Goal: Task Accomplishment & Management: Complete application form

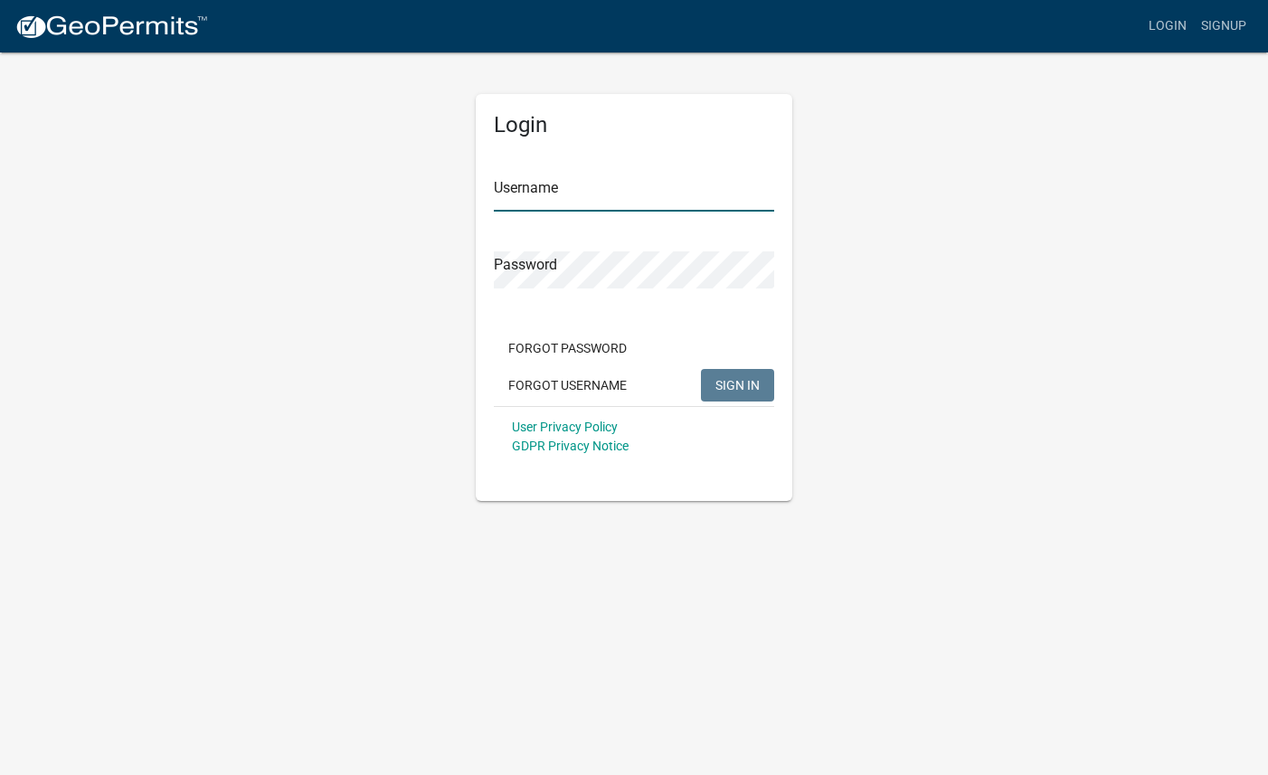
click at [627, 196] on input "Username" at bounding box center [634, 193] width 280 height 37
click at [1235, 25] on link "Signup" at bounding box center [1223, 26] width 60 height 34
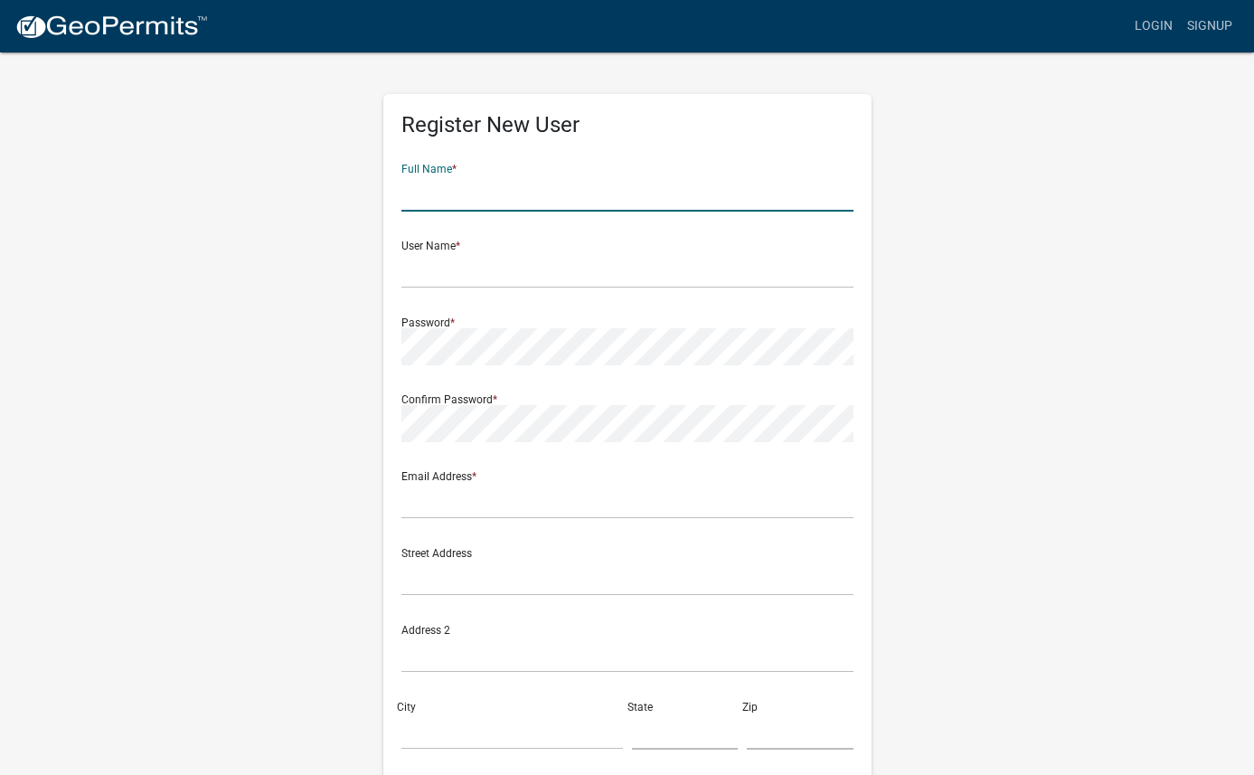
click at [580, 203] on input "text" at bounding box center [627, 193] width 452 height 37
type input "Abby Carpenter"
type input "[EMAIL_ADDRESS][DOMAIN_NAME]"
type input "[STREET_ADDRESS]"
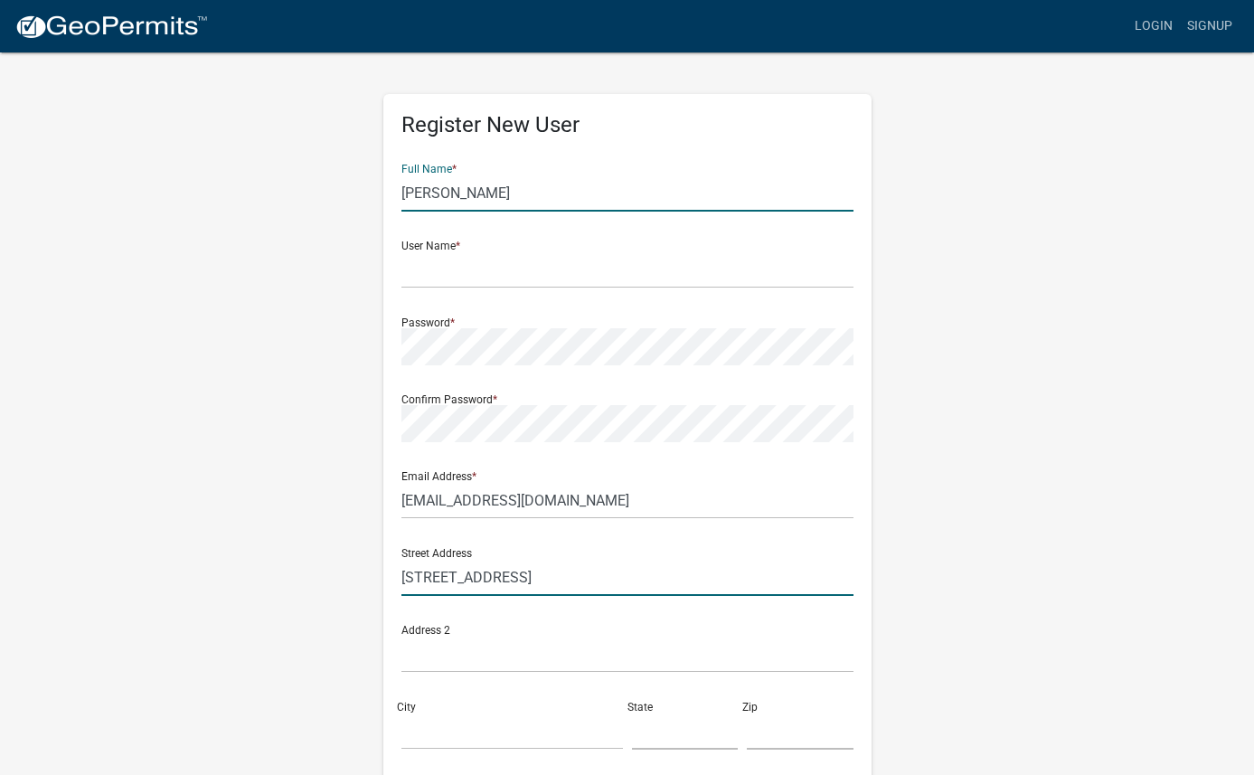
type input "[GEOGRAPHIC_DATA]"
type input "KY"
type input "40218"
type input "5027770640"
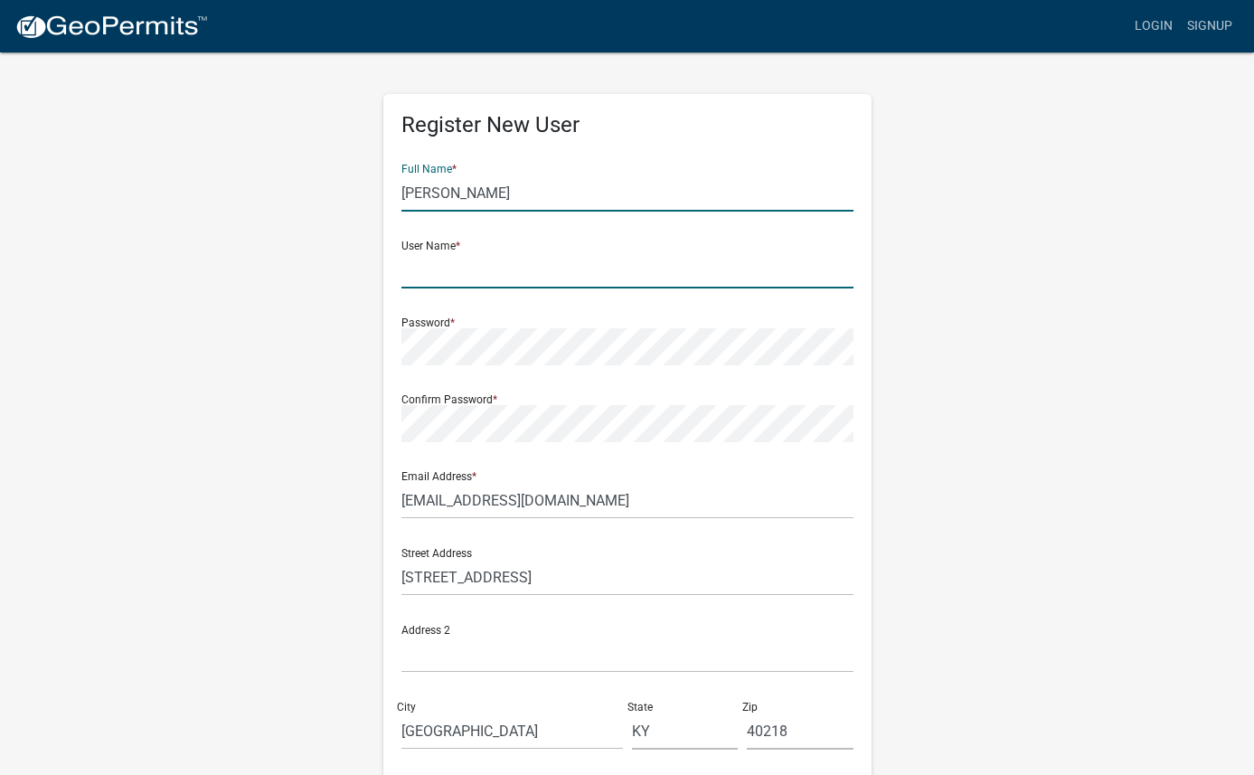
click at [536, 265] on input "text" at bounding box center [627, 269] width 452 height 37
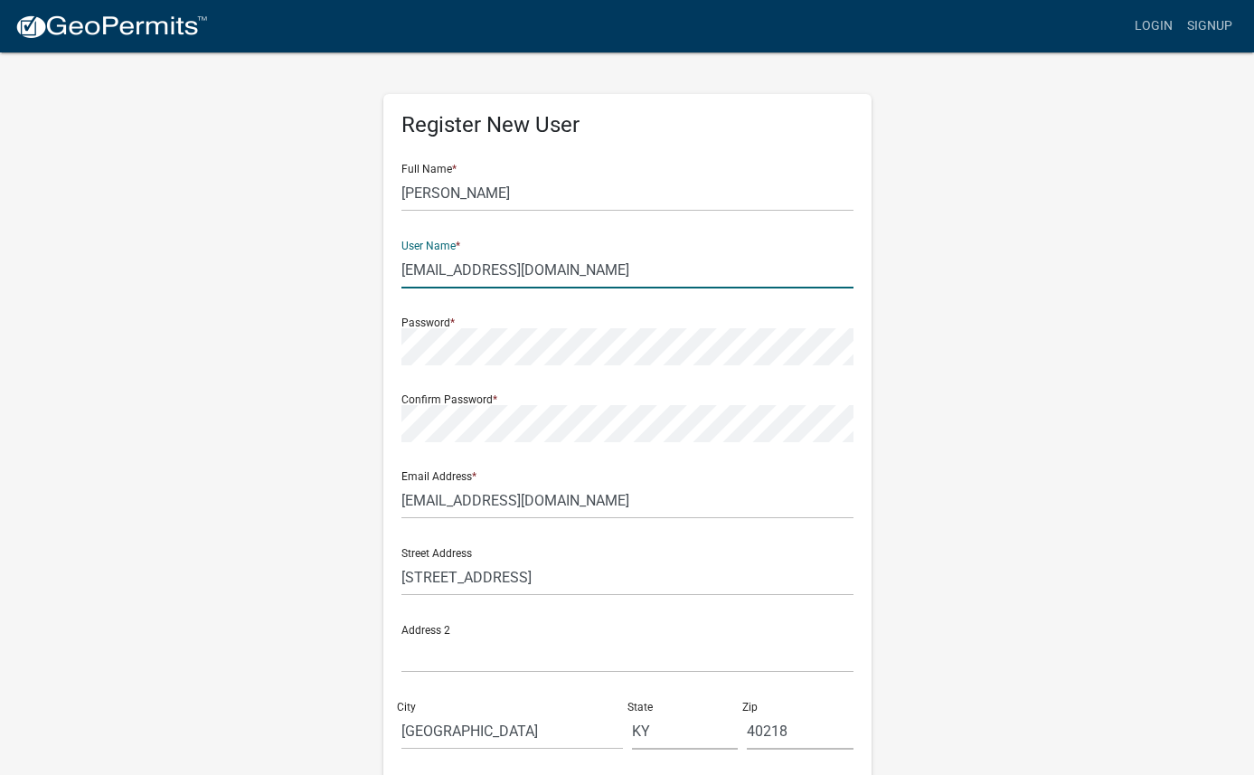
type input "[EMAIL_ADDRESS][DOMAIN_NAME]"
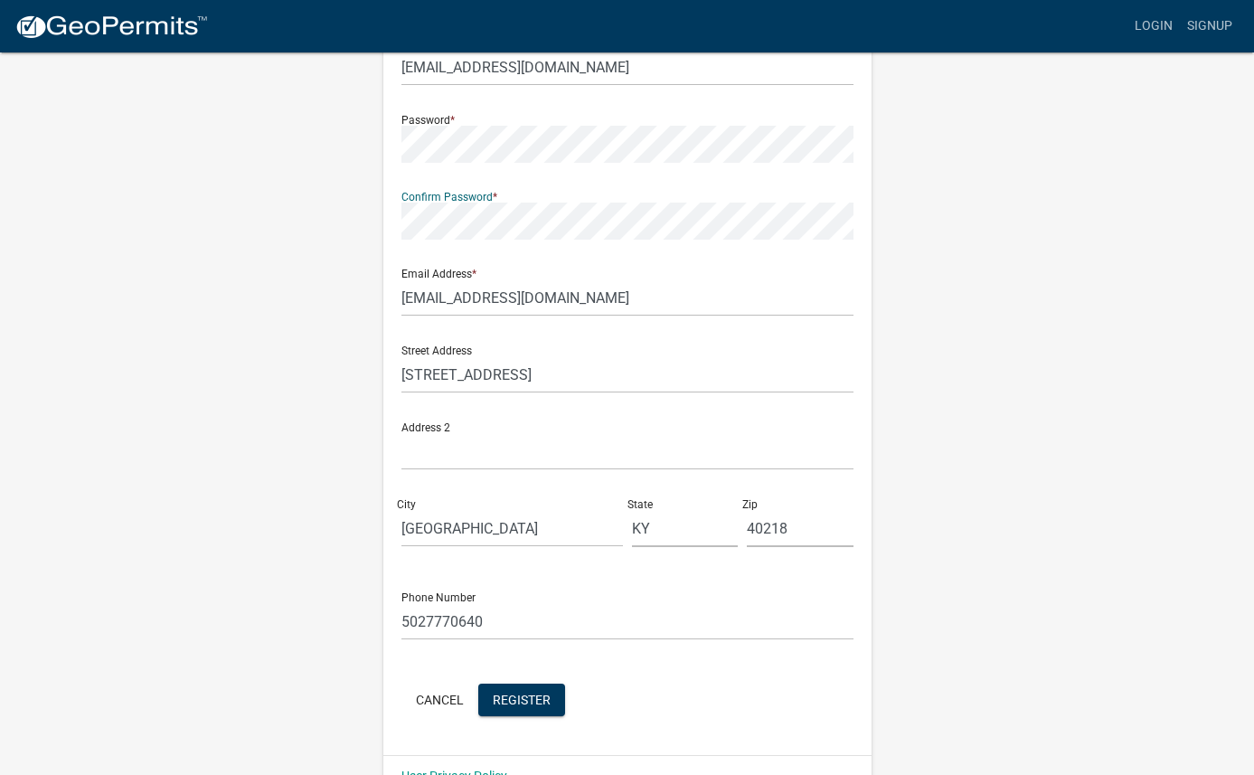
scroll to position [243, 0]
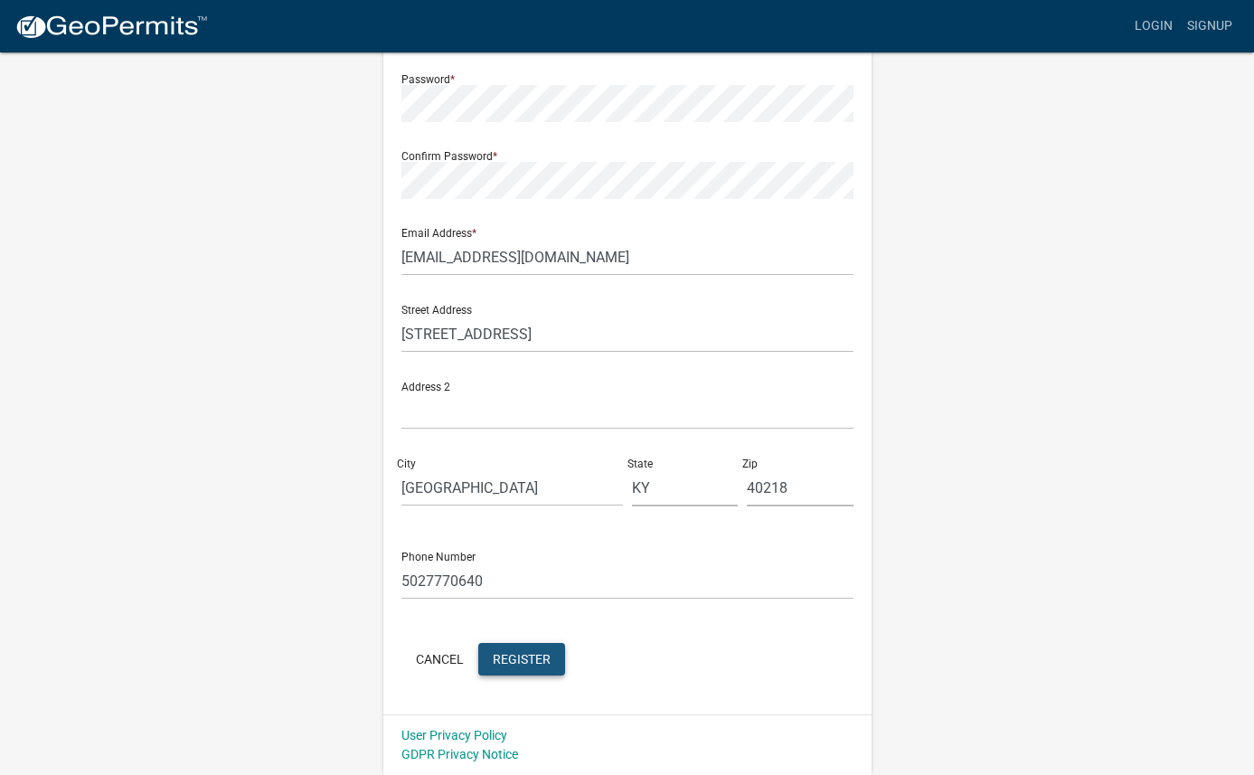
click at [546, 659] on span "Register" at bounding box center [522, 658] width 58 height 14
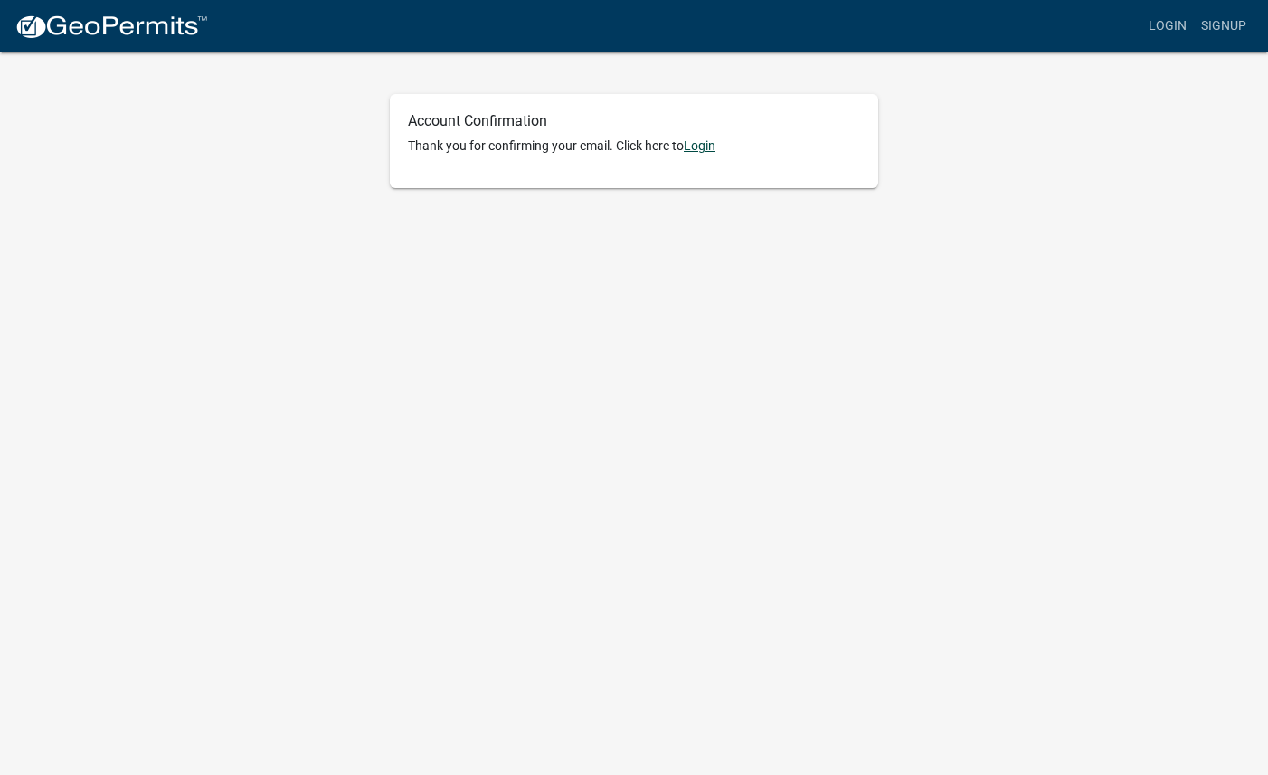
click at [703, 150] on link "Login" at bounding box center [700, 145] width 32 height 14
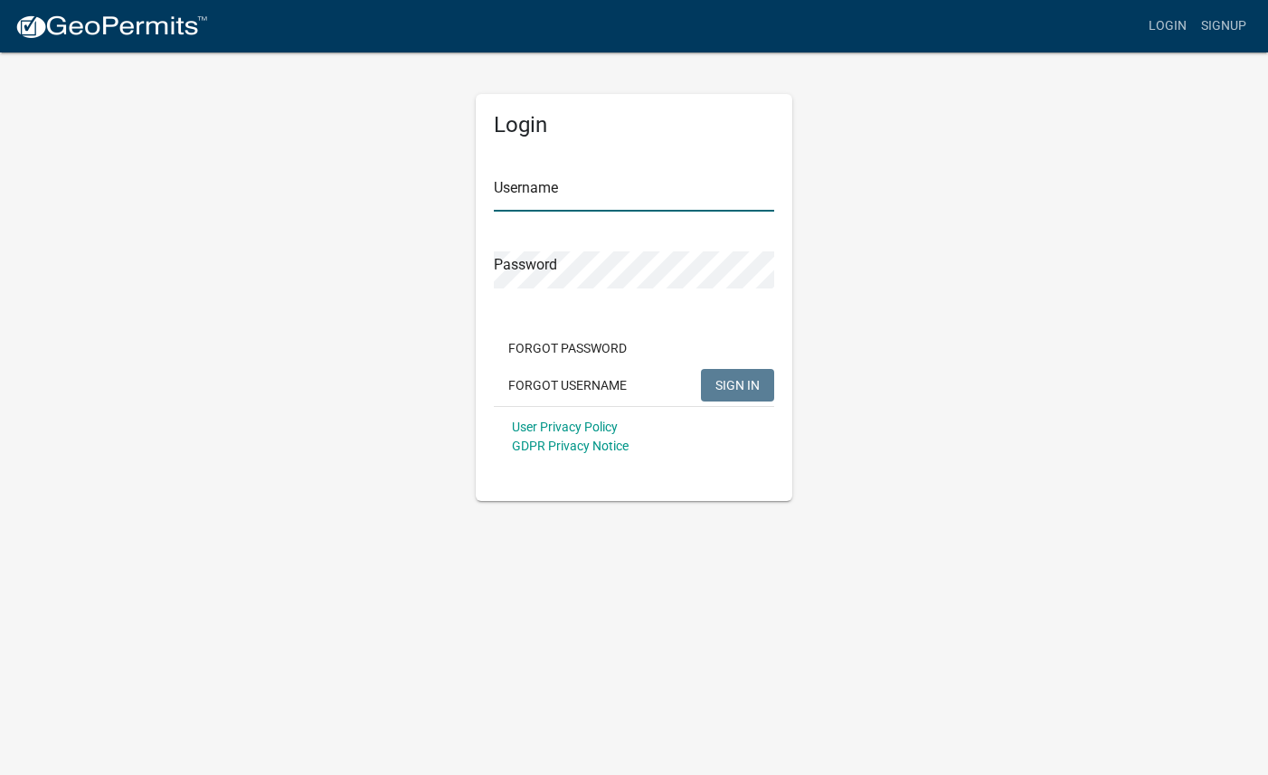
type input "[EMAIL_ADDRESS][DOMAIN_NAME]"
click at [734, 387] on span "SIGN IN" at bounding box center [737, 384] width 44 height 14
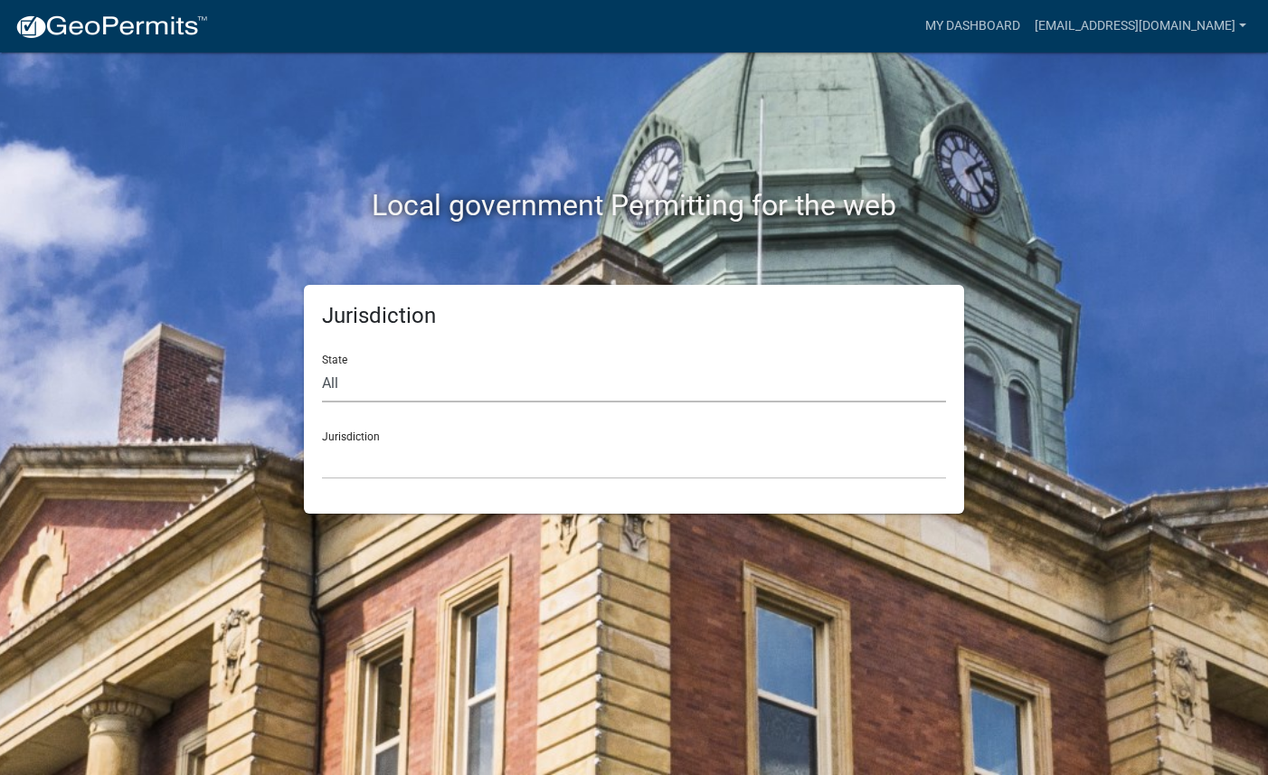
click at [423, 387] on select "All [US_STATE] [US_STATE] [US_STATE] [US_STATE] [US_STATE] [US_STATE] [US_STATE…" at bounding box center [634, 383] width 624 height 37
select select "[US_STATE]"
click at [413, 461] on select "City of [GEOGRAPHIC_DATA], [US_STATE] City of [GEOGRAPHIC_DATA], [US_STATE] Cit…" at bounding box center [634, 460] width 624 height 37
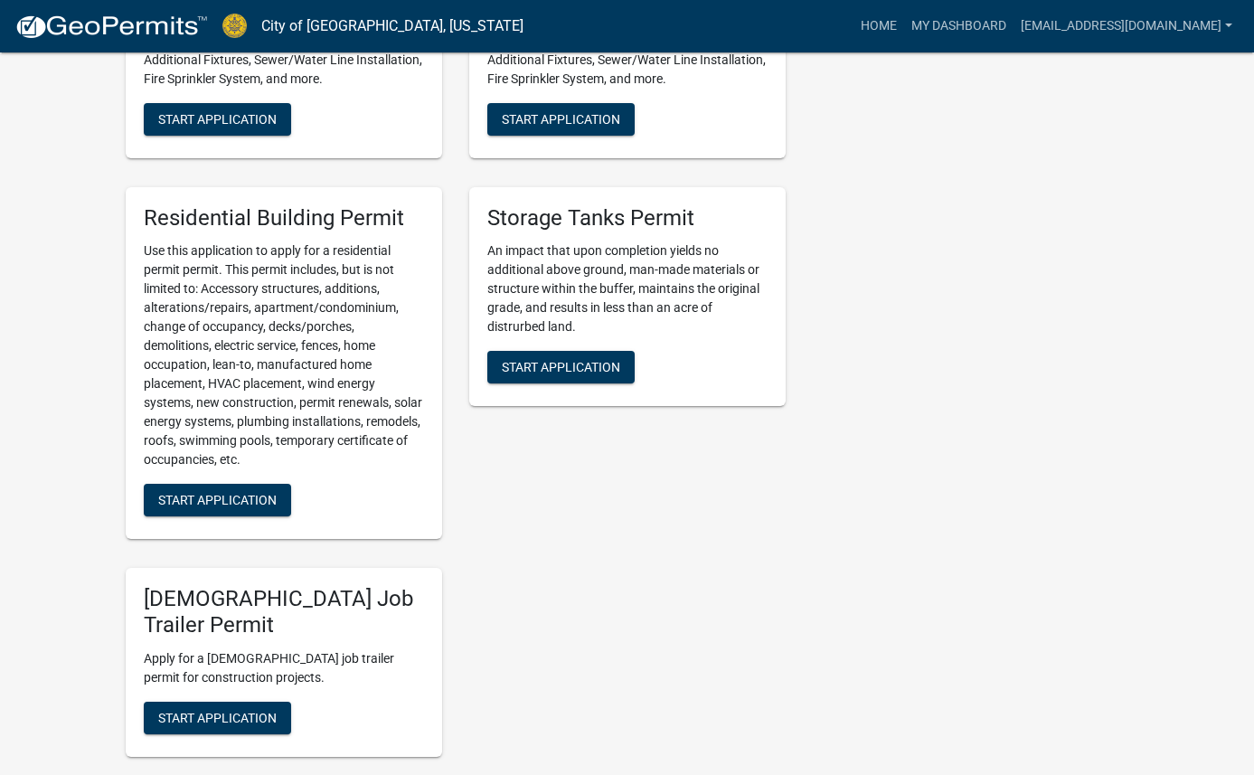
scroll to position [949, 0]
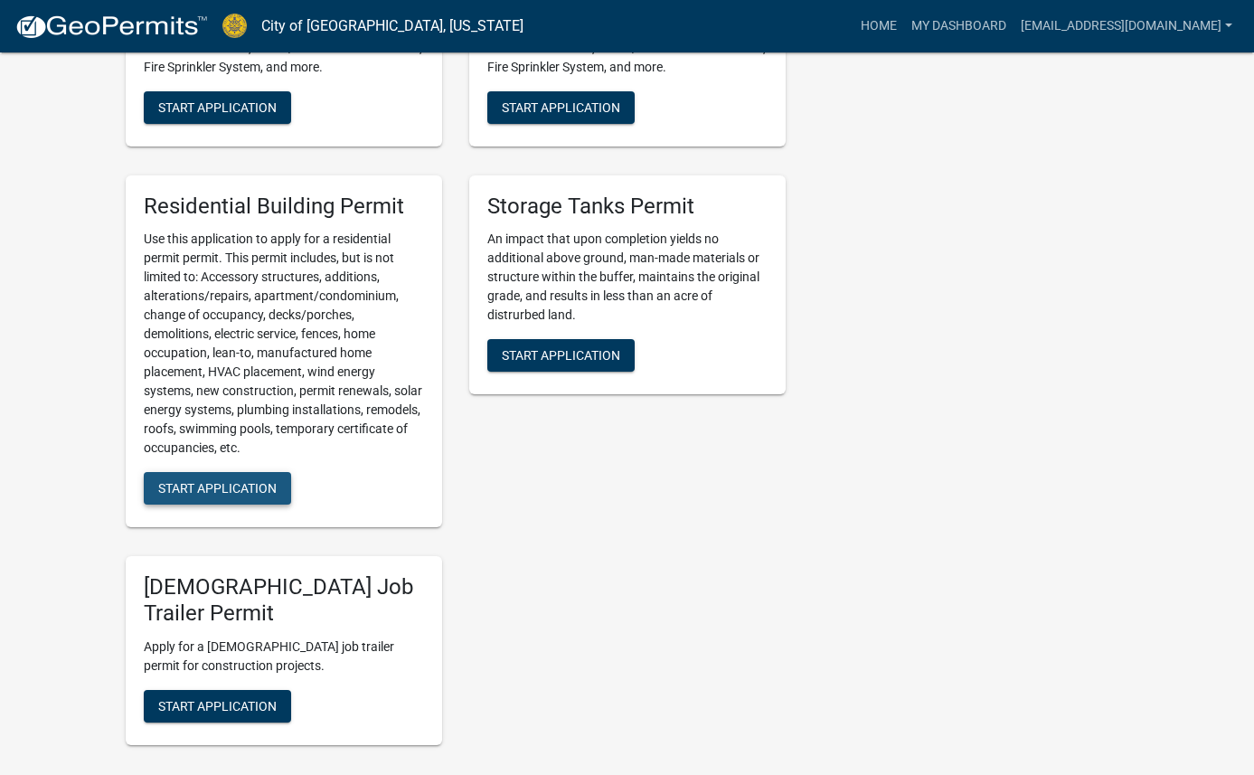
click at [242, 482] on span "Start Application" at bounding box center [217, 488] width 118 height 14
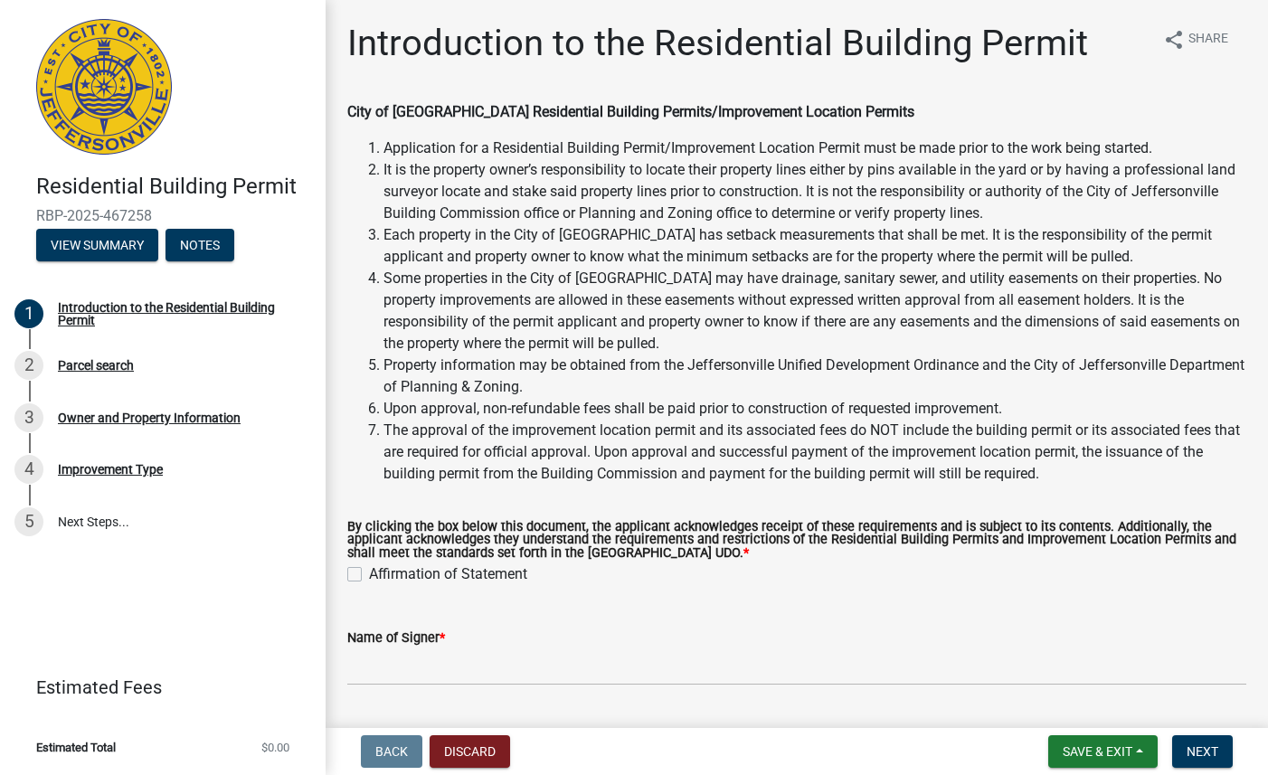
click at [369, 575] on label "Affirmation of Statement" at bounding box center [448, 574] width 158 height 22
click at [369, 575] on input "Affirmation of Statement" at bounding box center [375, 569] width 12 height 12
checkbox input "true"
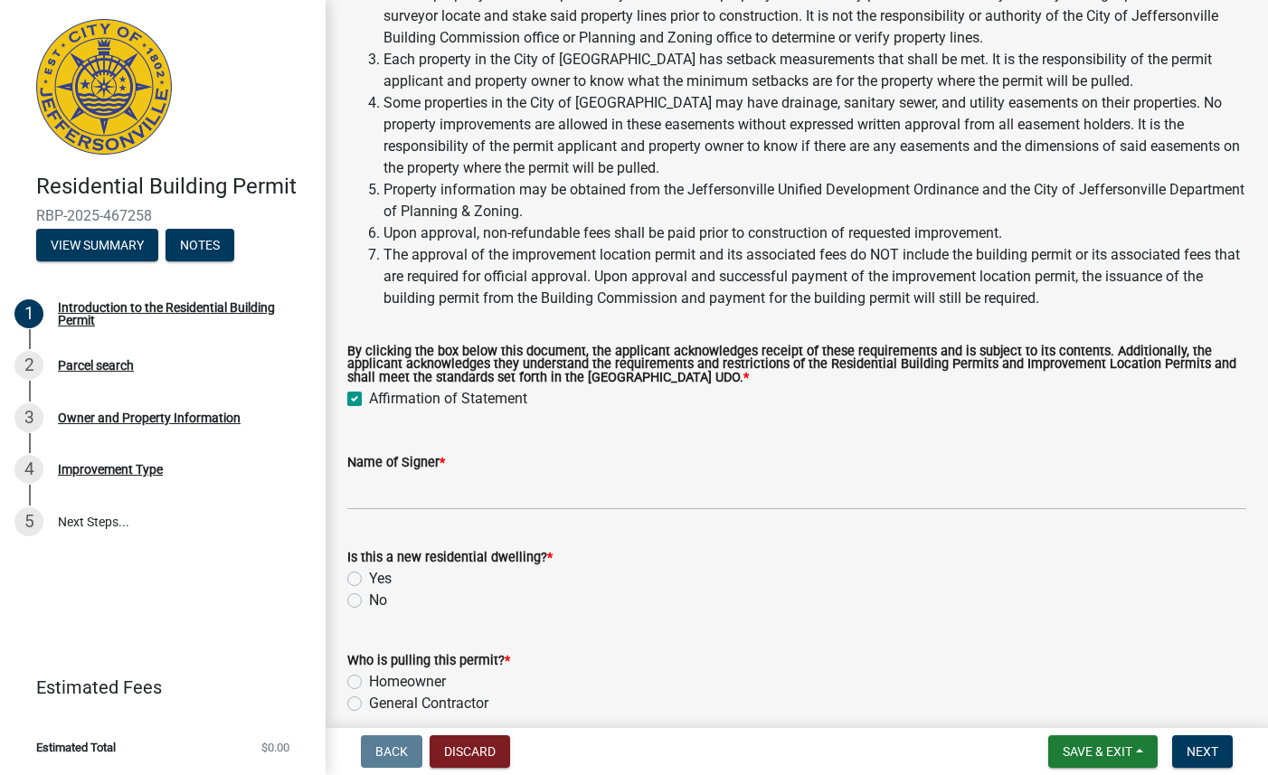
scroll to position [199, 0]
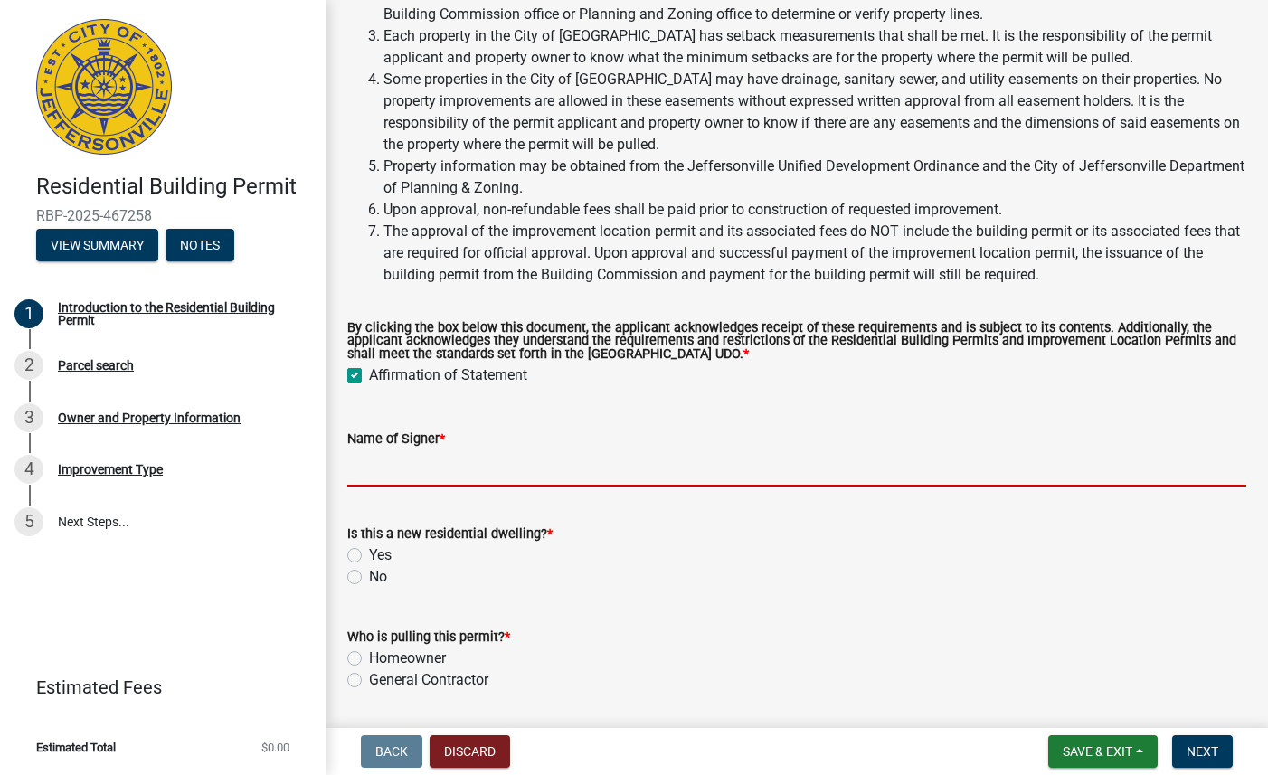
click at [511, 466] on input "Name of Signer *" at bounding box center [796, 467] width 899 height 37
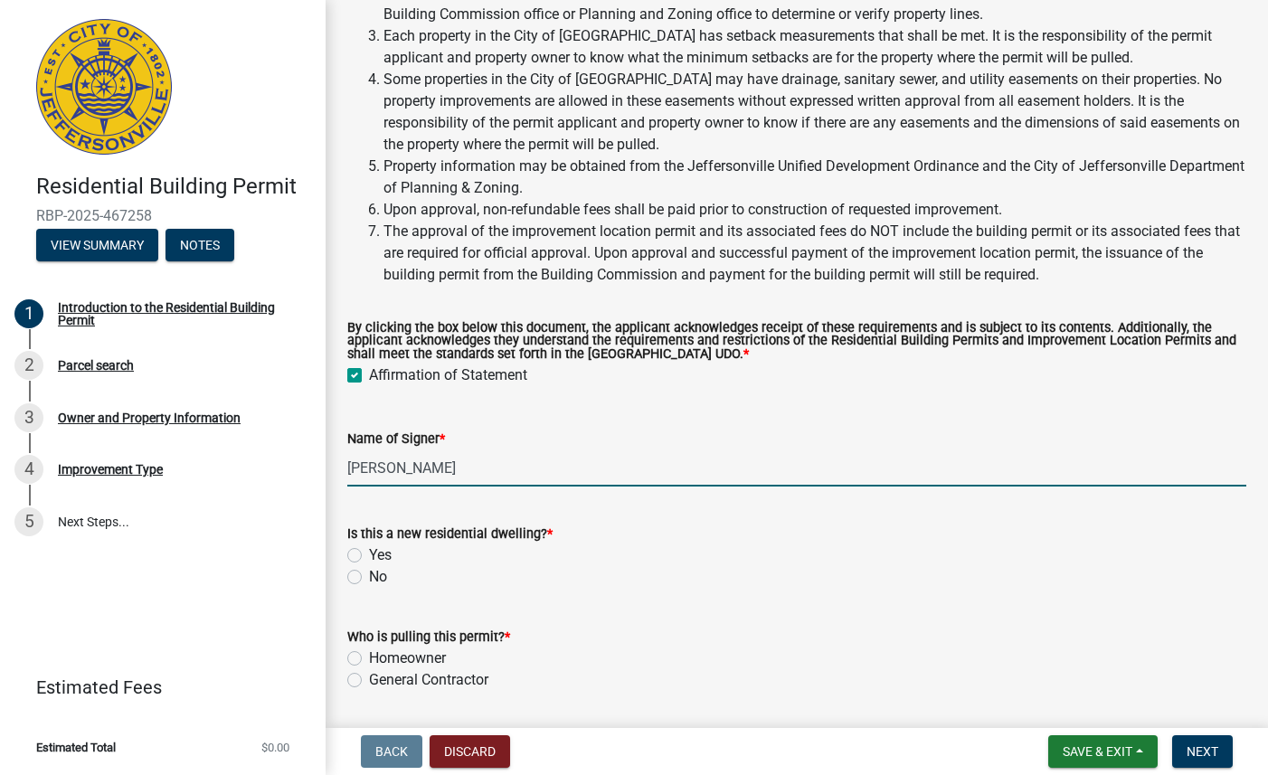
type input "Abby Carpenter"
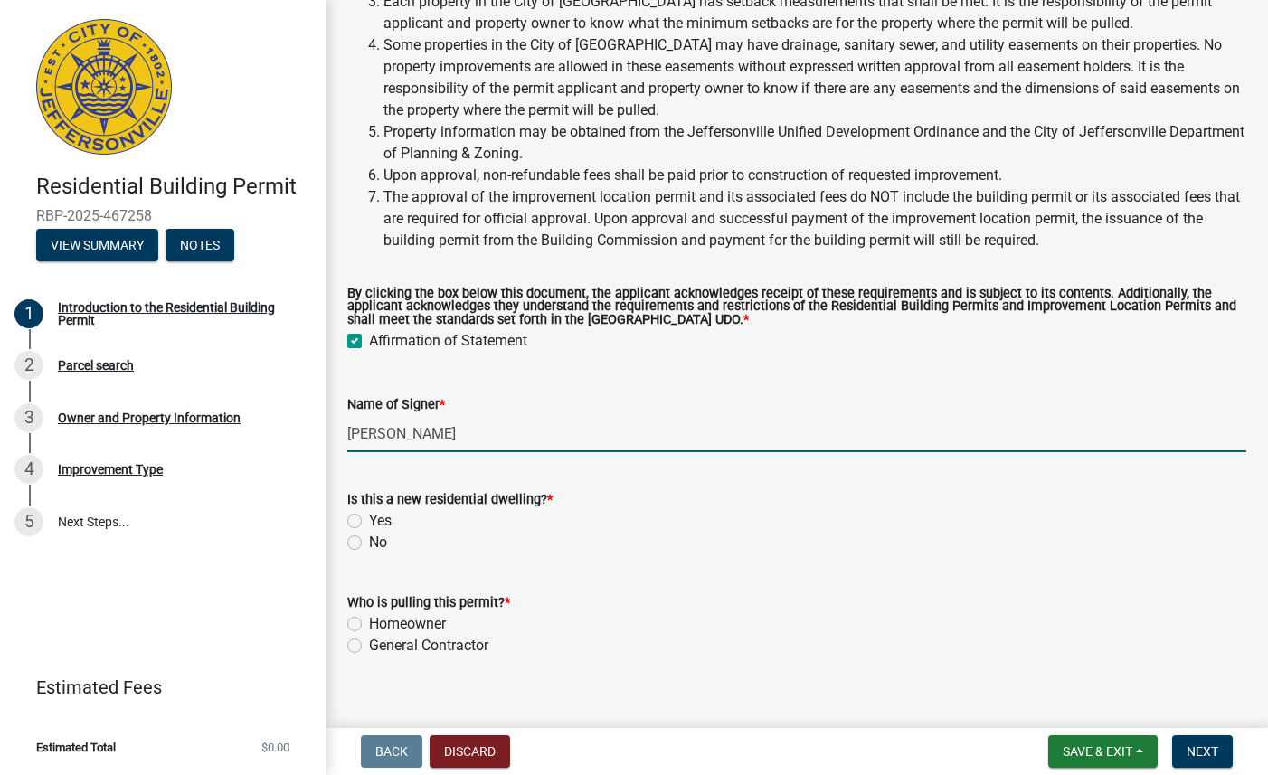
scroll to position [256, 0]
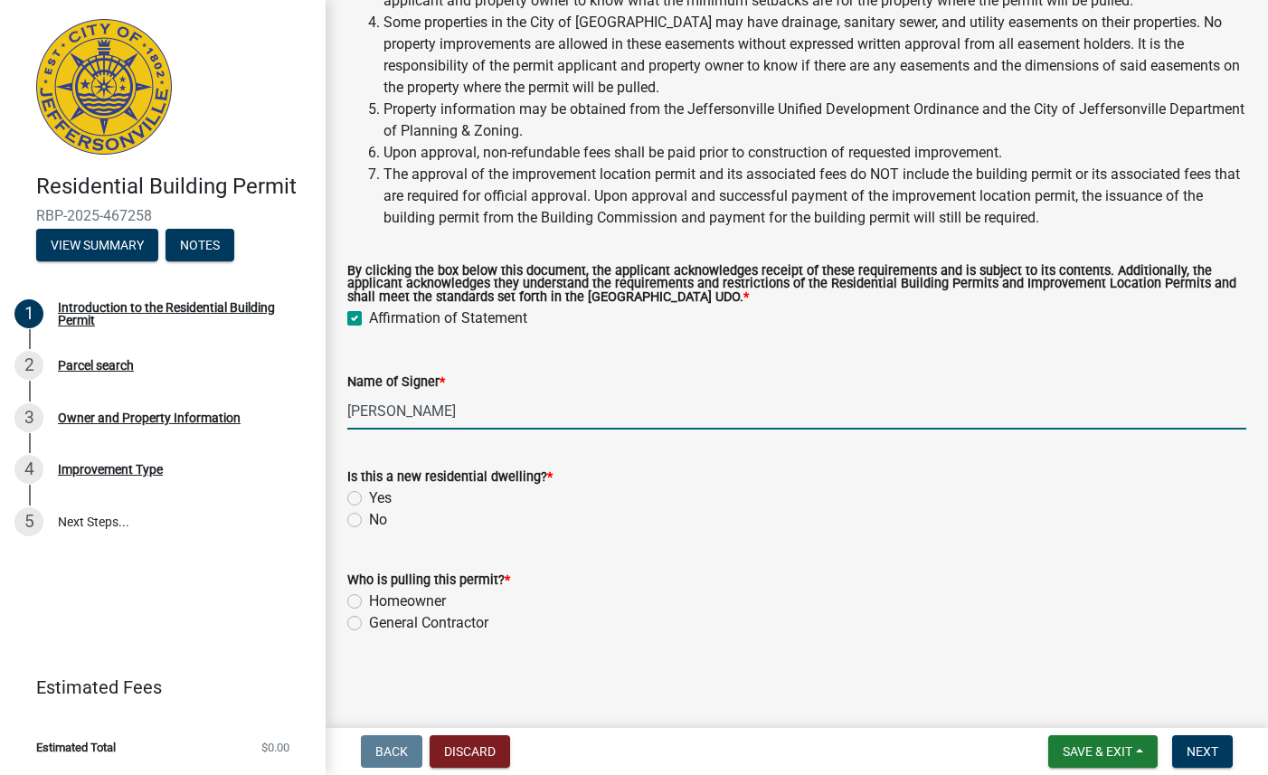
click at [369, 621] on label "General Contractor" at bounding box center [428, 623] width 119 height 22
click at [369, 621] on input "General Contractor" at bounding box center [375, 618] width 12 height 12
radio input "true"
click at [369, 520] on label "No" at bounding box center [378, 520] width 18 height 22
click at [369, 520] on input "No" at bounding box center [375, 515] width 12 height 12
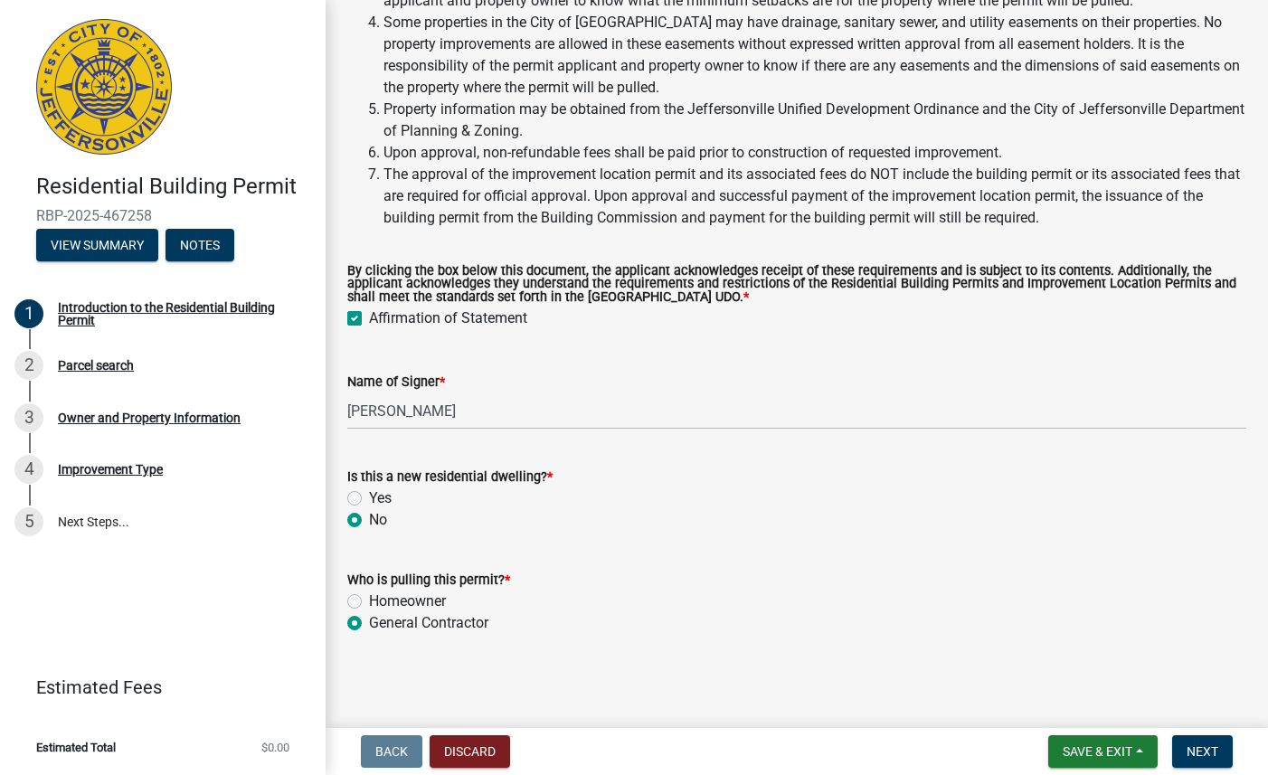
radio input "true"
click at [1201, 746] on span "Next" at bounding box center [1202, 751] width 32 height 14
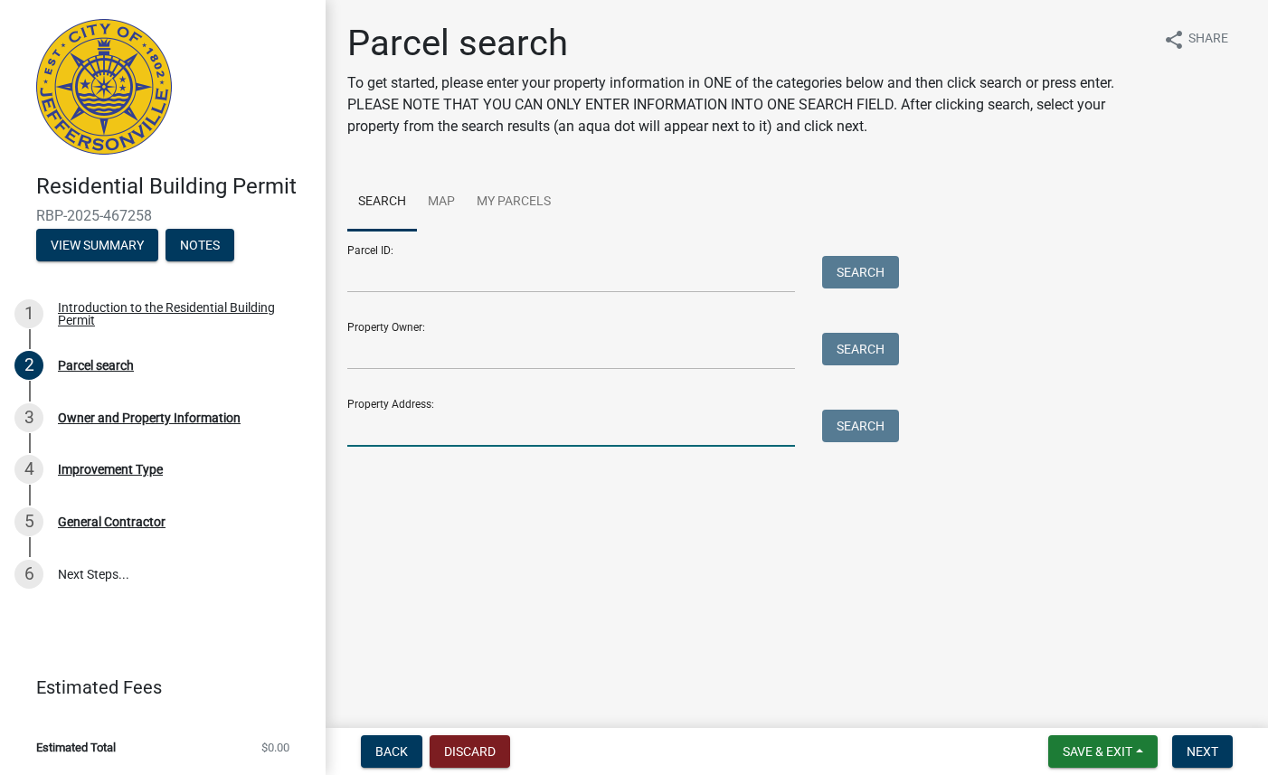
click at [542, 439] on input "Property Address:" at bounding box center [571, 428] width 448 height 37
paste input "2020 Liberty Dr Jeffersonville IN 47130"
type input "2020 Liberty Dr Jeffersonville IN 47130"
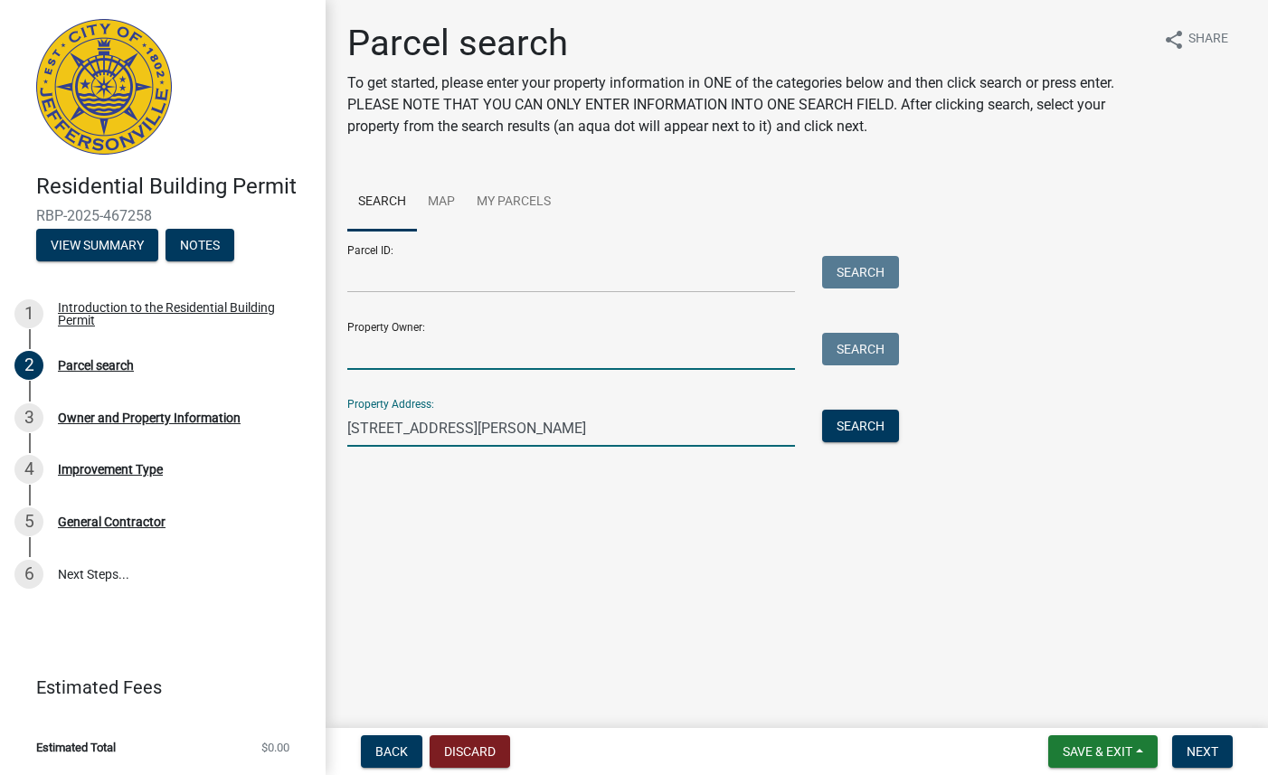
click at [530, 335] on input "Property Owner:" at bounding box center [571, 351] width 448 height 37
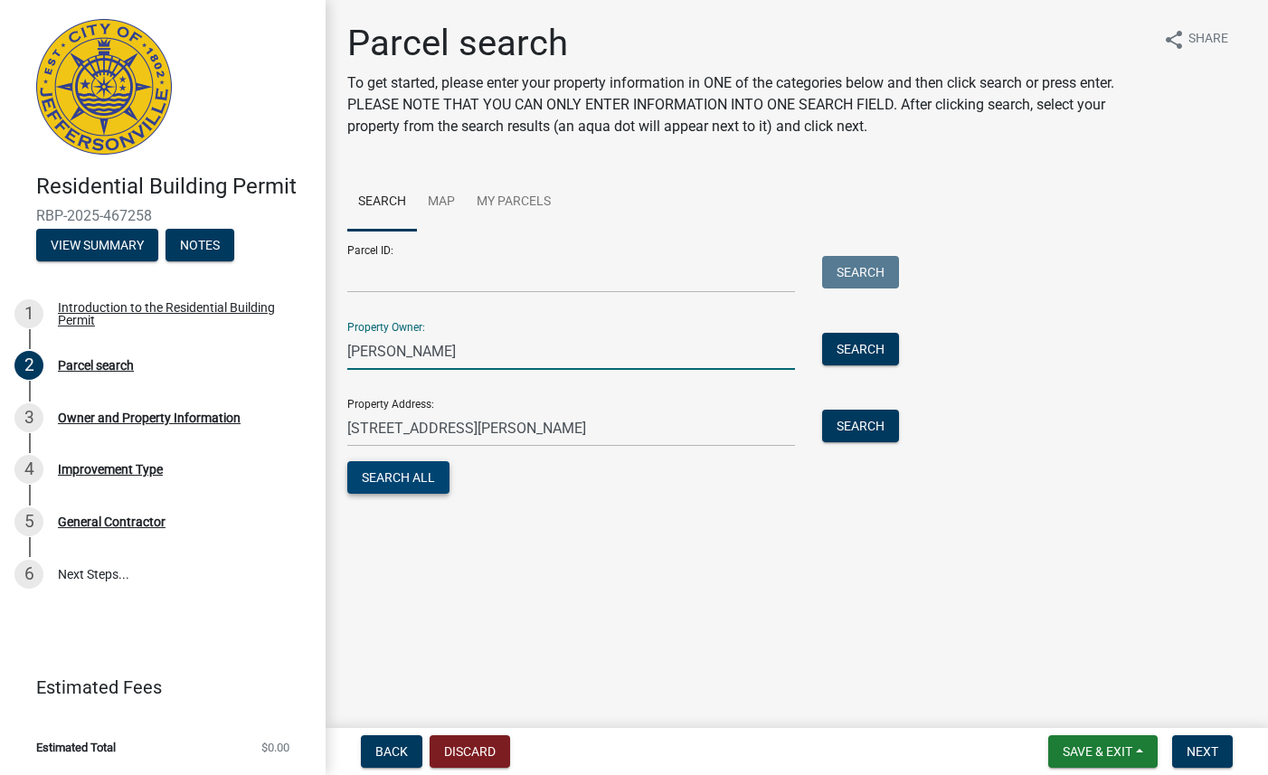
type input "Elizabeth Hagman"
click at [394, 477] on button "Search All" at bounding box center [398, 477] width 102 height 33
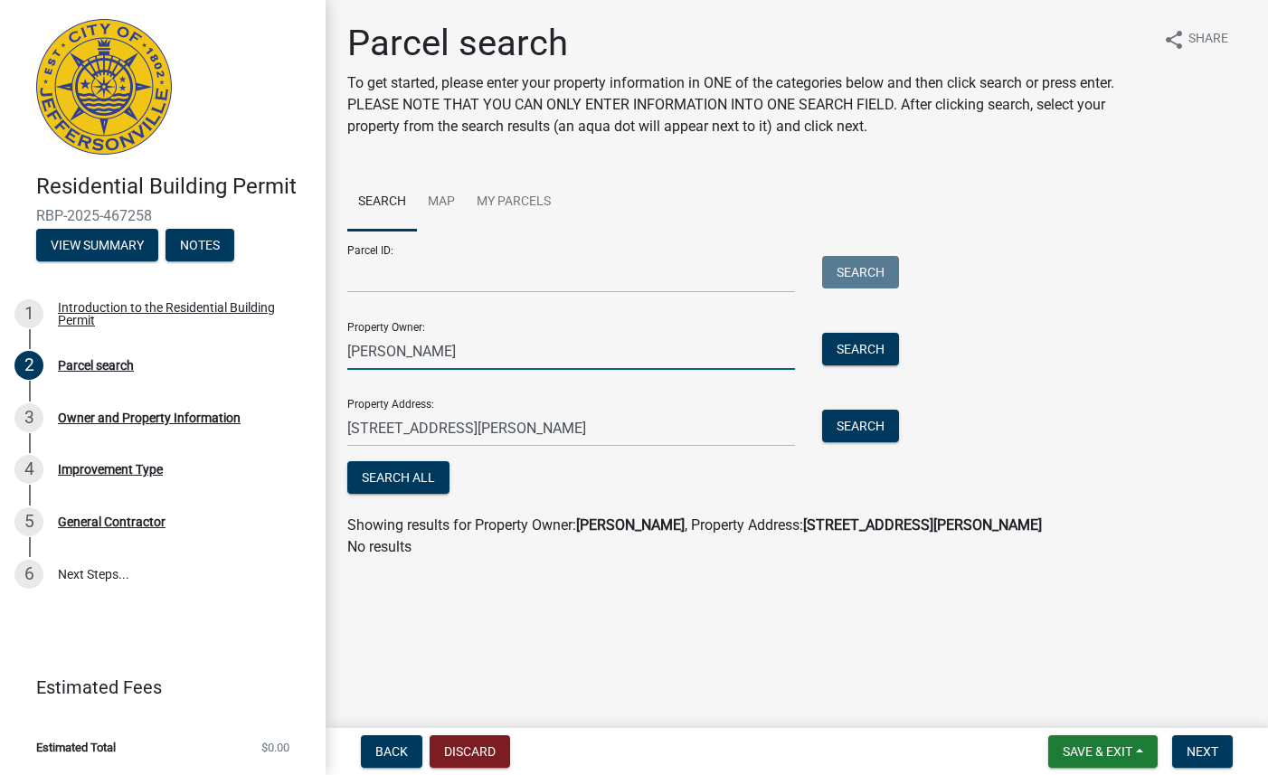
click at [552, 349] on input "Elizabeth Hagman" at bounding box center [571, 351] width 448 height 37
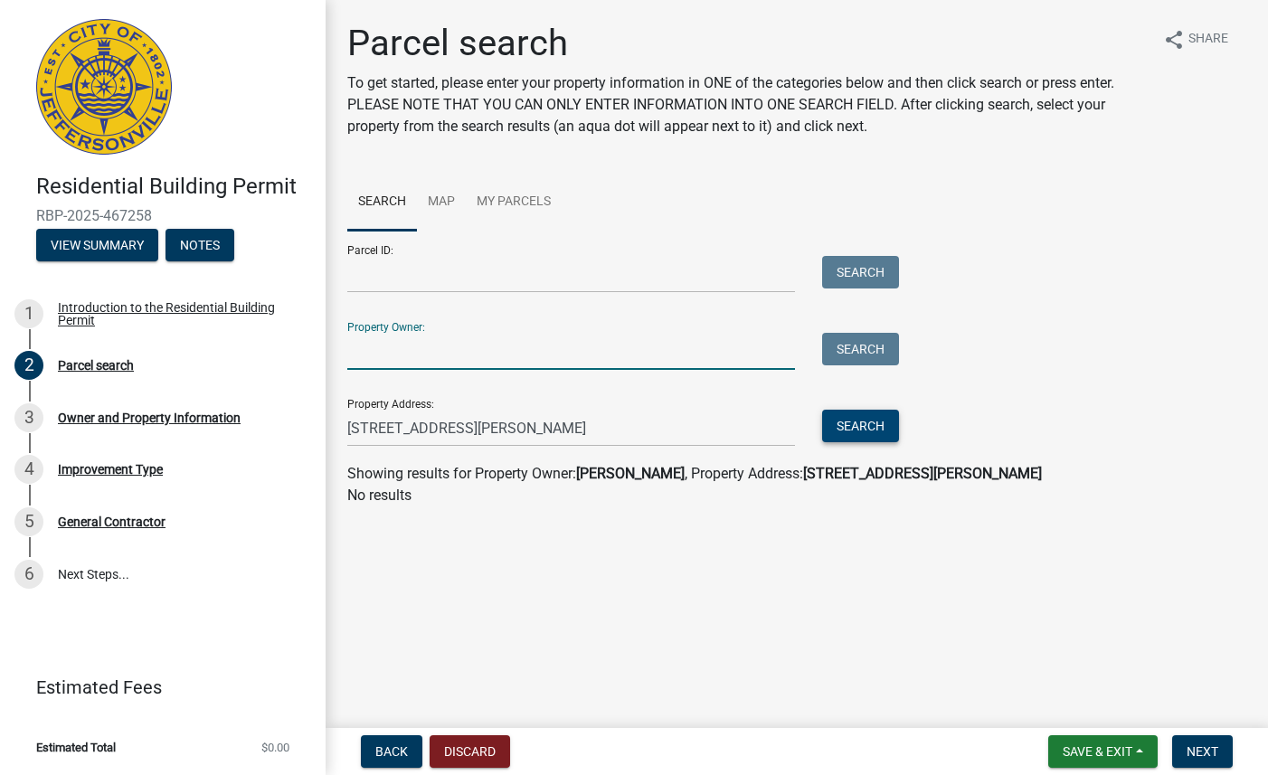
click at [843, 435] on button "Search" at bounding box center [860, 426] width 77 height 33
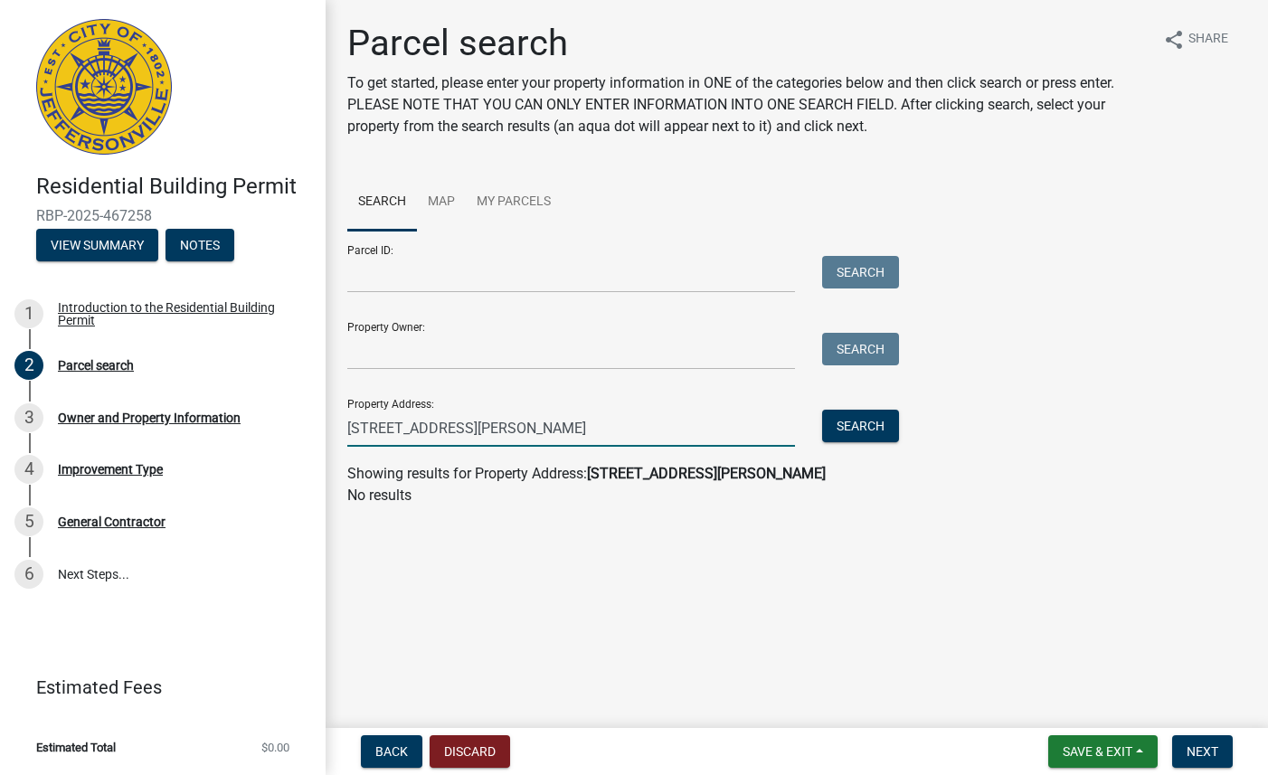
click at [444, 428] on input "2020 Liberty Dr Jeffersonville IN 47130" at bounding box center [571, 428] width 448 height 37
type input "2020 Liberty Drive Jeffersonville IN 47130"
click at [863, 421] on button "Search" at bounding box center [860, 426] width 77 height 33
click at [640, 428] on input "2020 Liberty Drive Jeffersonville IN 47130" at bounding box center [571, 428] width 448 height 37
click at [639, 429] on input "2020 Liberty Drive Jeffersonville IN 47130" at bounding box center [571, 428] width 448 height 37
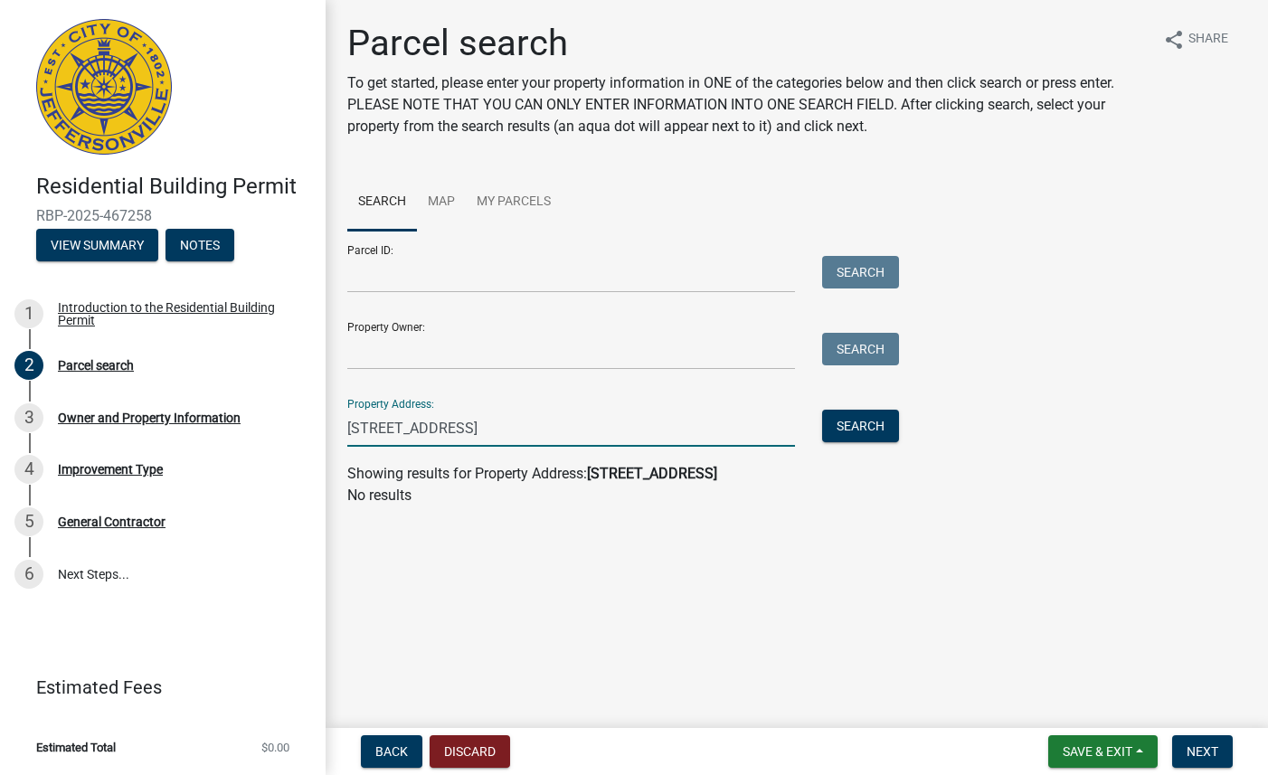
click at [639, 429] on input "2020 Liberty Drive Jeffersonville IN 47130" at bounding box center [571, 428] width 448 height 37
paste input "Jeffersonville"
type input "J"
paste input "2020 Liberty Dr Jeffersonville IN 47130"
type input "2020 Liberty Drive"
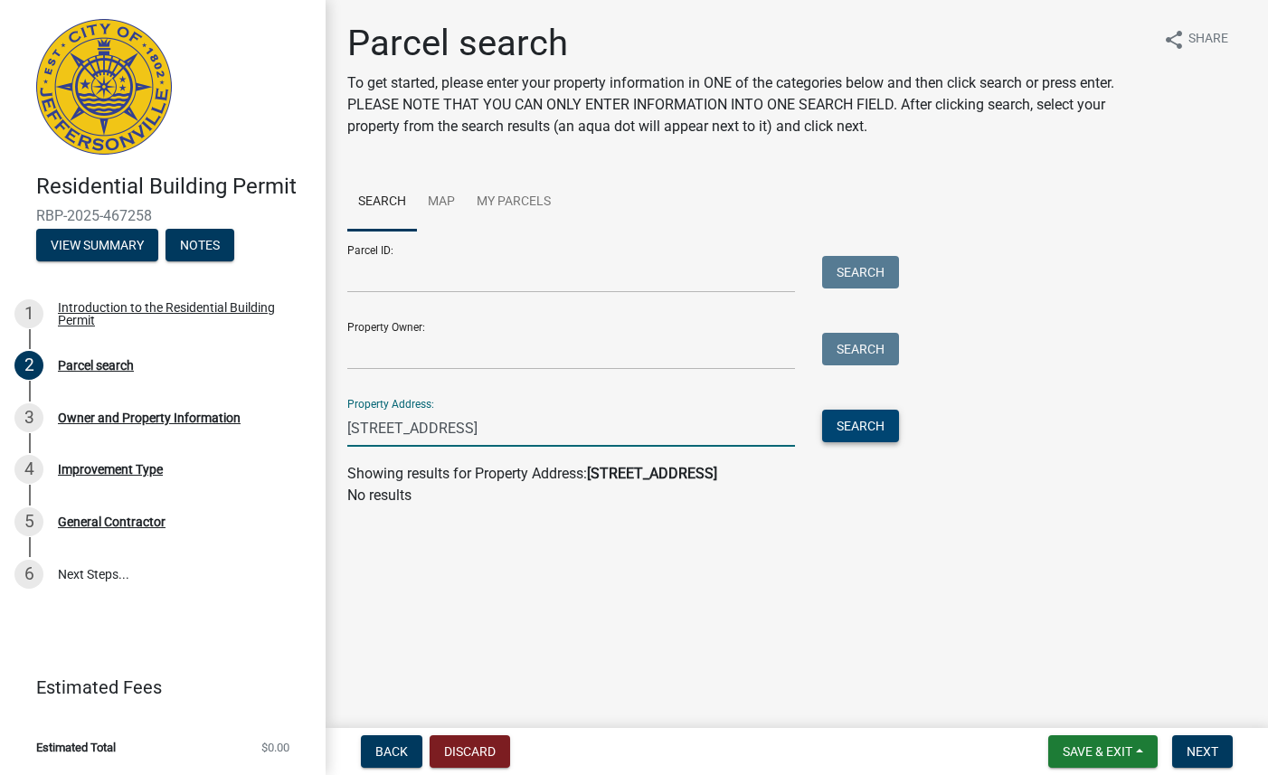
click at [894, 429] on button "Search" at bounding box center [860, 426] width 77 height 33
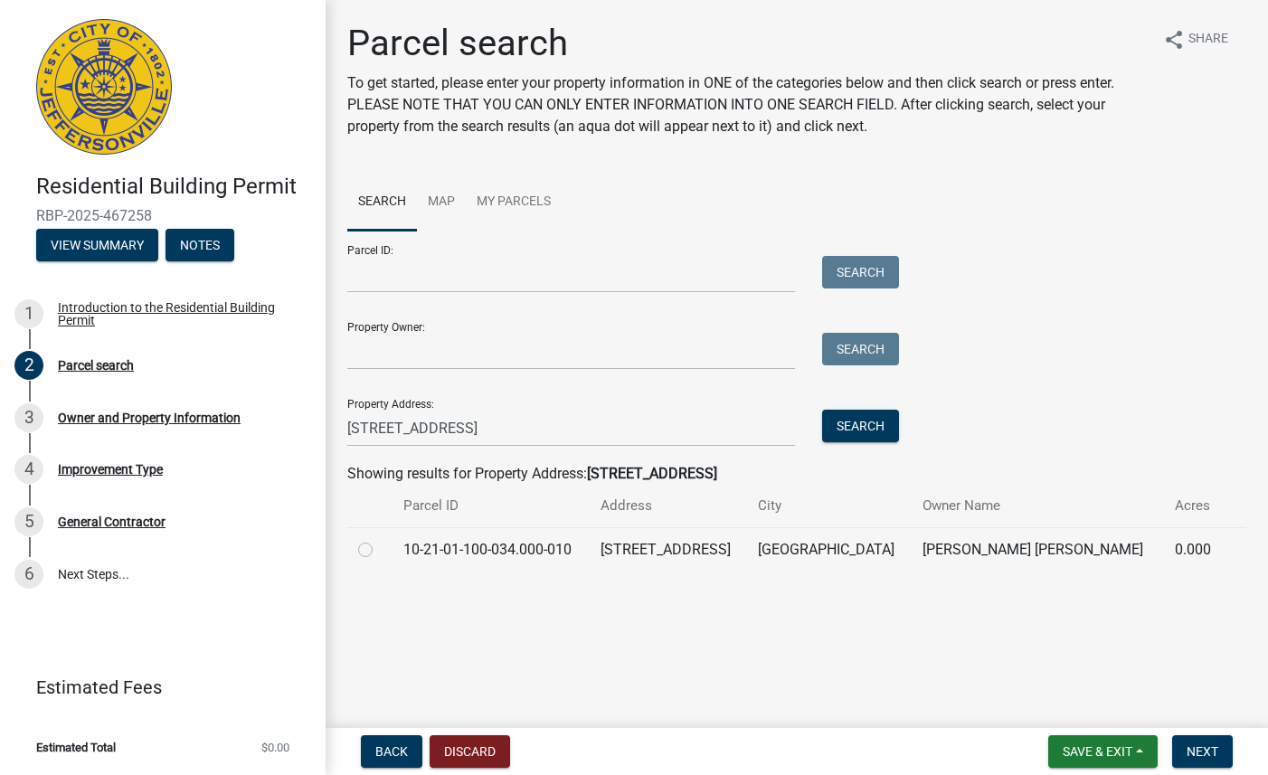
click at [380, 539] on label at bounding box center [380, 539] width 0 height 0
click at [380, 547] on input "radio" at bounding box center [386, 545] width 12 height 12
radio input "true"
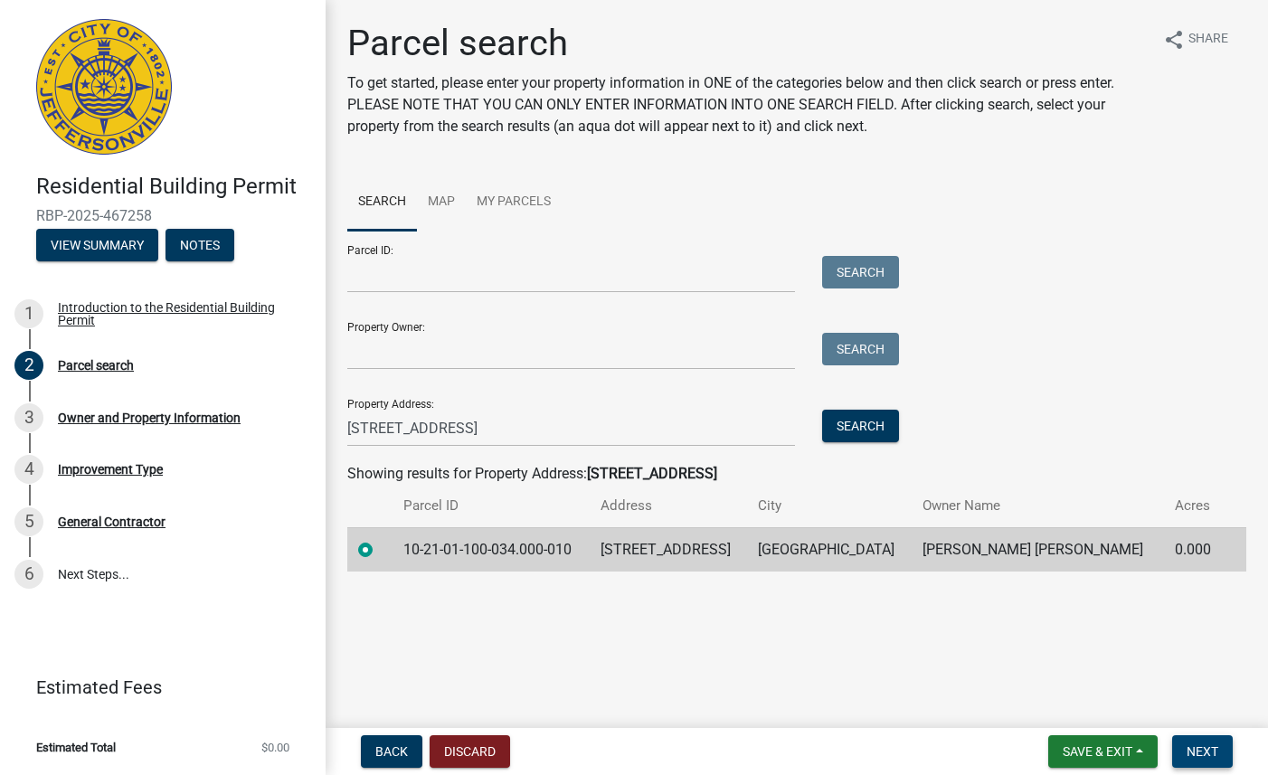
click at [1203, 745] on span "Next" at bounding box center [1202, 751] width 32 height 14
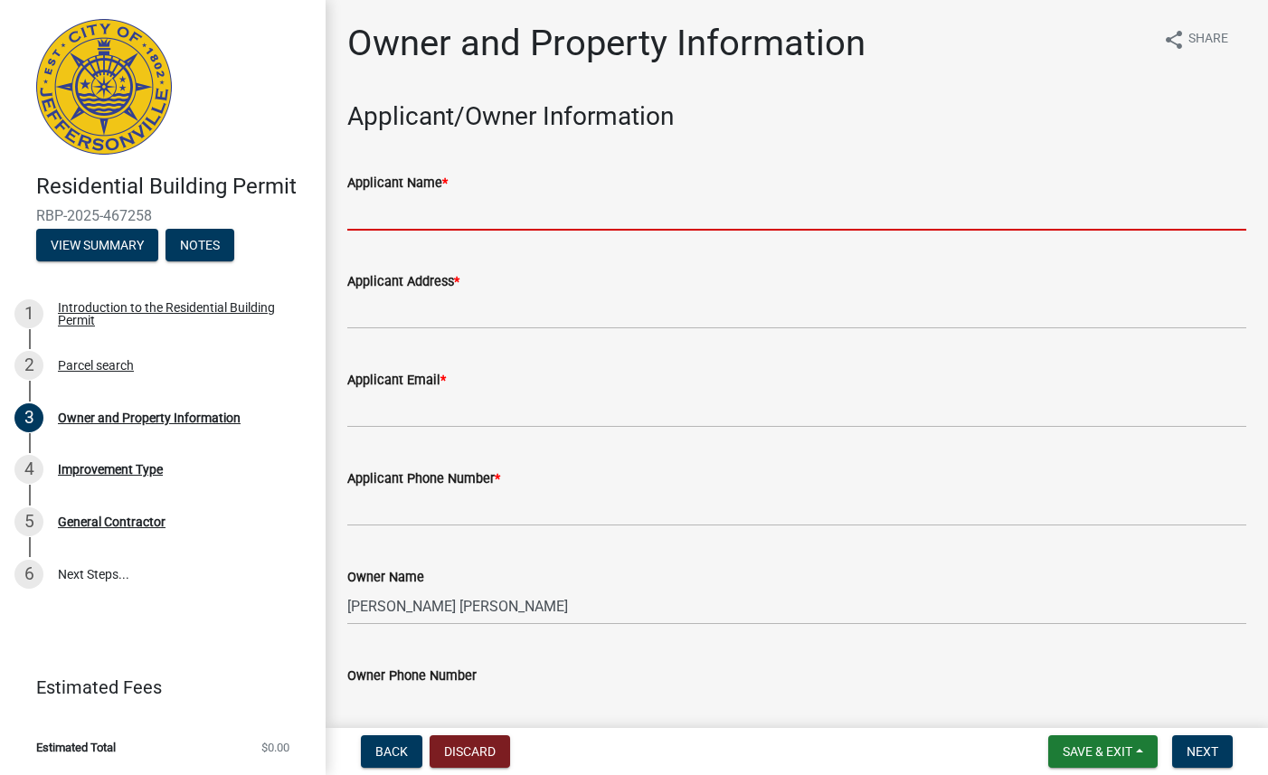
click at [608, 212] on input "Applicant Name *" at bounding box center [796, 211] width 899 height 37
type input "Abby Carpenter"
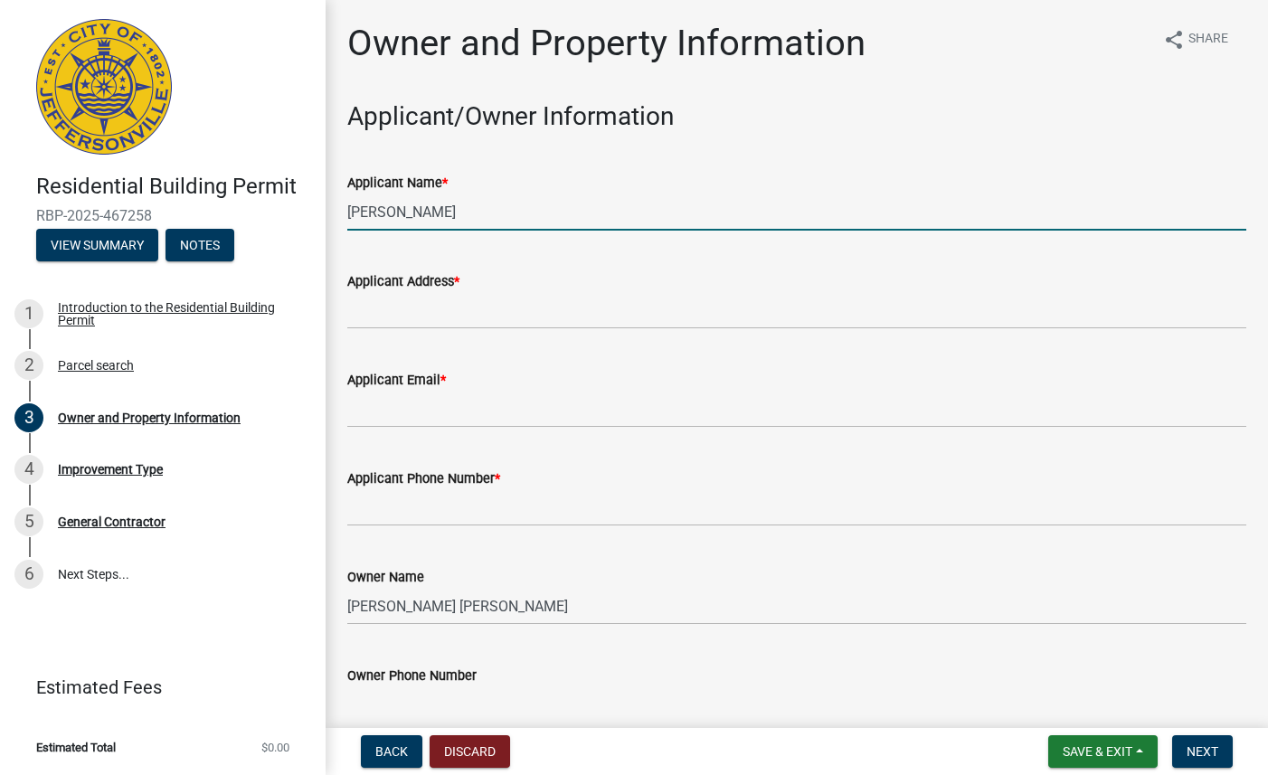
type input "[STREET_ADDRESS]"
type input "[EMAIL_ADDRESS][DOMAIN_NAME]"
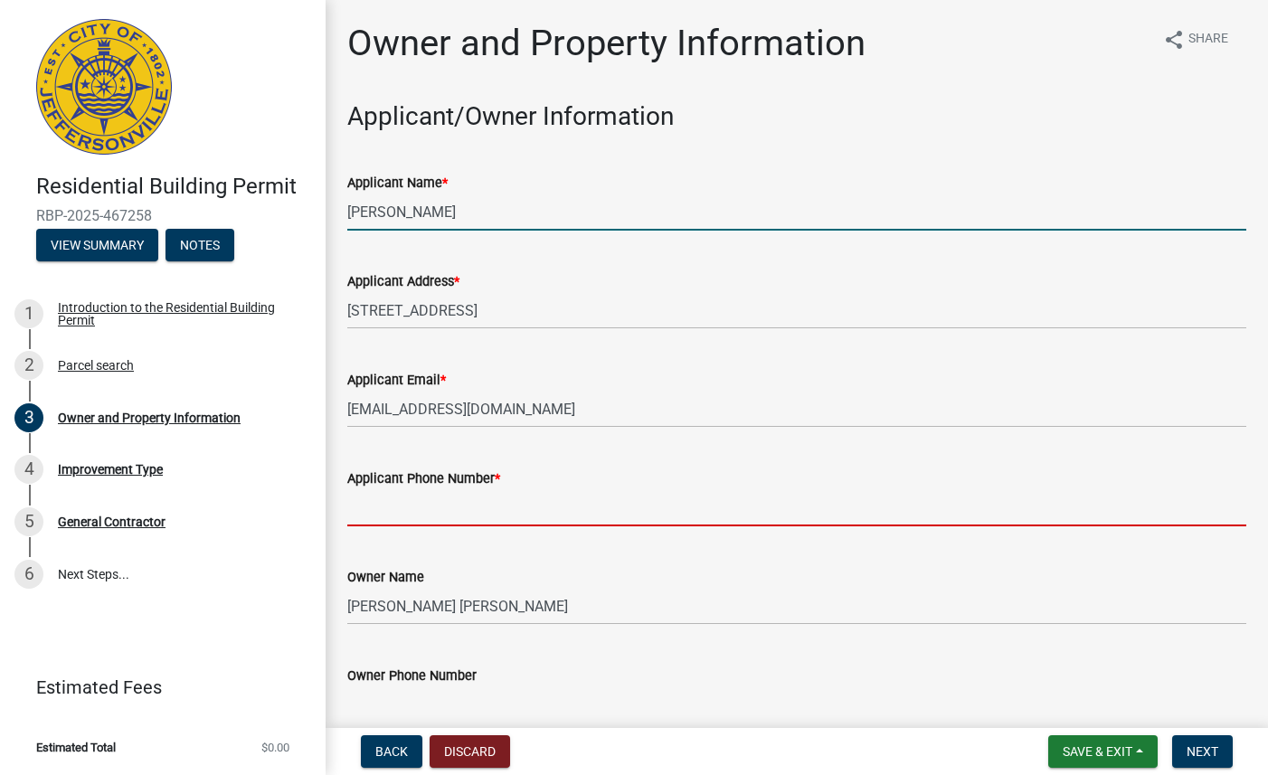
type input "5027770640"
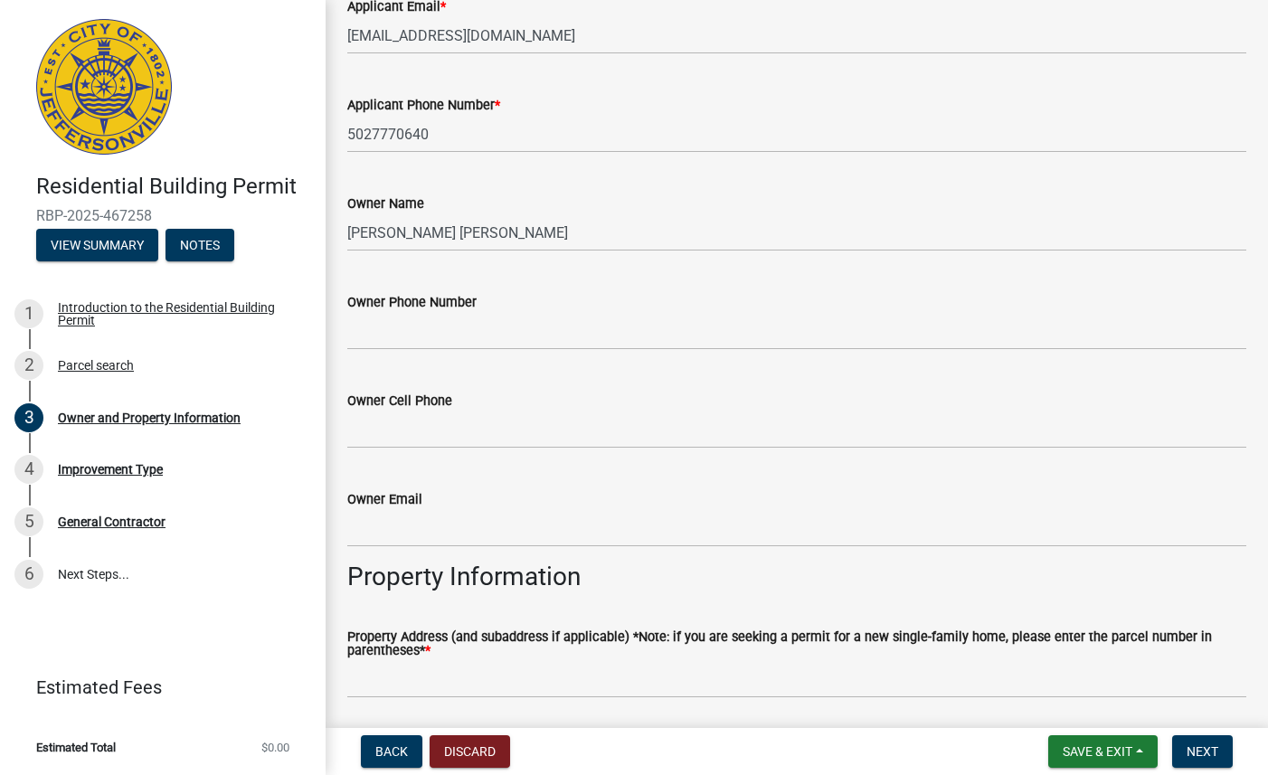
scroll to position [396, 0]
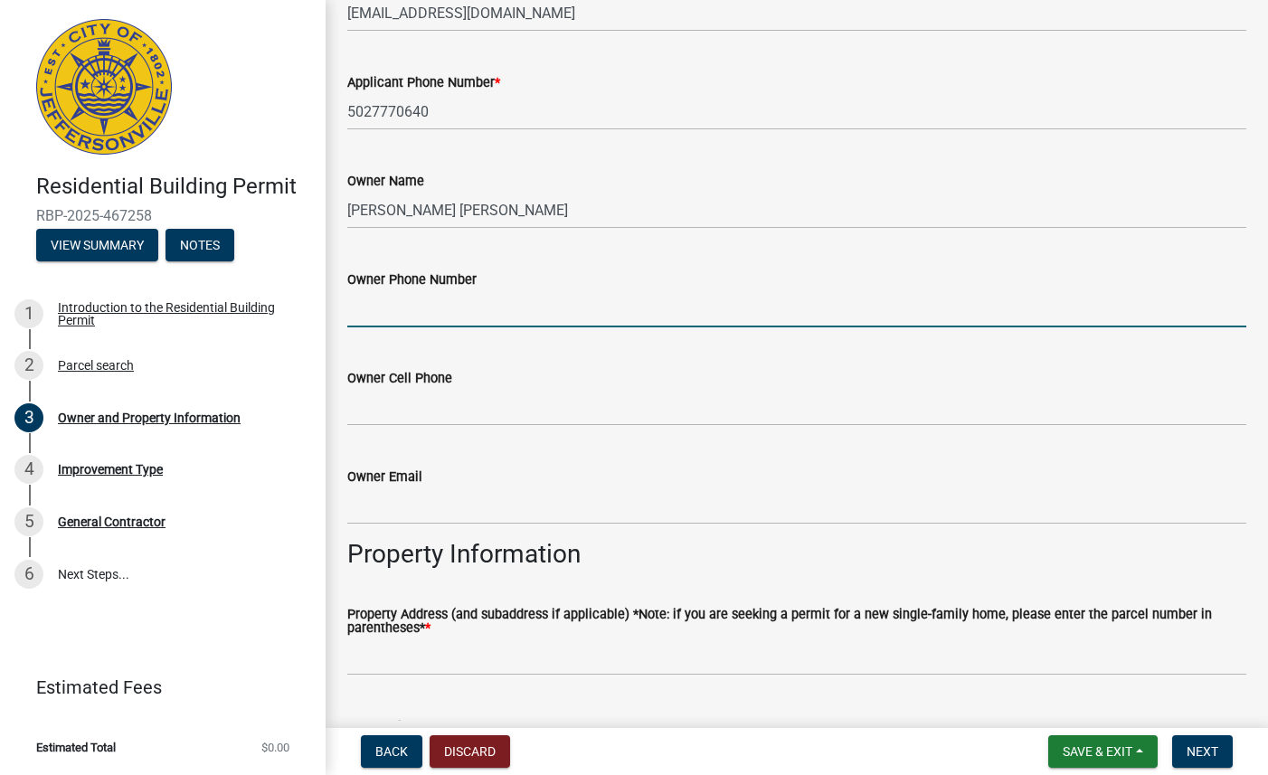
click at [448, 307] on input "Owner Phone Number" at bounding box center [796, 308] width 899 height 37
paste input "216-978-9415"
type input "216-978-9415"
click at [497, 495] on input "Owner Email" at bounding box center [796, 505] width 899 height 37
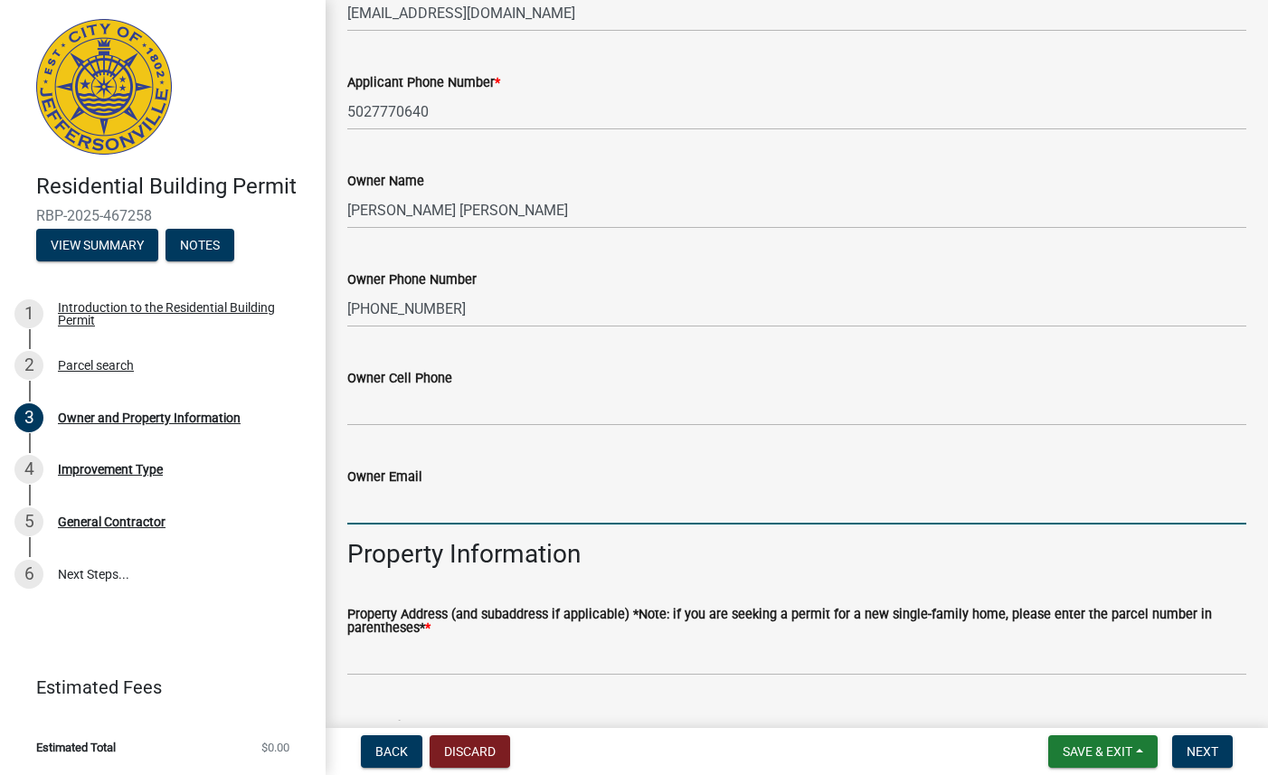
paste input "elizabeth.hagman@gmail.com"
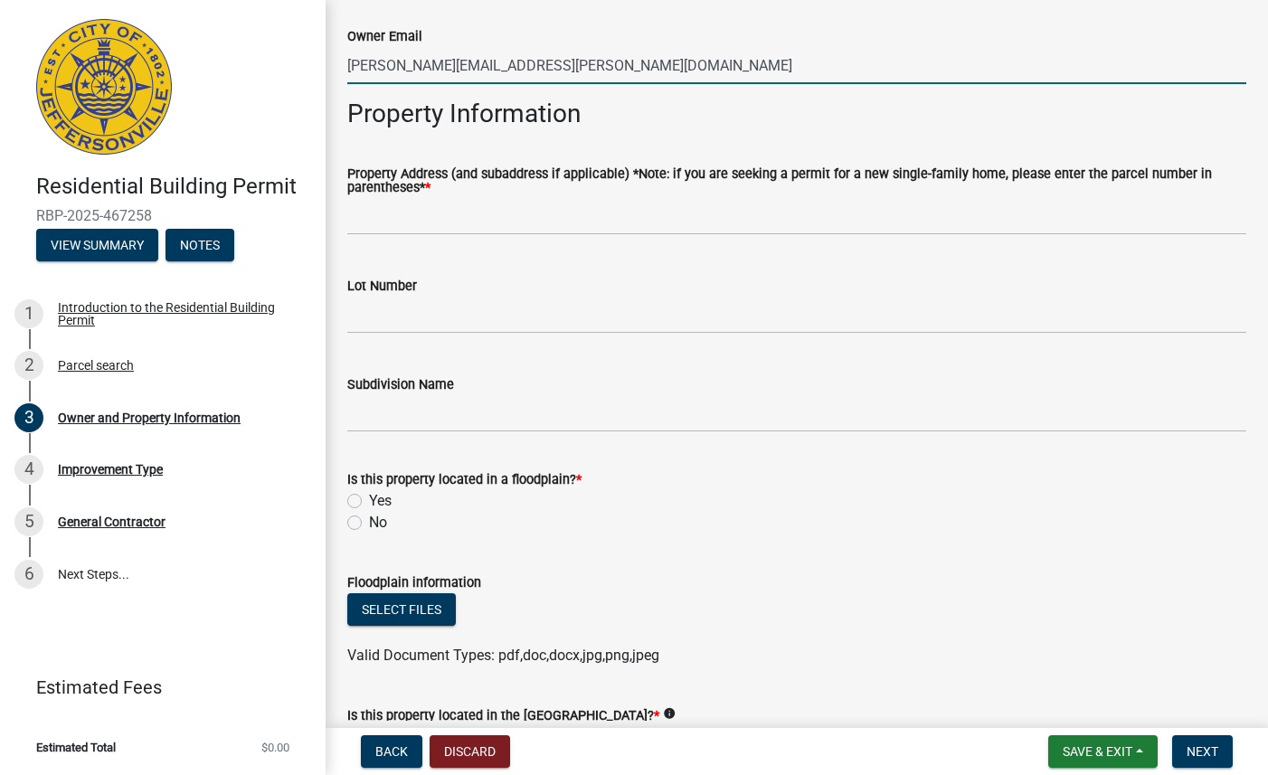
scroll to position [848, 0]
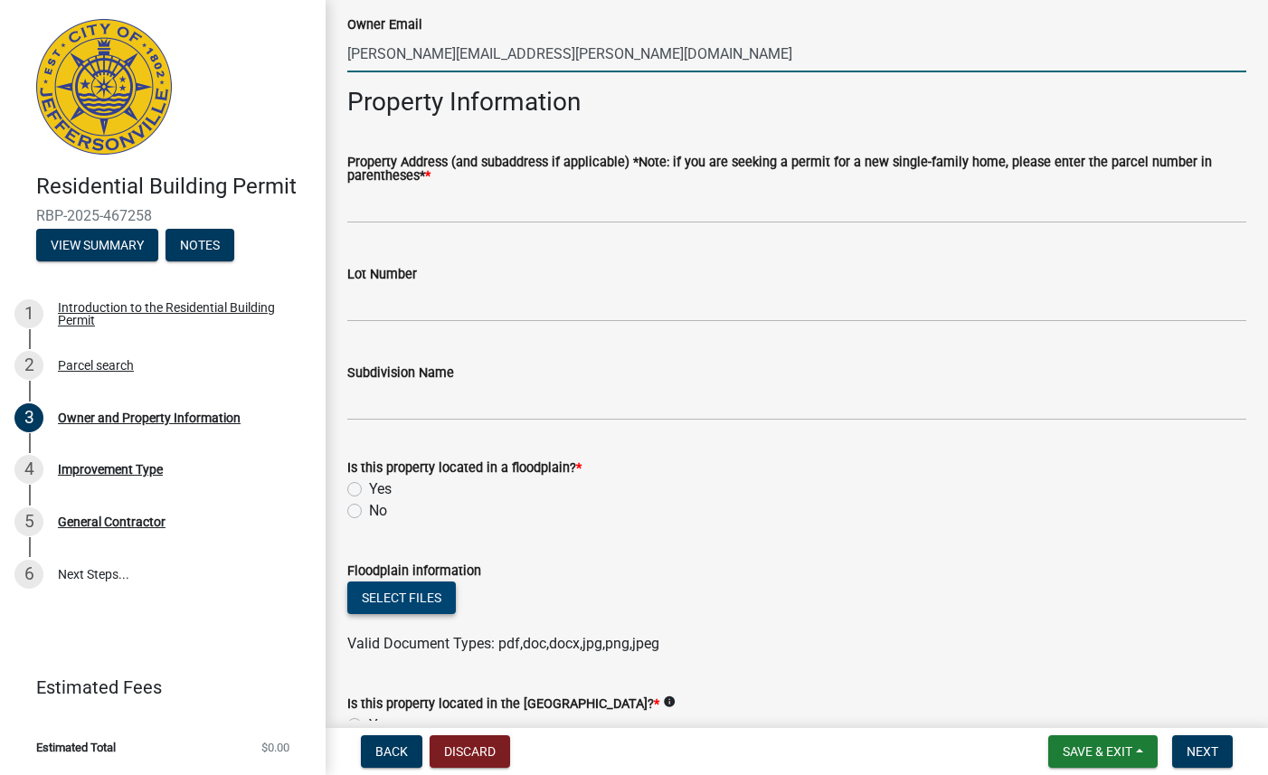
type input "elizabeth.hagman@gmail.com"
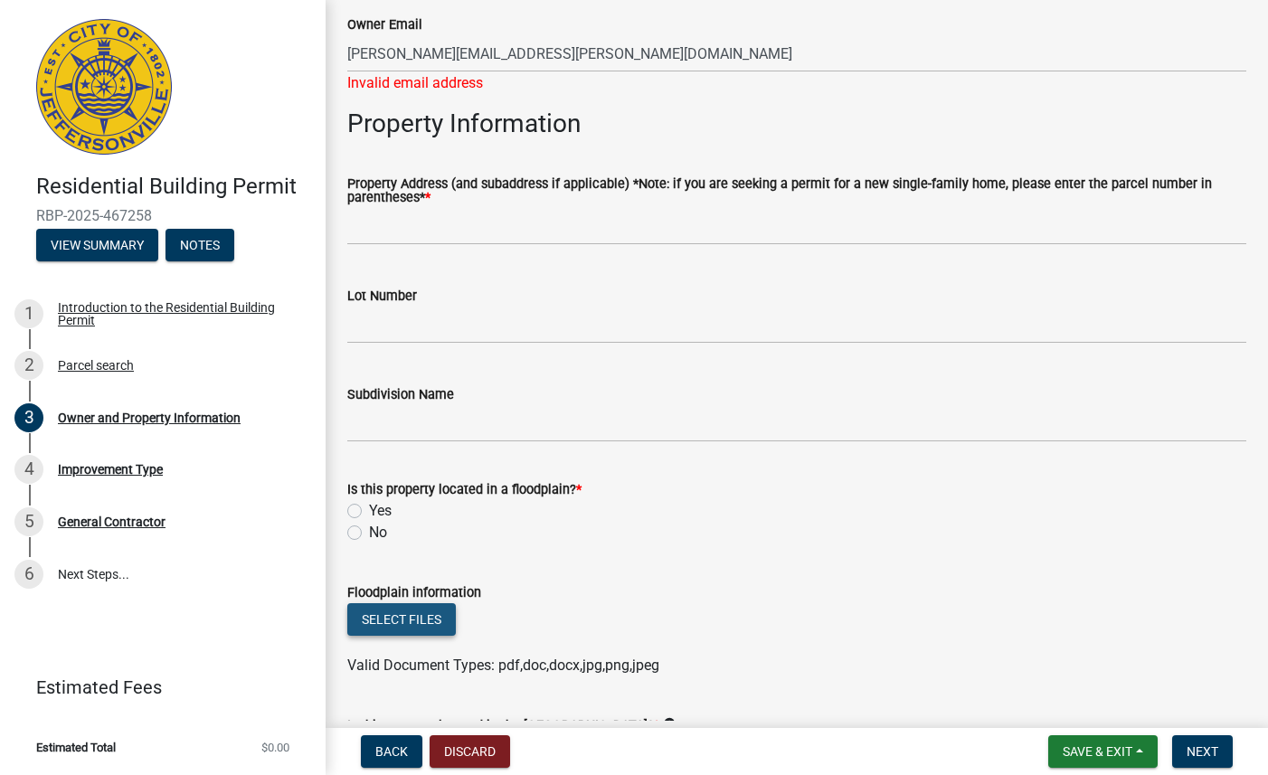
click at [419, 590] on form "Floodplain information Select files Valid Document Types: pdf,doc,docx,jpg,png,…" at bounding box center [796, 618] width 899 height 117
click at [409, 615] on button "Select files" at bounding box center [401, 619] width 108 height 33
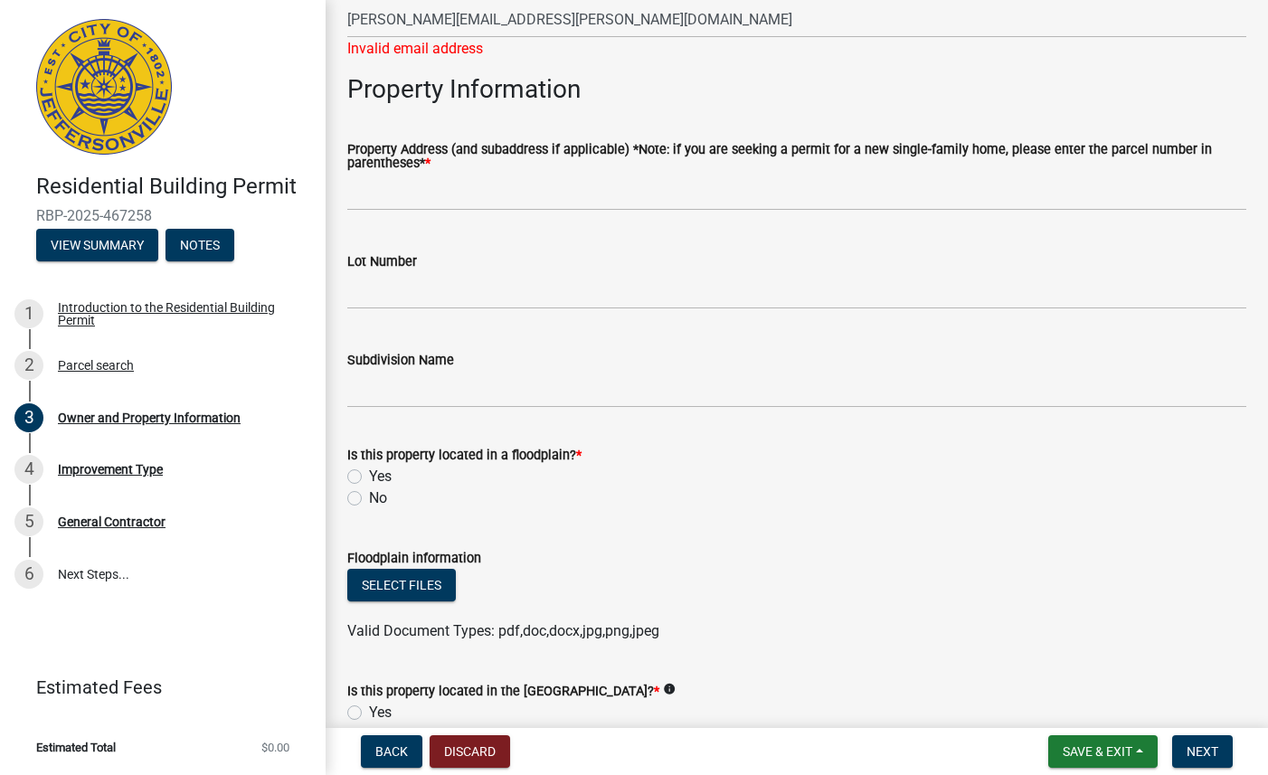
click at [369, 501] on label "No" at bounding box center [378, 498] width 18 height 22
click at [369, 499] on input "No" at bounding box center [375, 493] width 12 height 12
radio input "true"
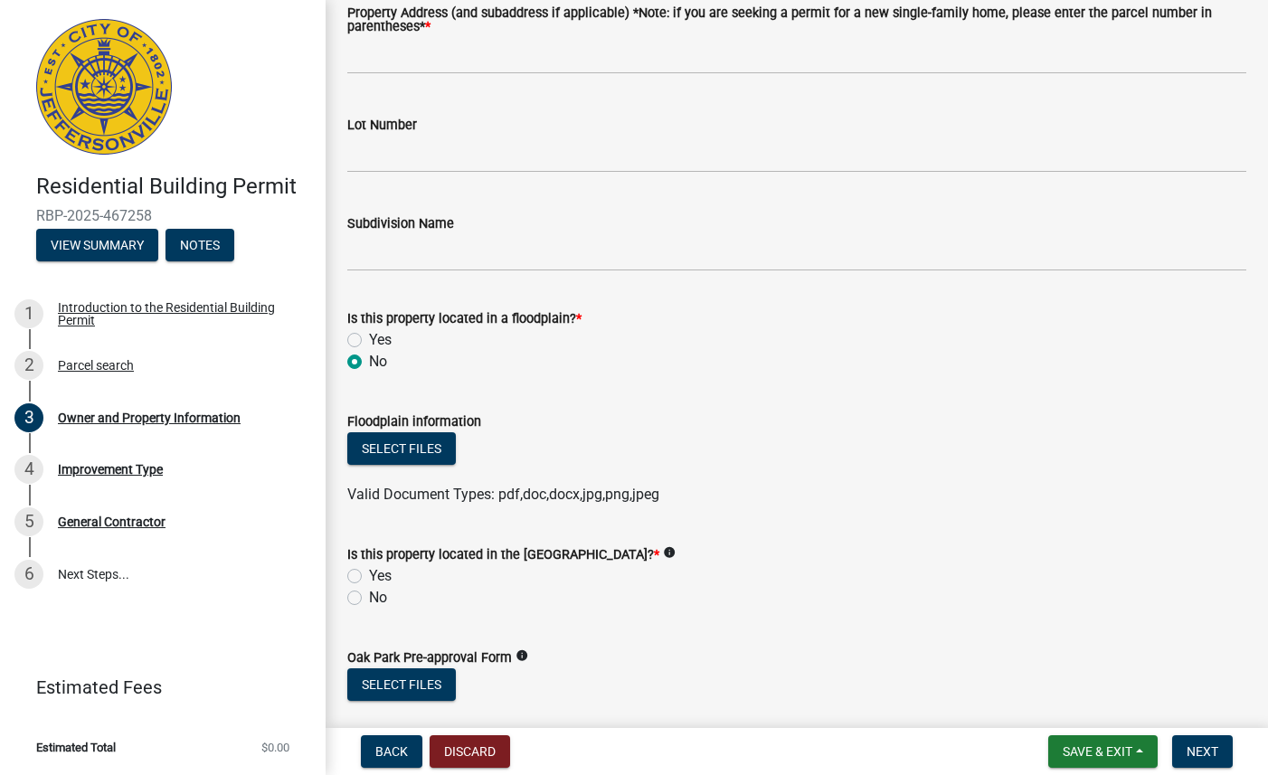
scroll to position [1067, 0]
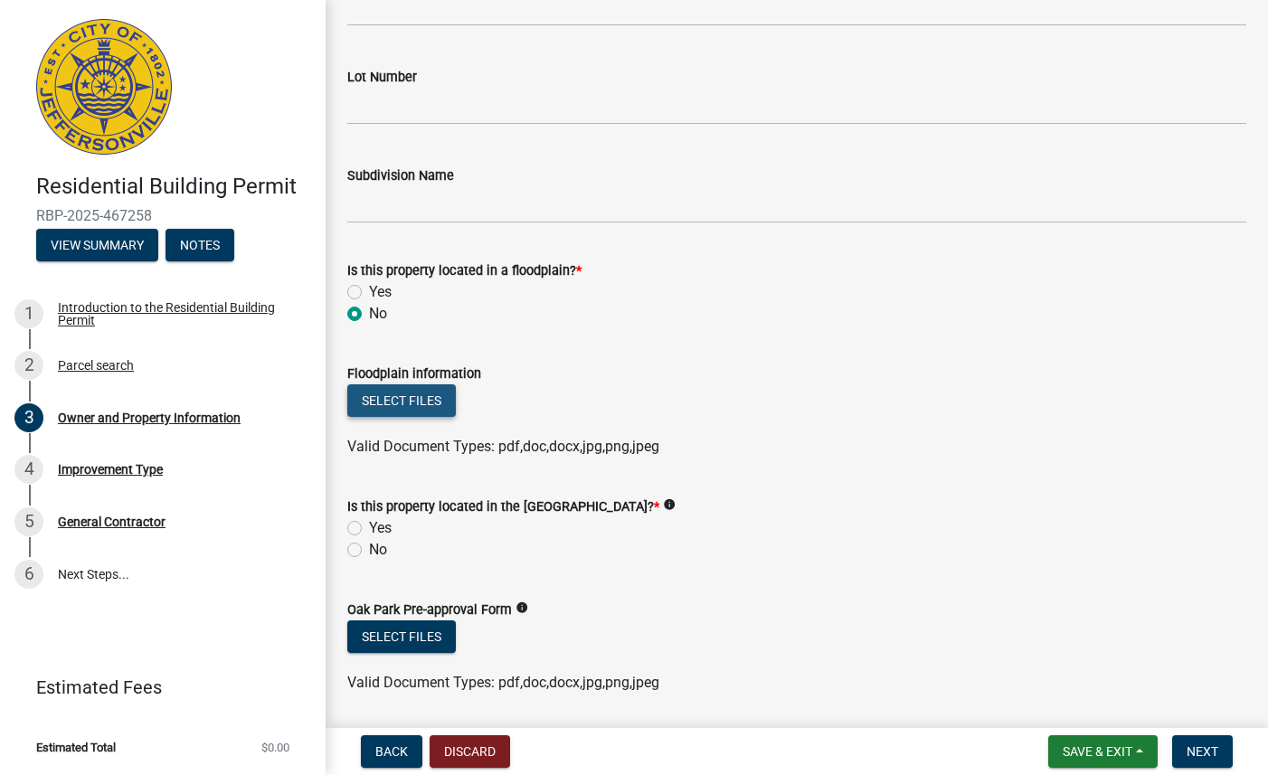
click at [389, 401] on button "Select files" at bounding box center [401, 400] width 108 height 33
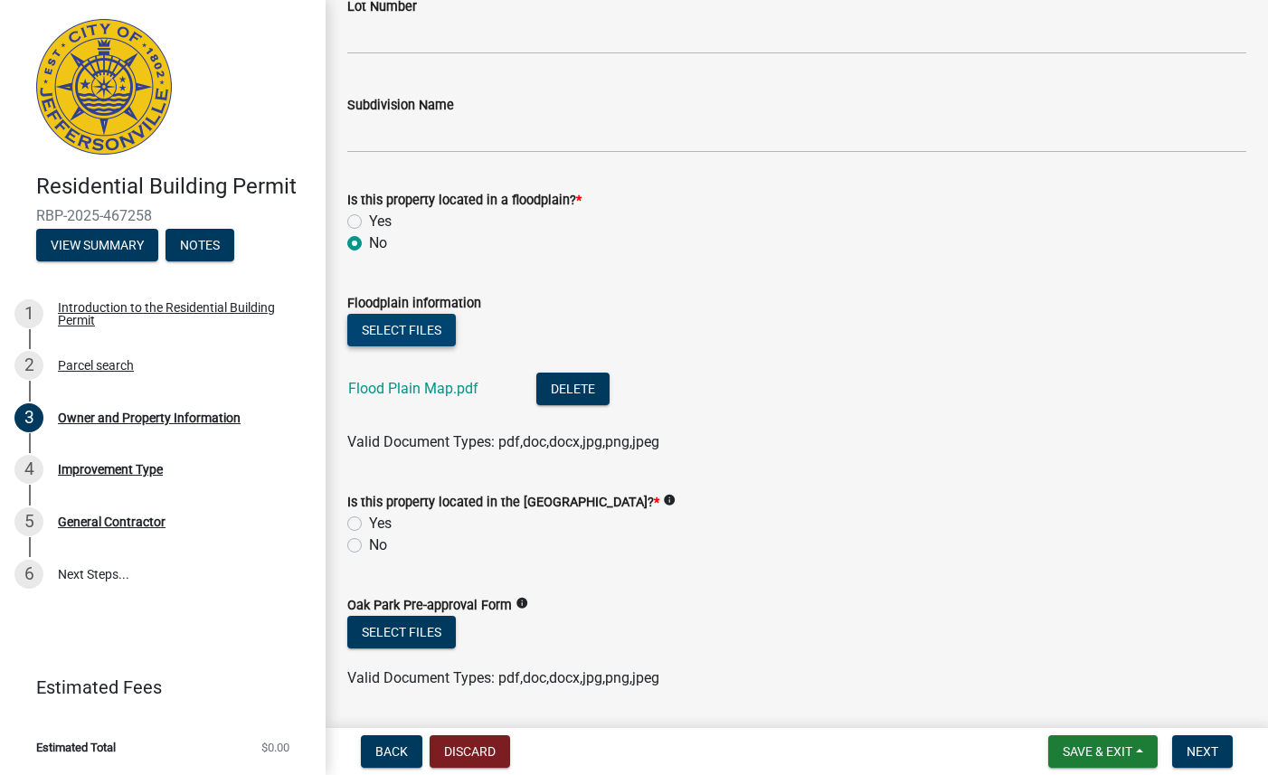
scroll to position [1173, 0]
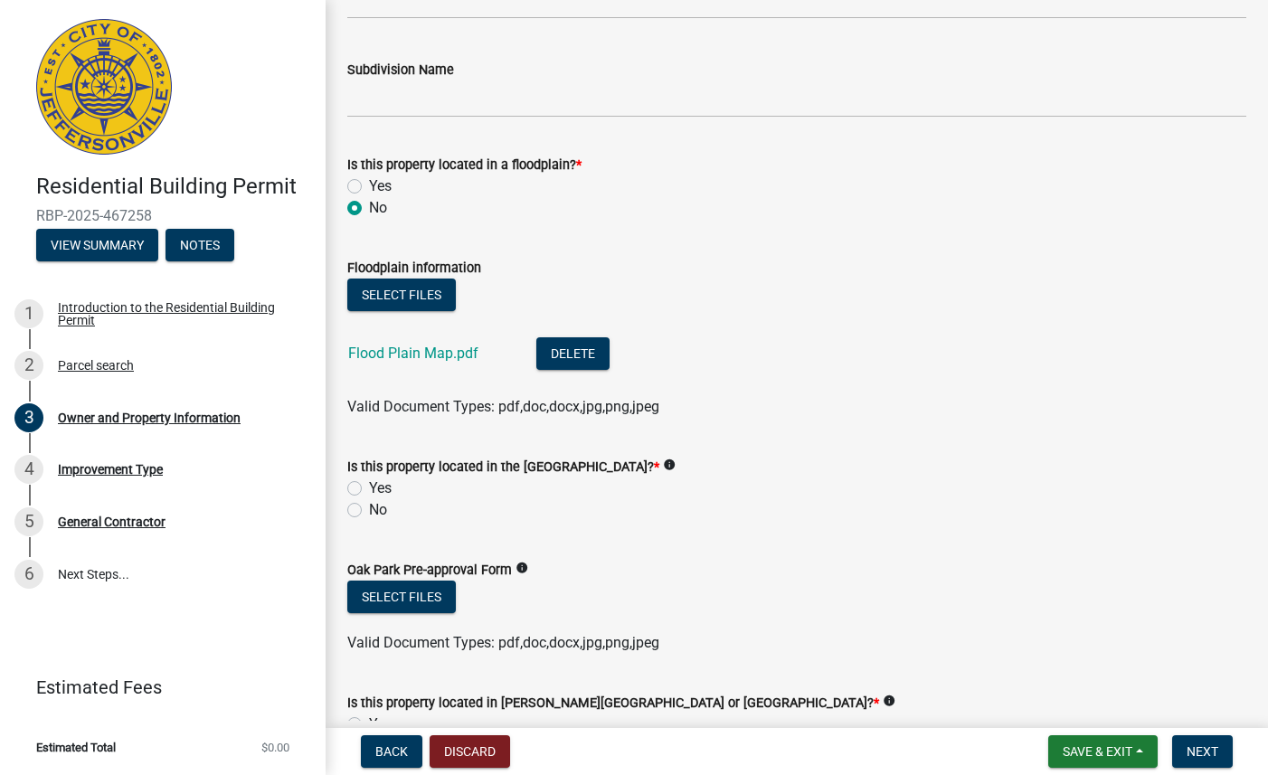
drag, startPoint x: 523, startPoint y: 466, endPoint x: 693, endPoint y: 470, distance: 170.9
click at [659, 470] on label "Is this property located in the Oak Park Conservancy District? *" at bounding box center [503, 467] width 312 height 13
copy label "Oak Park Conservancy District"
click at [606, 538] on form "Oak Park Pre-approval Form info Select files Valid Document Types: pdf,doc,docx…" at bounding box center [796, 595] width 899 height 117
click at [369, 509] on label "No" at bounding box center [378, 510] width 18 height 22
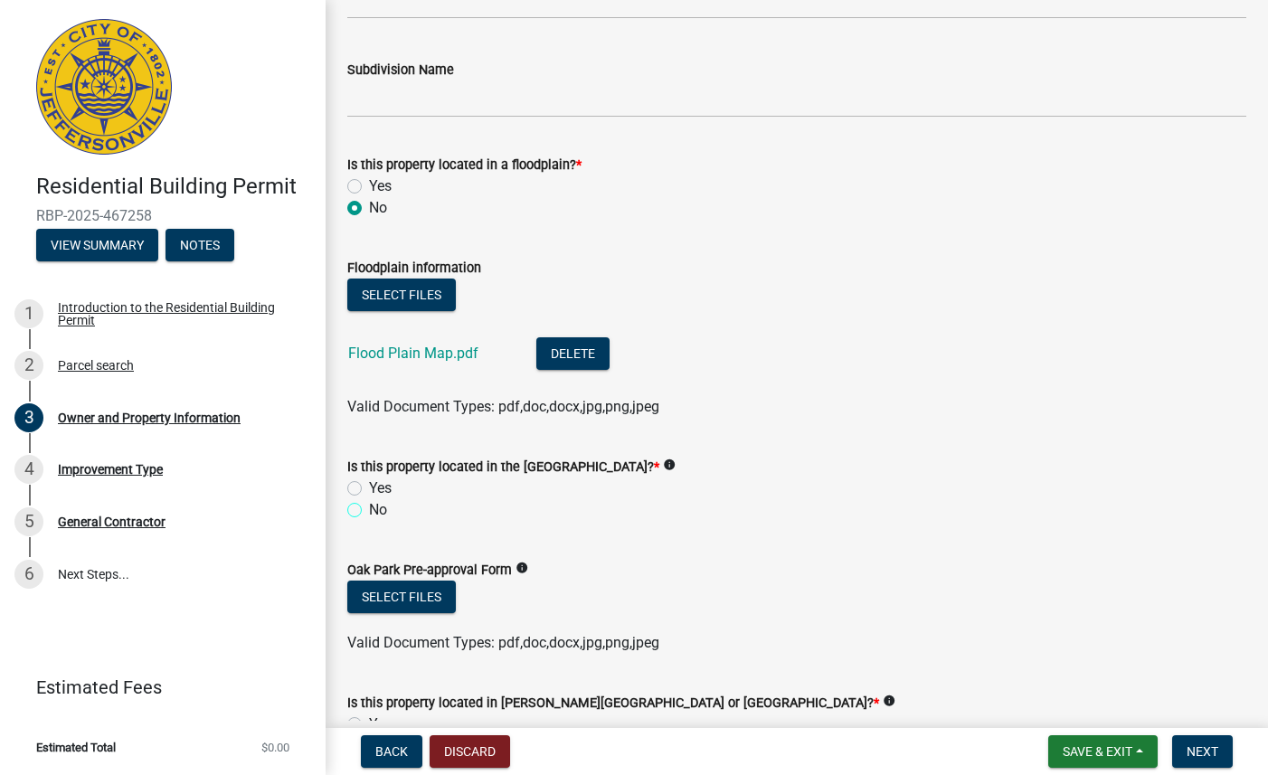
click at [369, 509] on input "No" at bounding box center [375, 505] width 12 height 12
radio input "true"
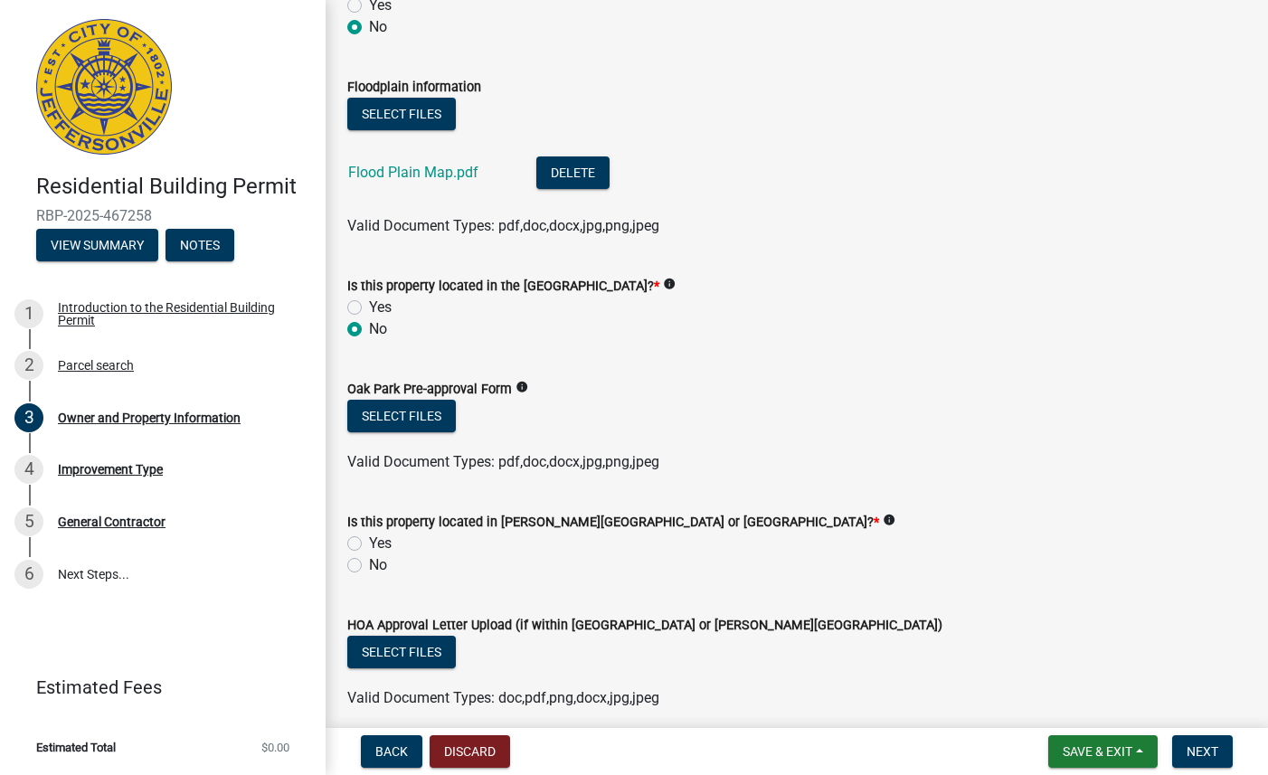
scroll to position [1419, 0]
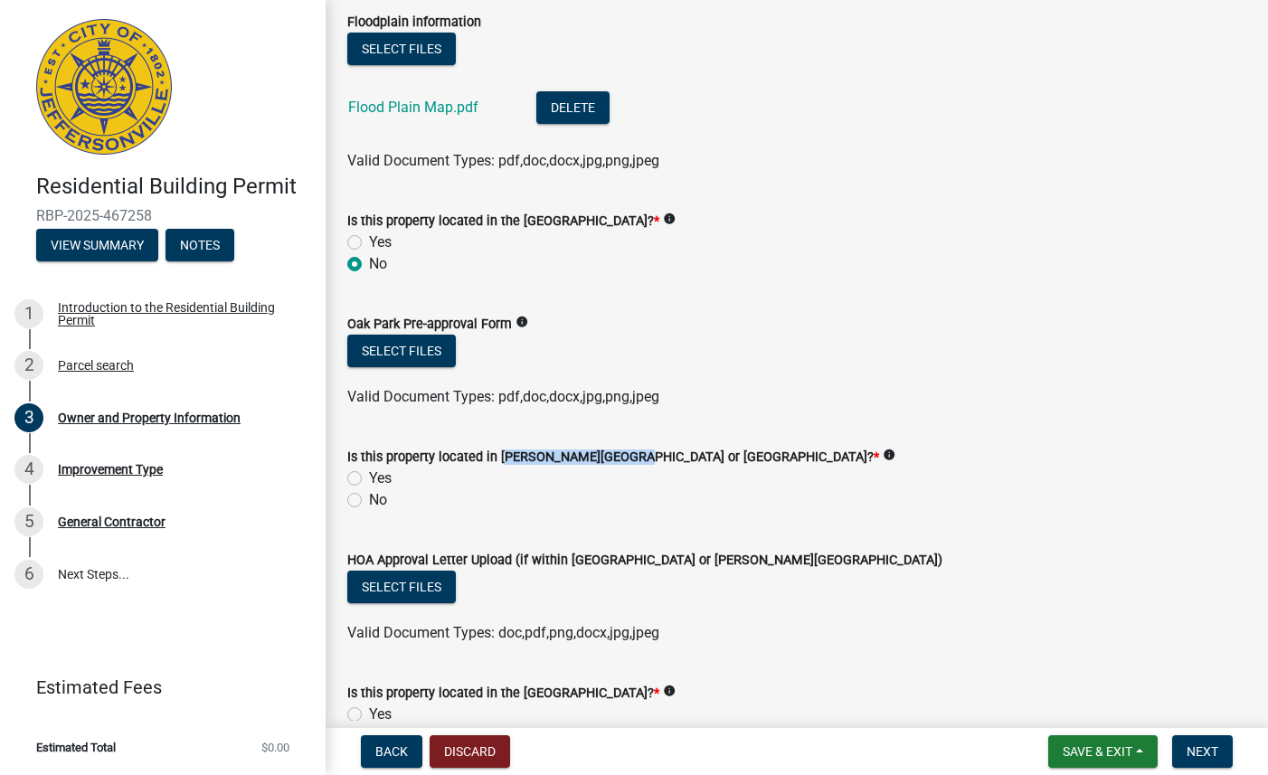
drag, startPoint x: 496, startPoint y: 458, endPoint x: 622, endPoint y: 460, distance: 125.7
click at [622, 460] on label "Is this property located in Ellingsworth Common or Wolf Run Park? *" at bounding box center [613, 457] width 532 height 13
copy label "Ellingsworth Common"
click at [882, 453] on icon "info" at bounding box center [888, 454] width 13 height 13
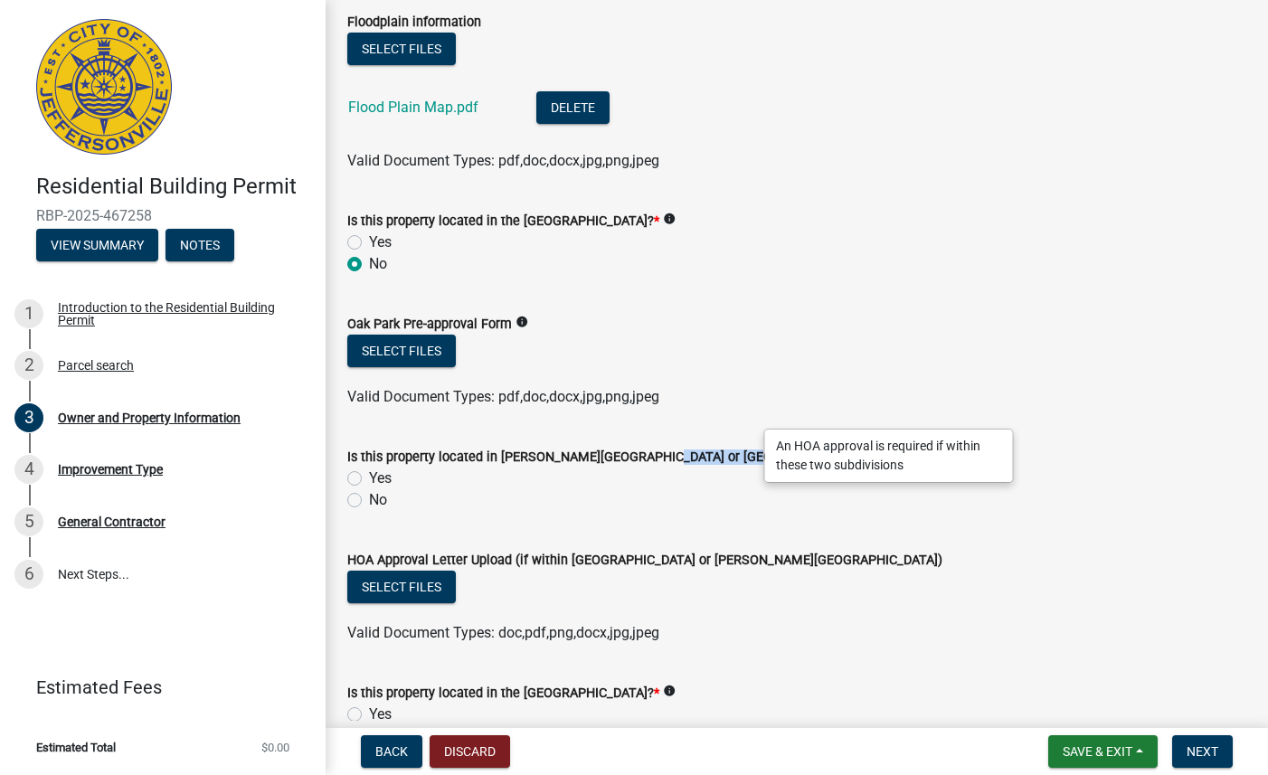
drag, startPoint x: 644, startPoint y: 452, endPoint x: 722, endPoint y: 460, distance: 79.1
click at [722, 460] on label "Is this property located in Ellingsworth Common or Wolf Run Park? *" at bounding box center [613, 457] width 532 height 13
copy label "Wolf Run Park"
click at [369, 504] on label "No" at bounding box center [378, 500] width 18 height 22
click at [369, 501] on input "No" at bounding box center [375, 495] width 12 height 12
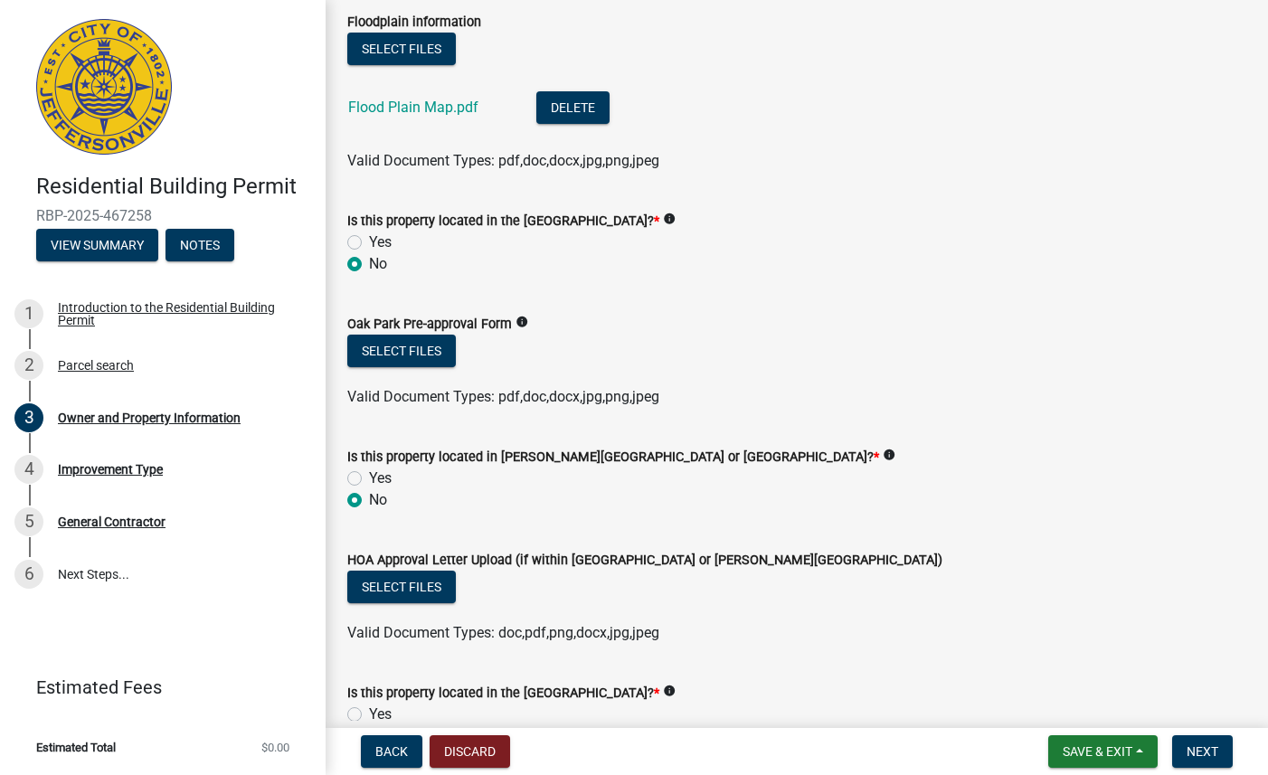
radio input "true"
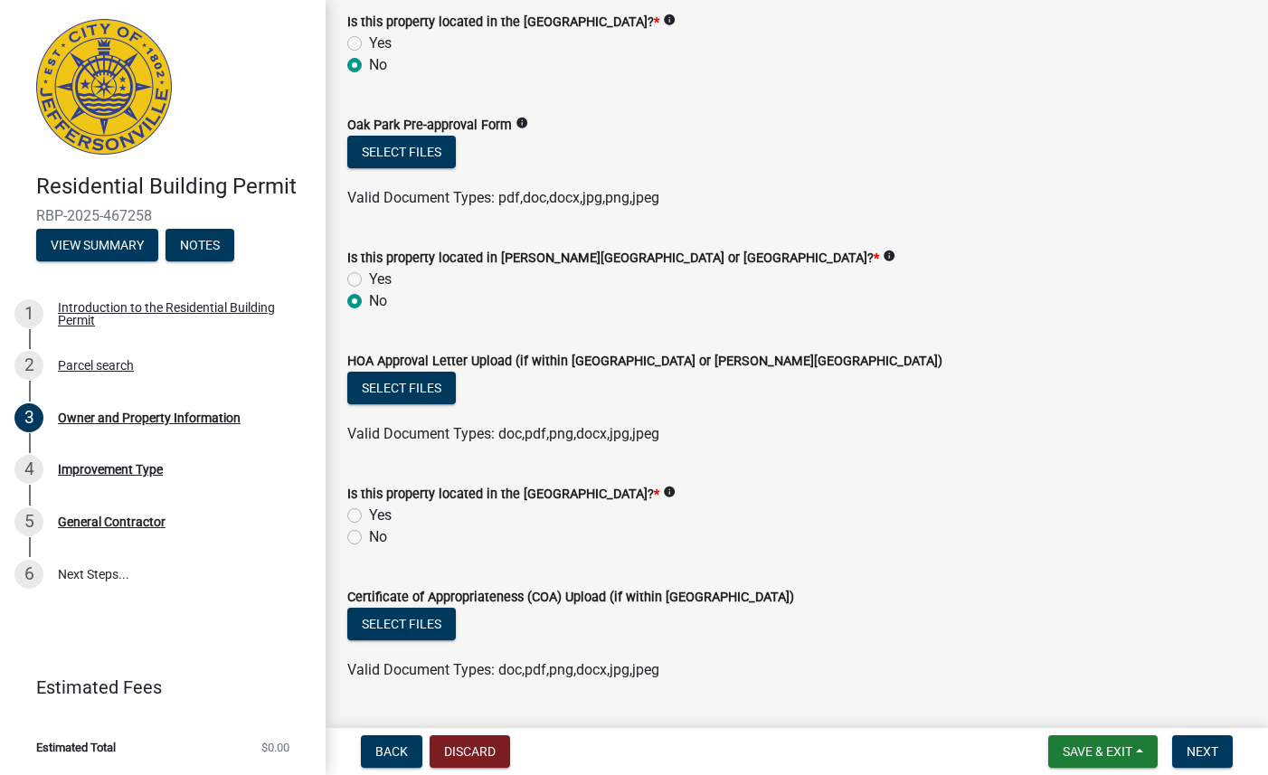
scroll to position [1629, 0]
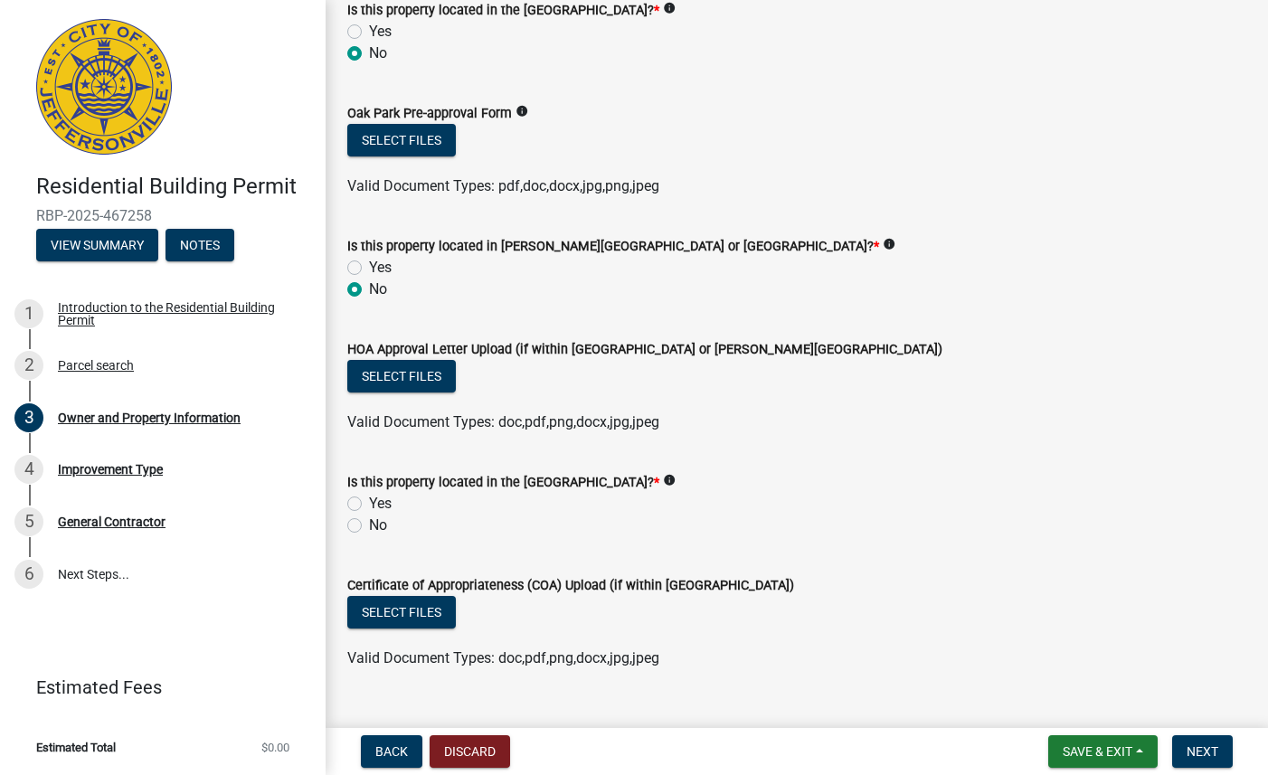
click at [369, 521] on label "No" at bounding box center [378, 525] width 18 height 22
click at [369, 521] on input "No" at bounding box center [375, 520] width 12 height 12
radio input "true"
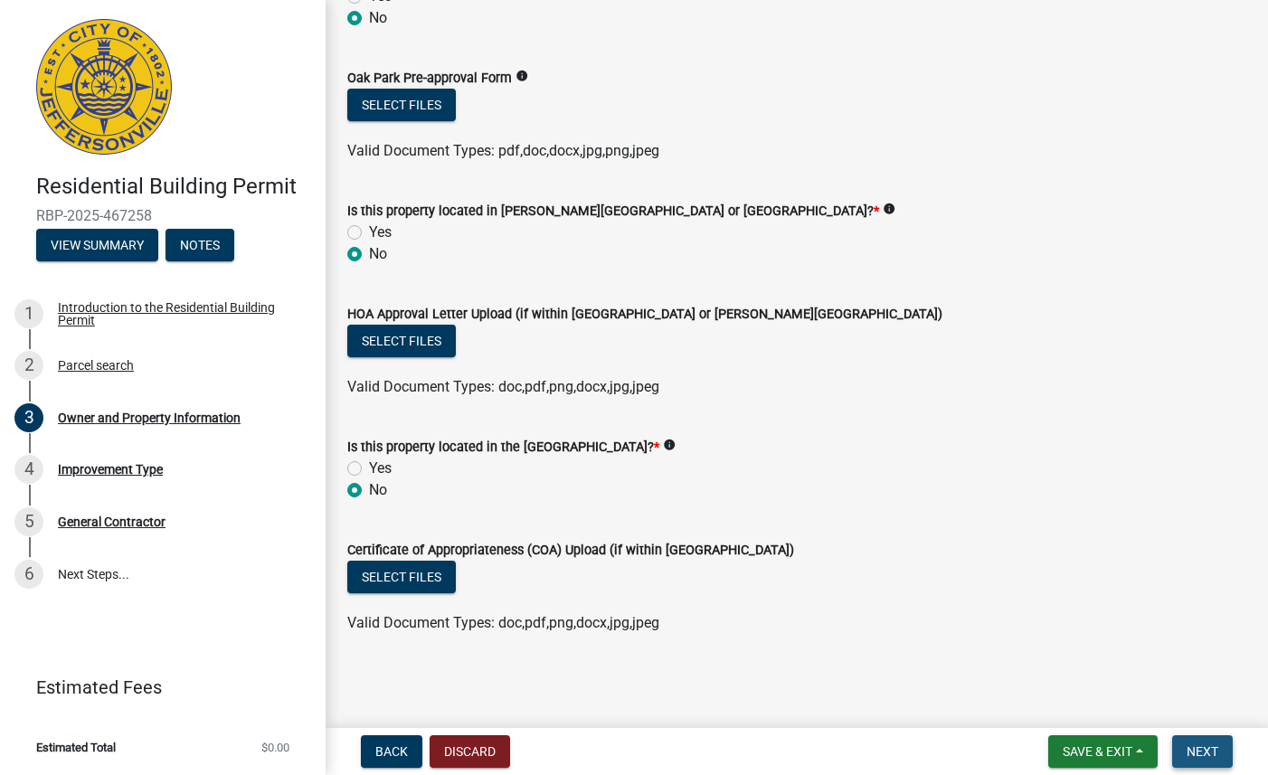
click at [1201, 749] on span "Next" at bounding box center [1202, 751] width 32 height 14
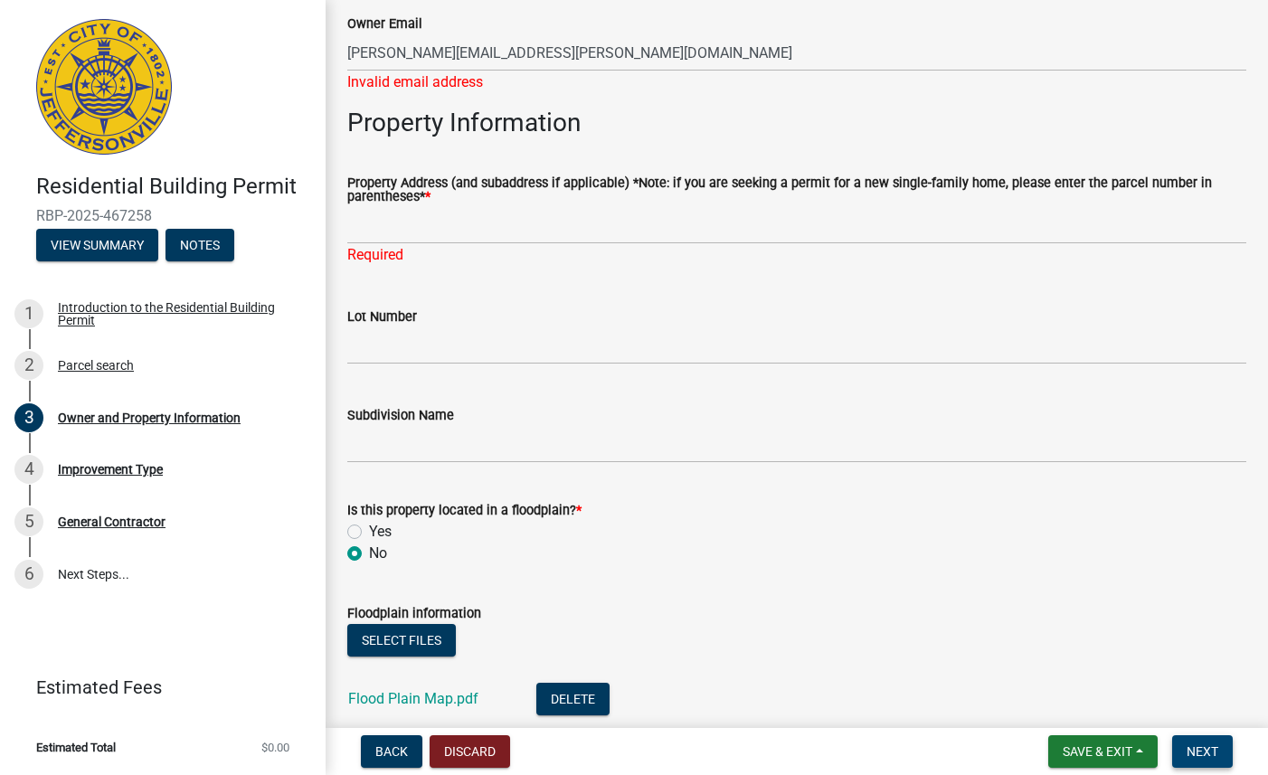
scroll to position [803, 0]
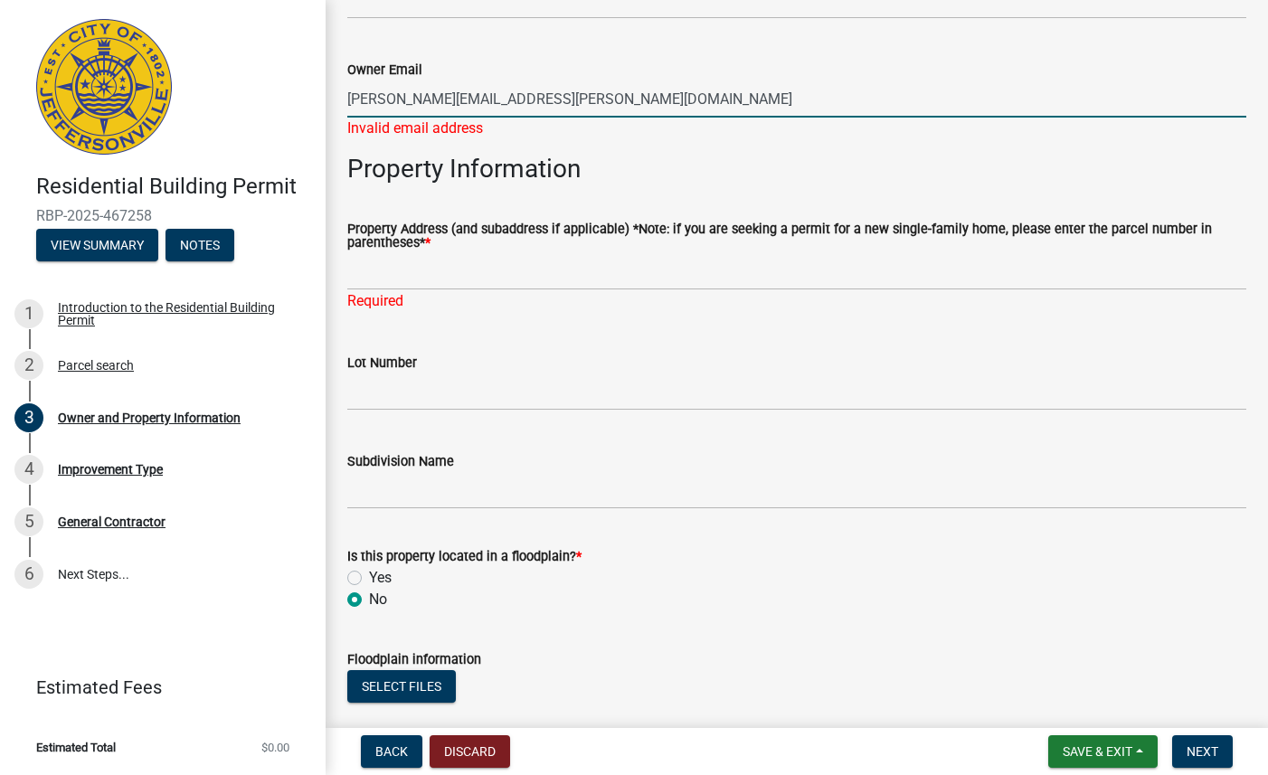
click at [594, 106] on input "elizabeth.hagman@gmail.com" at bounding box center [796, 98] width 899 height 37
click at [347, 99] on input "elizabeth.hagman@gmail.com" at bounding box center [796, 98] width 899 height 37
click at [569, 99] on input "elizabeth.hagman@gmail.com" at bounding box center [796, 98] width 899 height 37
type input "elizabeth.hagman@gmail.com"
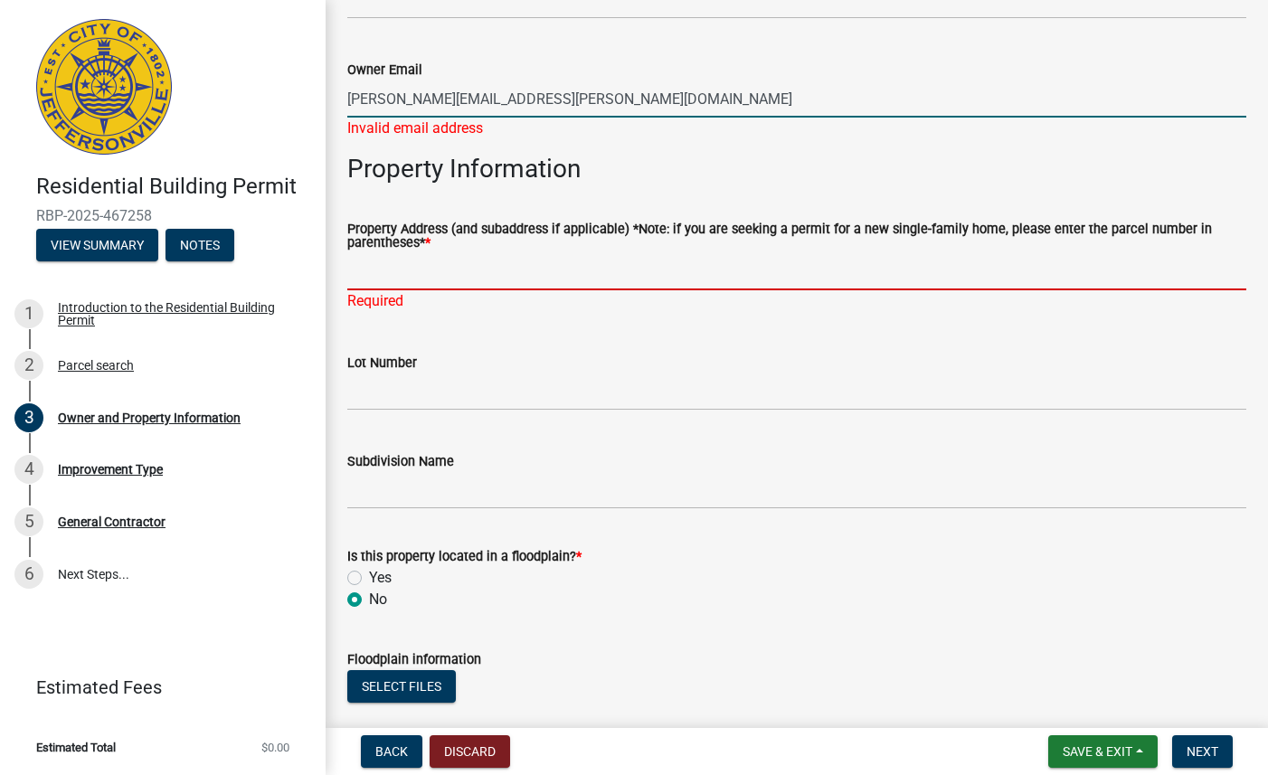
click at [470, 268] on div "Property Address (and subaddress if applicable) *Note: if you are seeking a per…" at bounding box center [796, 254] width 899 height 113
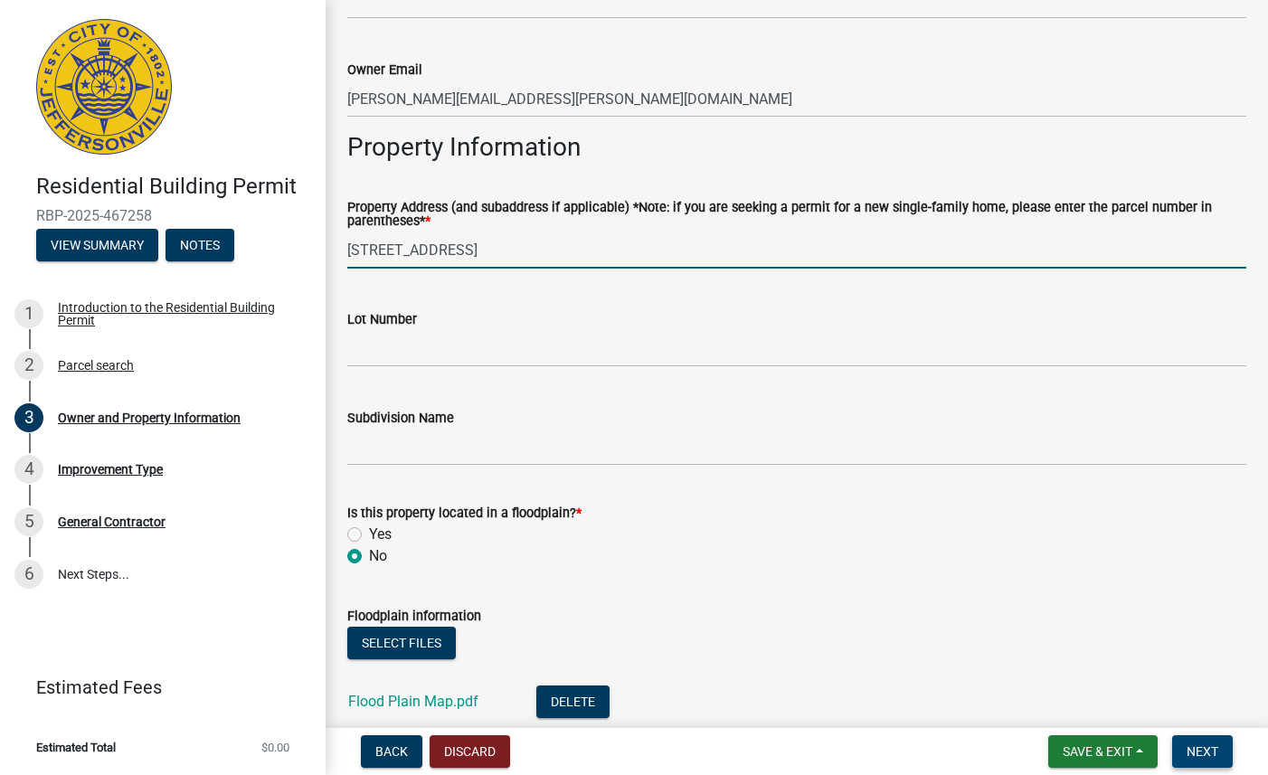
type input "2020 Liberty Drive, Jeffersonville IN 47130"
click at [1205, 755] on span "Next" at bounding box center [1202, 751] width 32 height 14
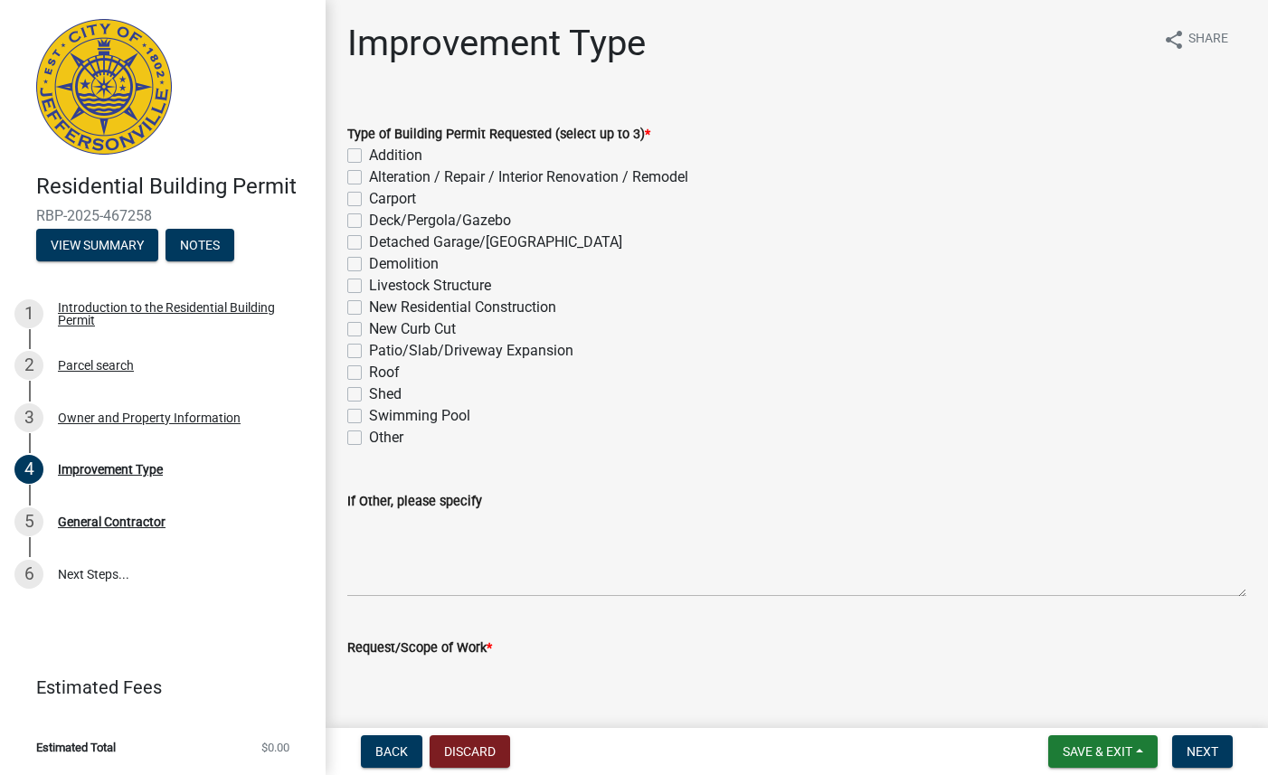
click at [369, 440] on label "Other" at bounding box center [386, 438] width 34 height 22
click at [369, 439] on input "Other" at bounding box center [375, 433] width 12 height 12
checkbox input "true"
checkbox input "false"
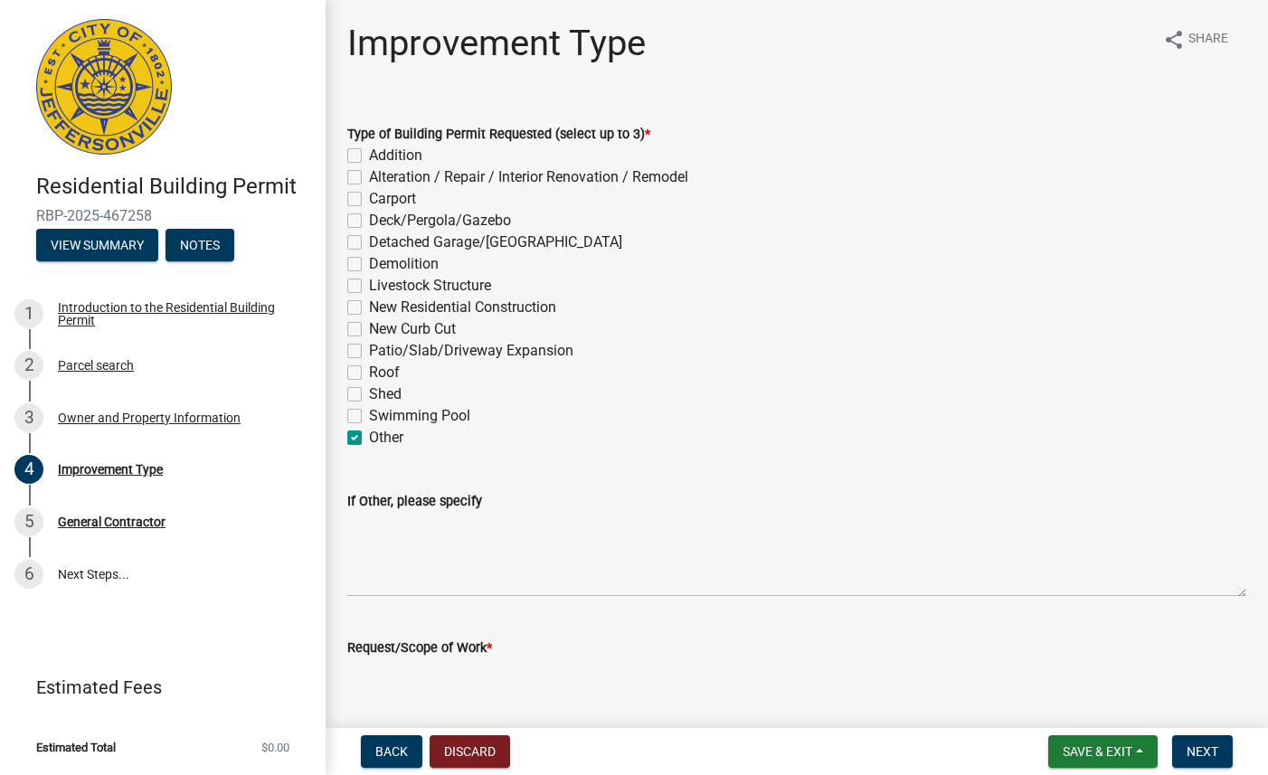
checkbox input "false"
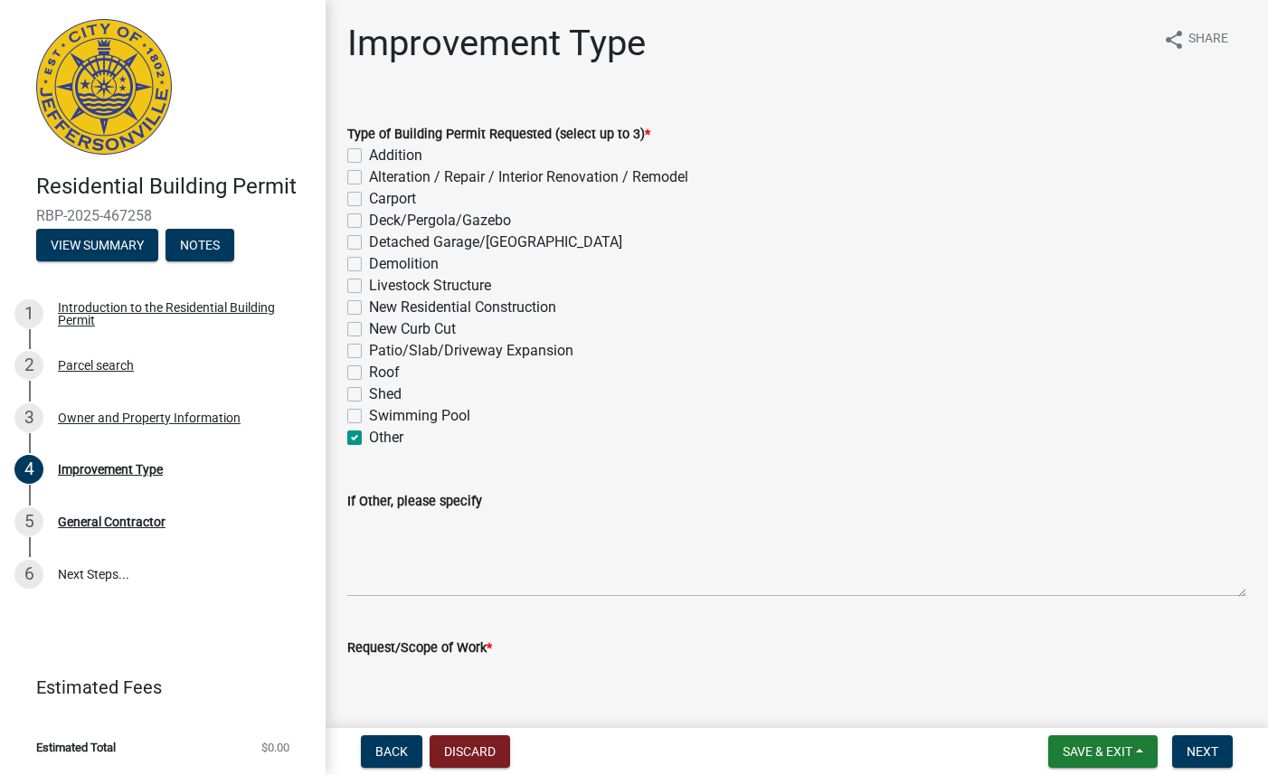
checkbox input "false"
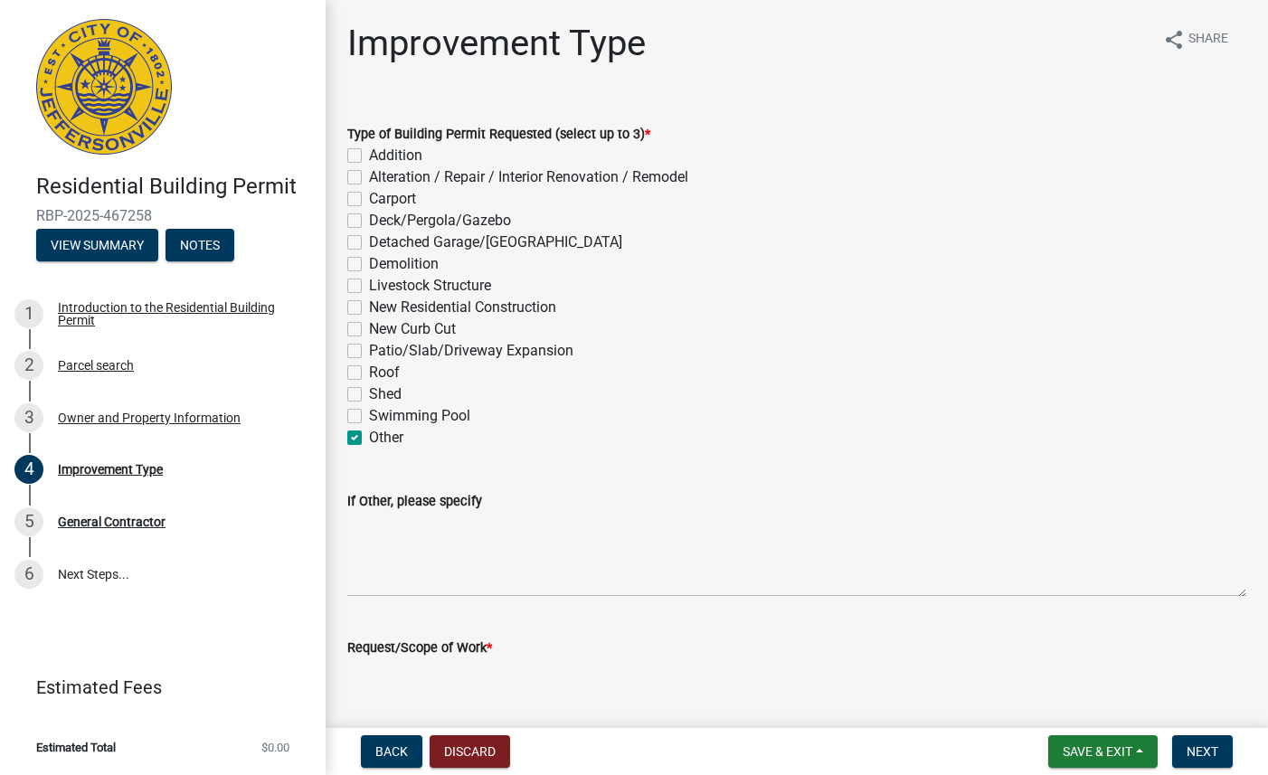
checkbox input "false"
checkbox input "true"
click at [450, 593] on textarea "If Other, please specify" at bounding box center [796, 554] width 899 height 85
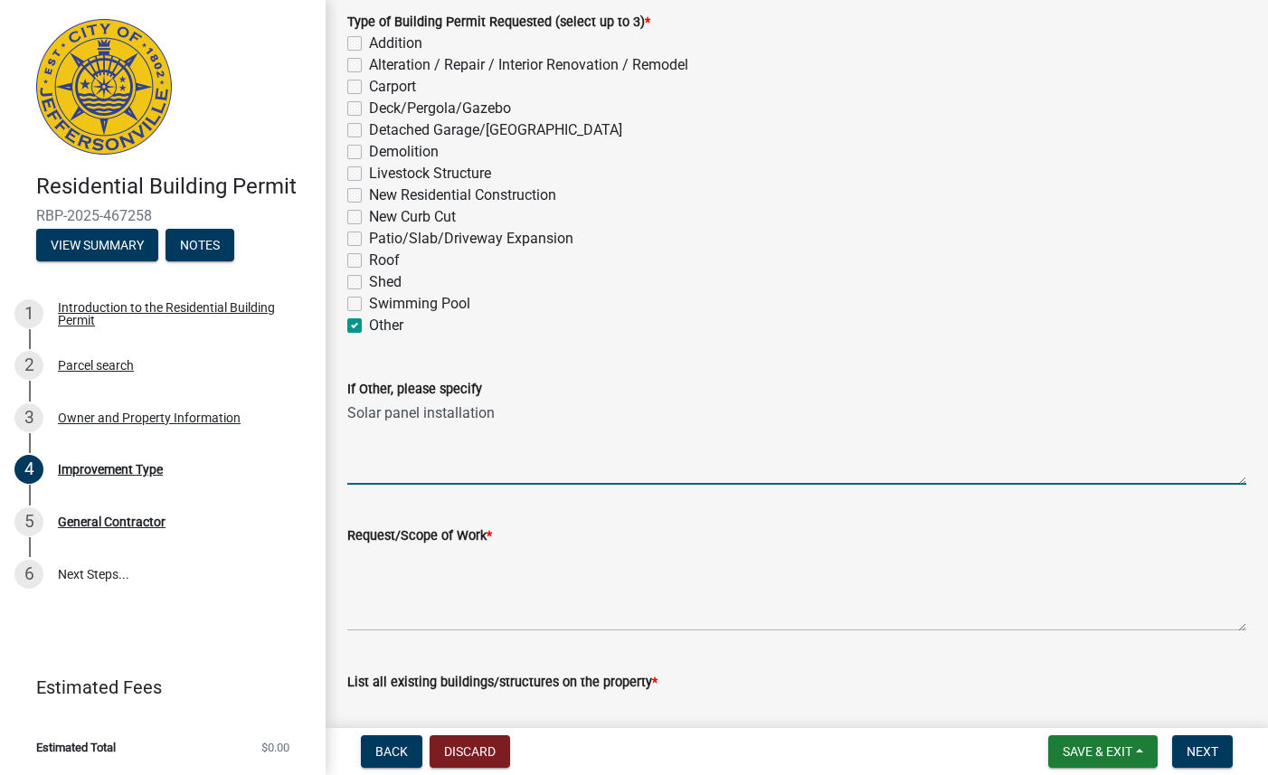
scroll to position [206, 0]
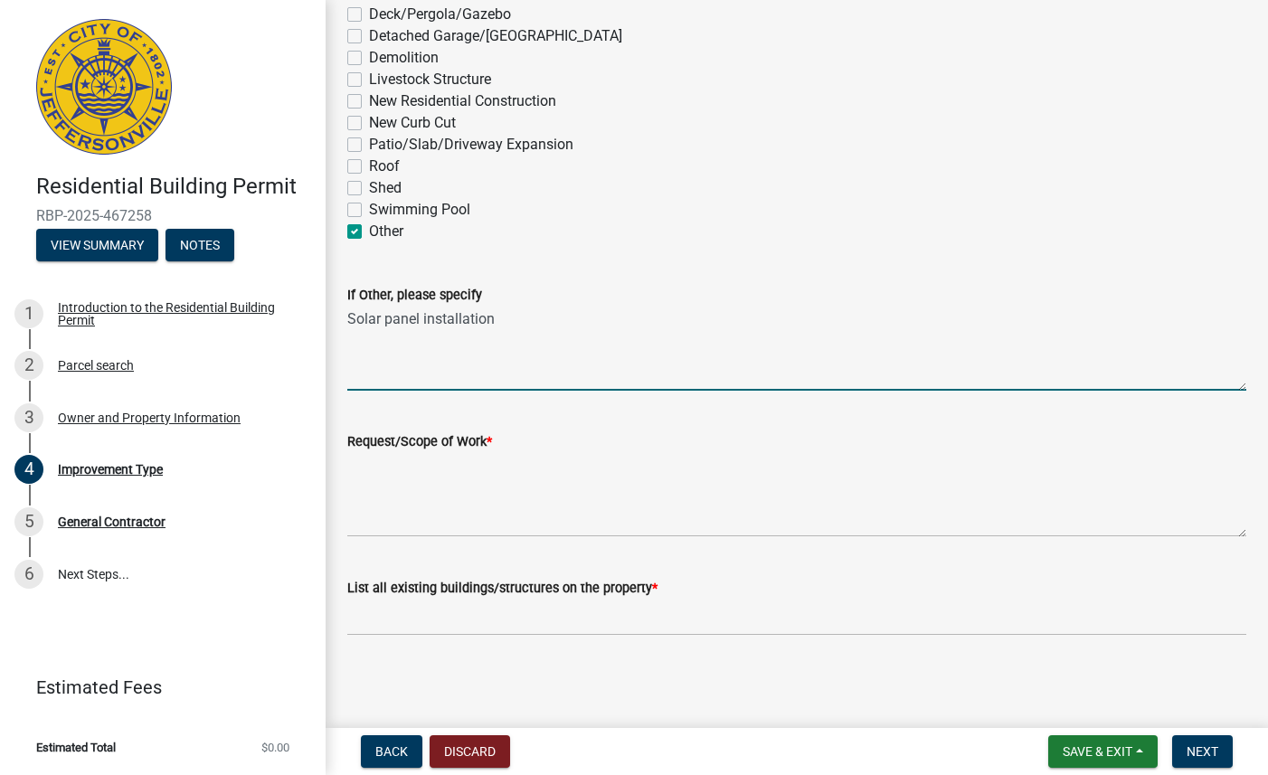
type textarea "Solar panel installation"
click at [568, 517] on textarea "Request/Scope of Work *" at bounding box center [796, 494] width 899 height 85
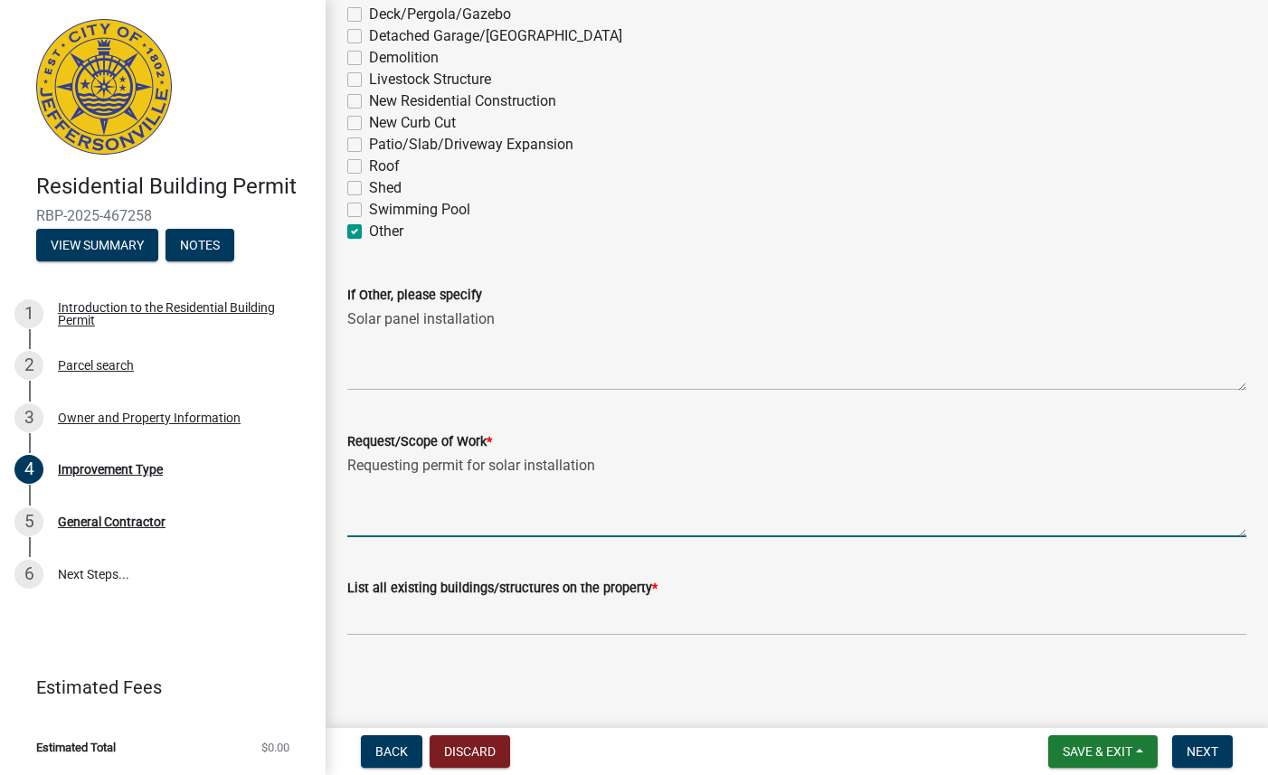
type textarea "Requesting permit for solar installation"
click at [504, 619] on input "List all existing buildings/structures on the property *" at bounding box center [796, 617] width 899 height 37
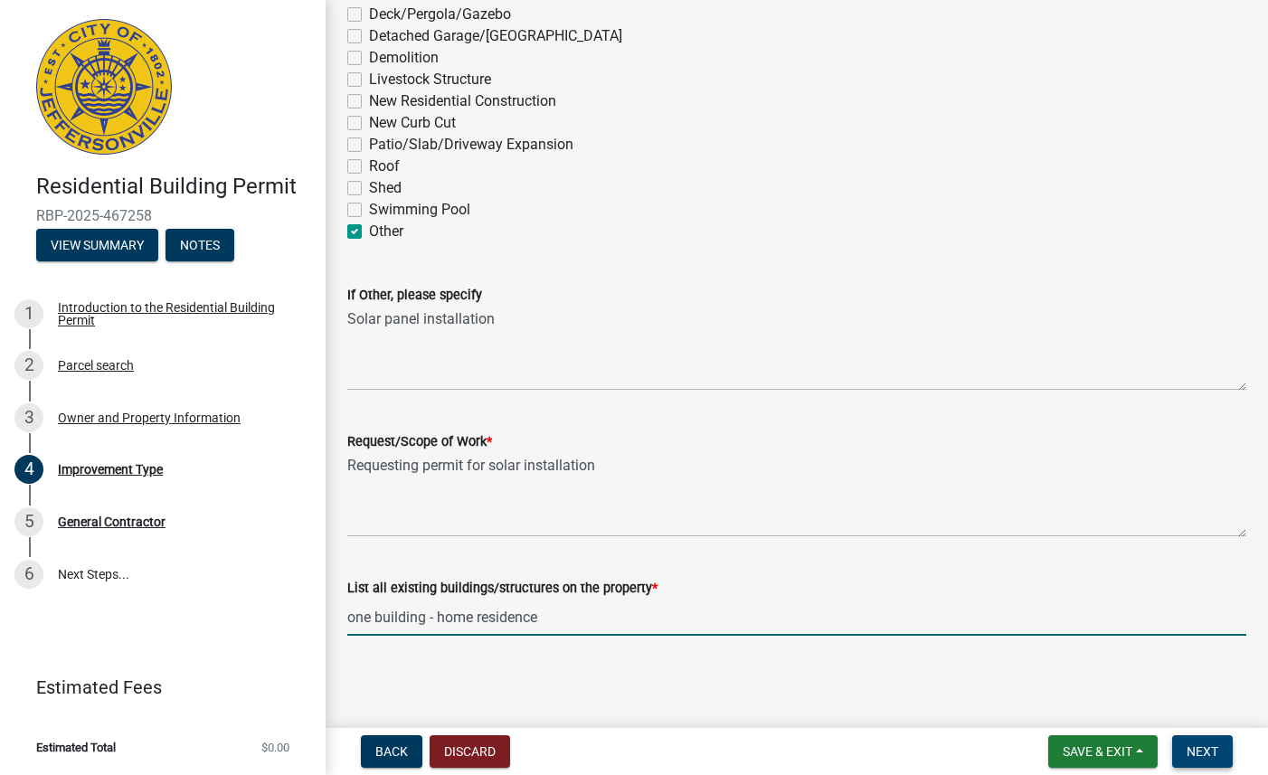
type input "one building - home residence"
click at [1203, 755] on span "Next" at bounding box center [1202, 751] width 32 height 14
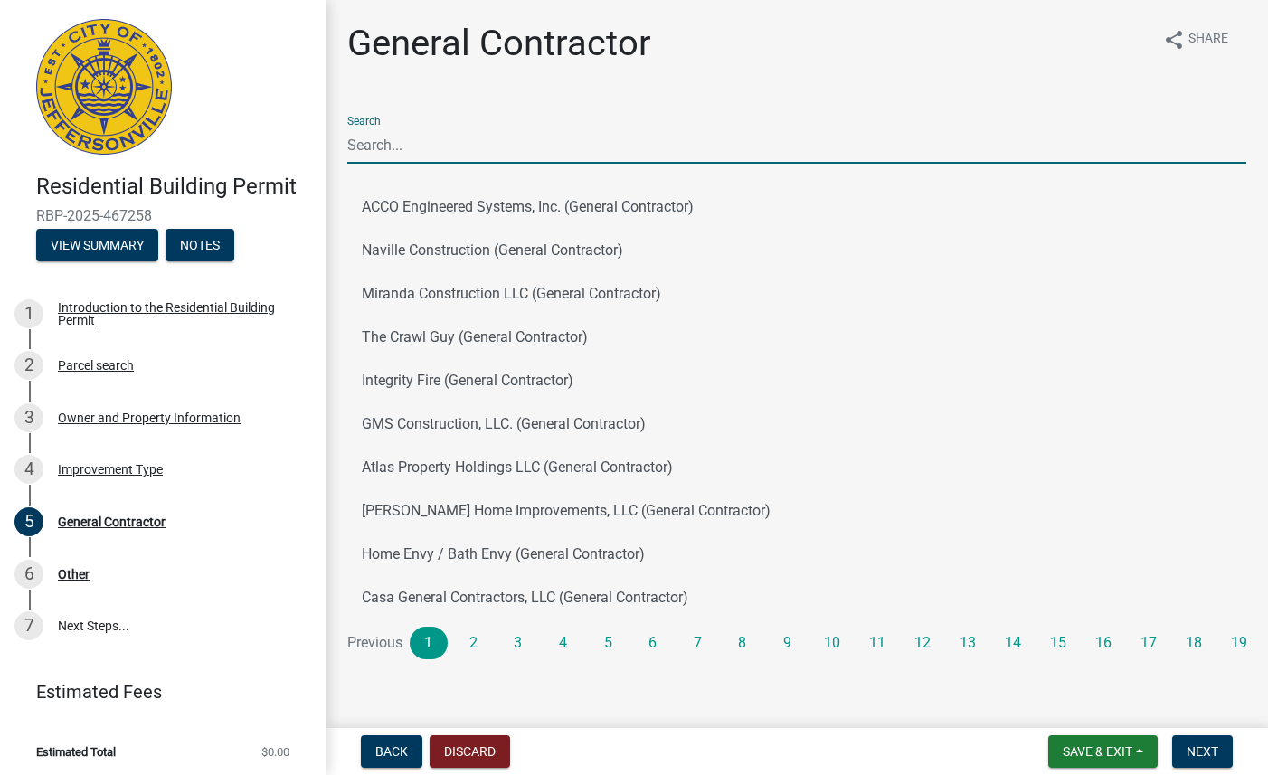
click at [642, 149] on input "Search" at bounding box center [796, 145] width 899 height 37
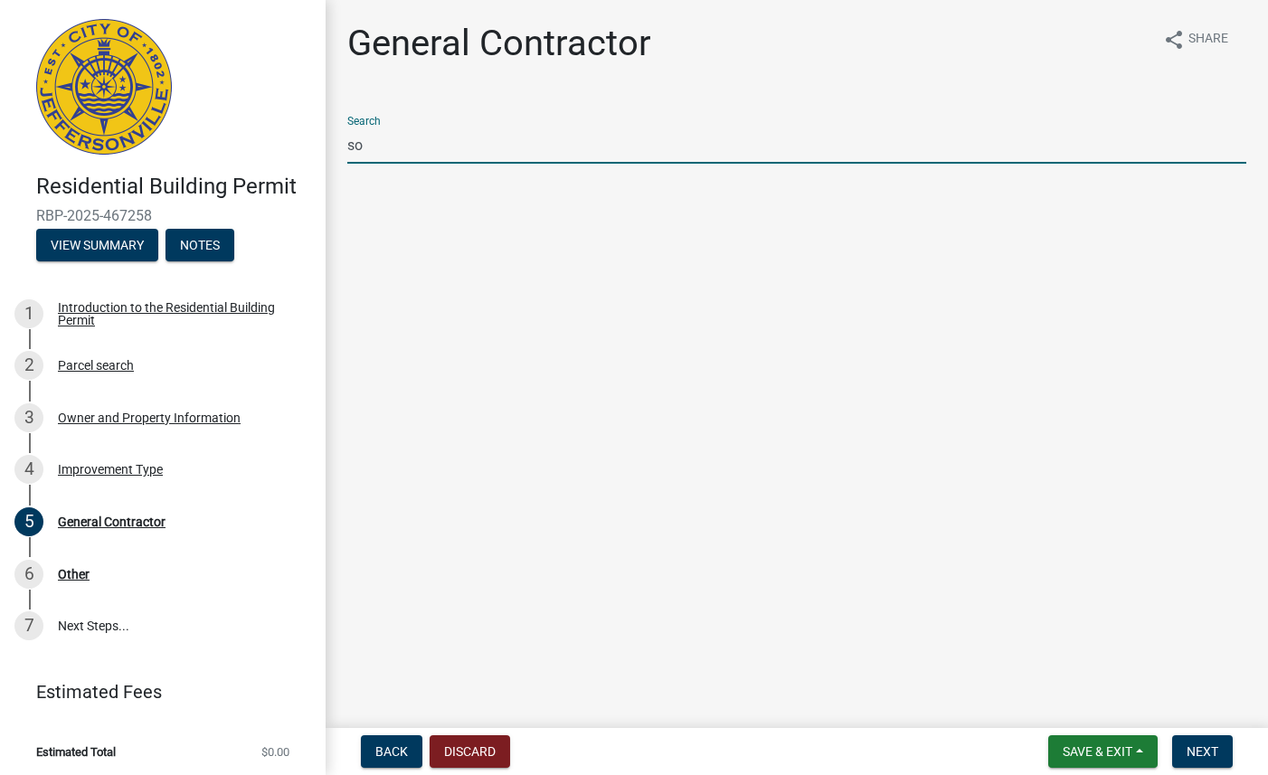
type input "s"
type input "a"
click at [486, 145] on input "American Roofing" at bounding box center [796, 145] width 899 height 37
click at [1212, 752] on span "Next" at bounding box center [1202, 751] width 32 height 14
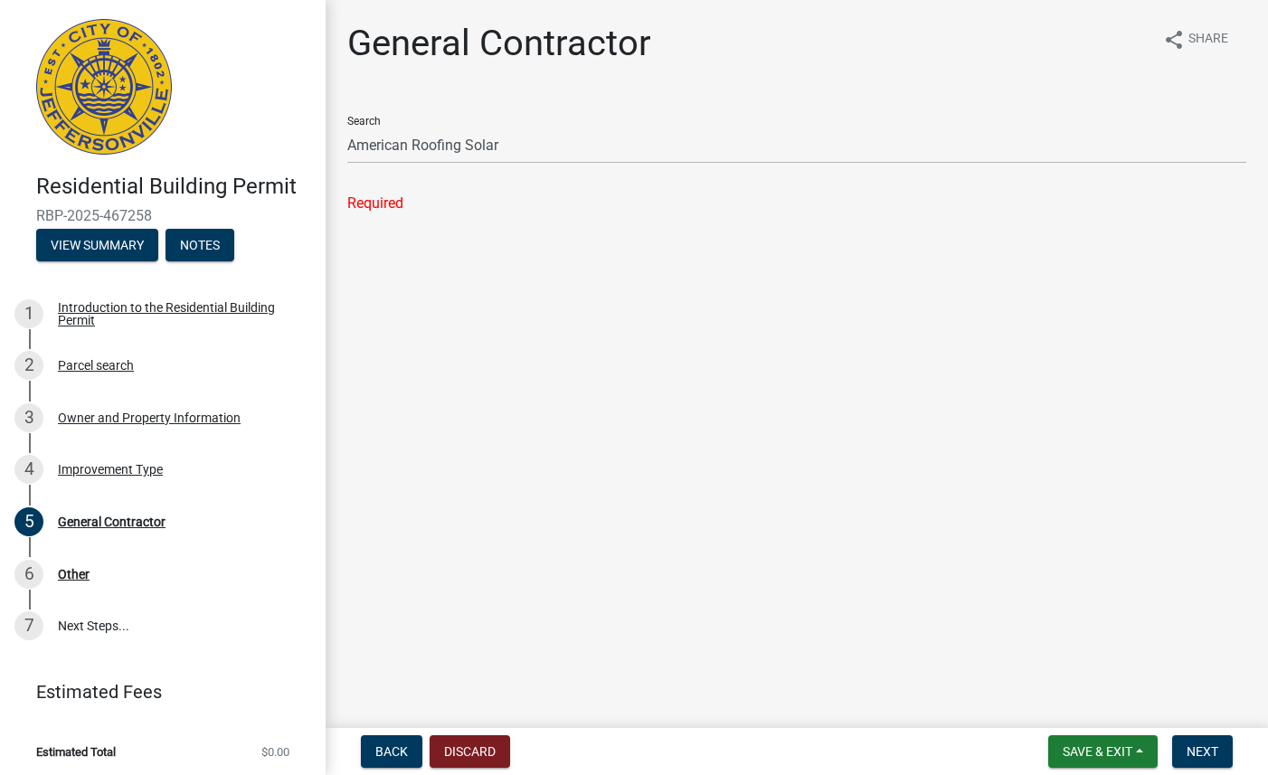
click at [498, 223] on wm-data-entity-input "Search American Roofing Solar Required" at bounding box center [796, 164] width 899 height 127
click at [522, 128] on input "American Roofing Solar" at bounding box center [796, 145] width 899 height 37
click at [524, 140] on input "American Roofing Solar" at bounding box center [796, 145] width 899 height 37
click at [1205, 751] on span "Next" at bounding box center [1202, 751] width 32 height 14
click at [503, 147] on input "American Roofing" at bounding box center [796, 145] width 899 height 37
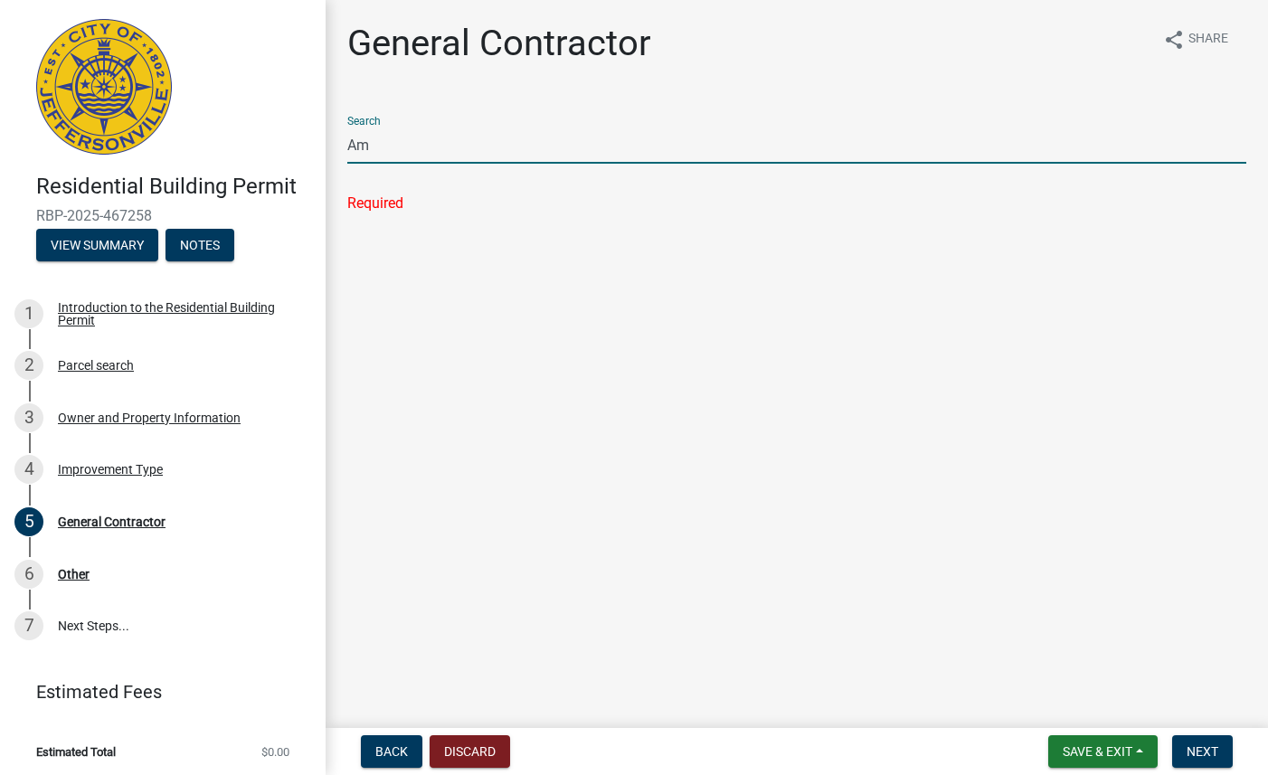
type input "A"
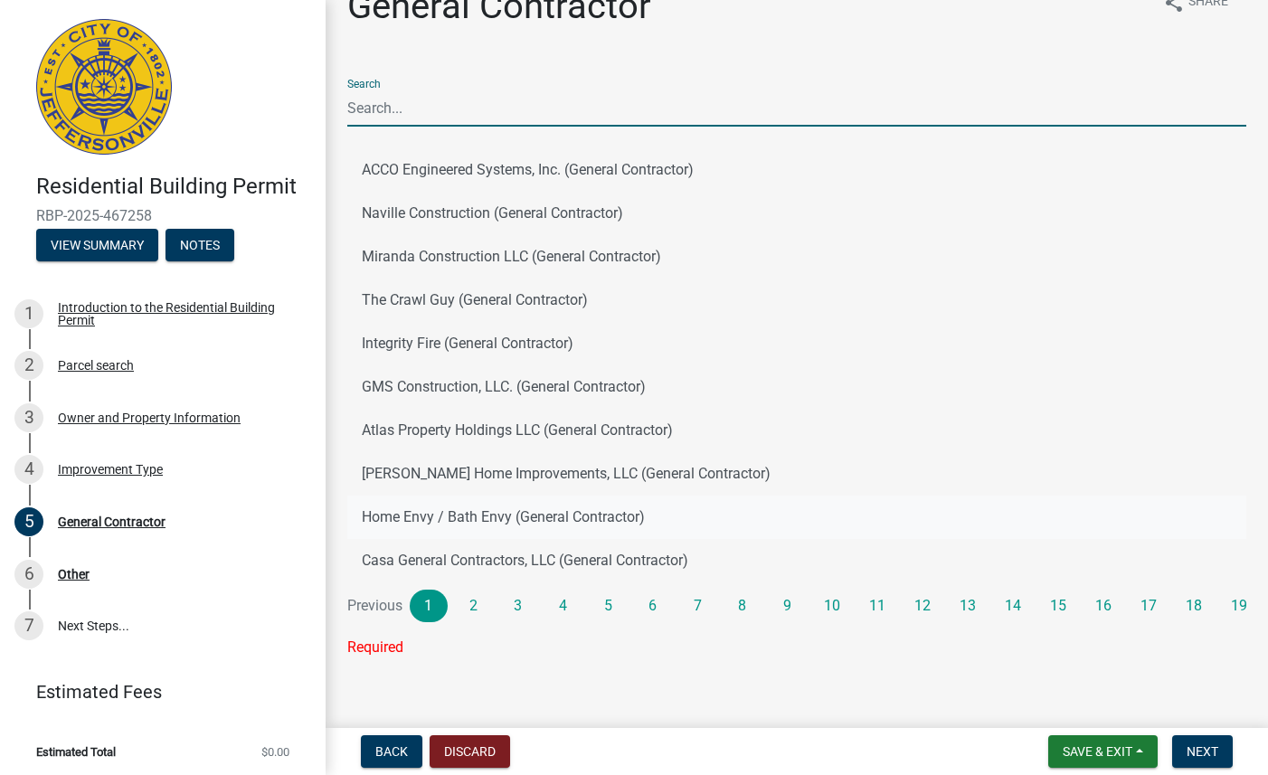
scroll to position [14, 0]
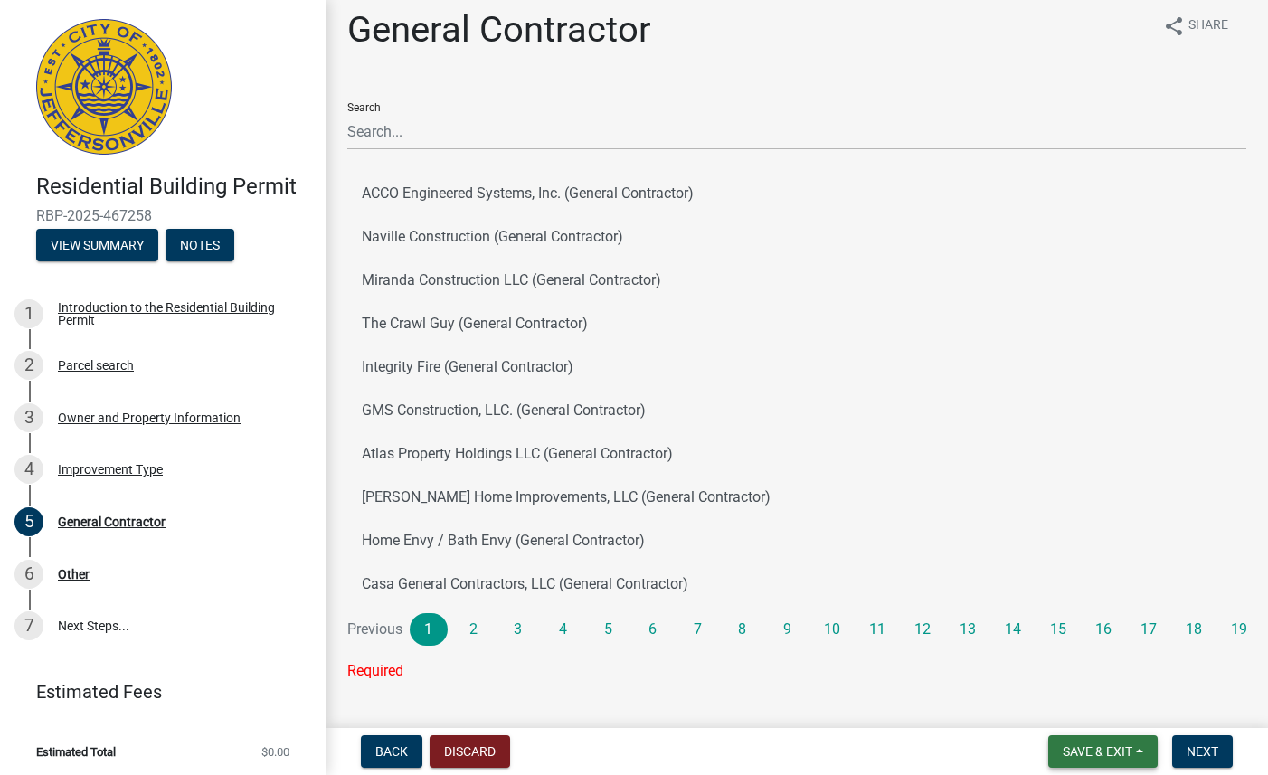
click at [1079, 746] on span "Save & Exit" at bounding box center [1097, 751] width 70 height 14
click at [1045, 657] on button "Save" at bounding box center [1085, 660] width 145 height 43
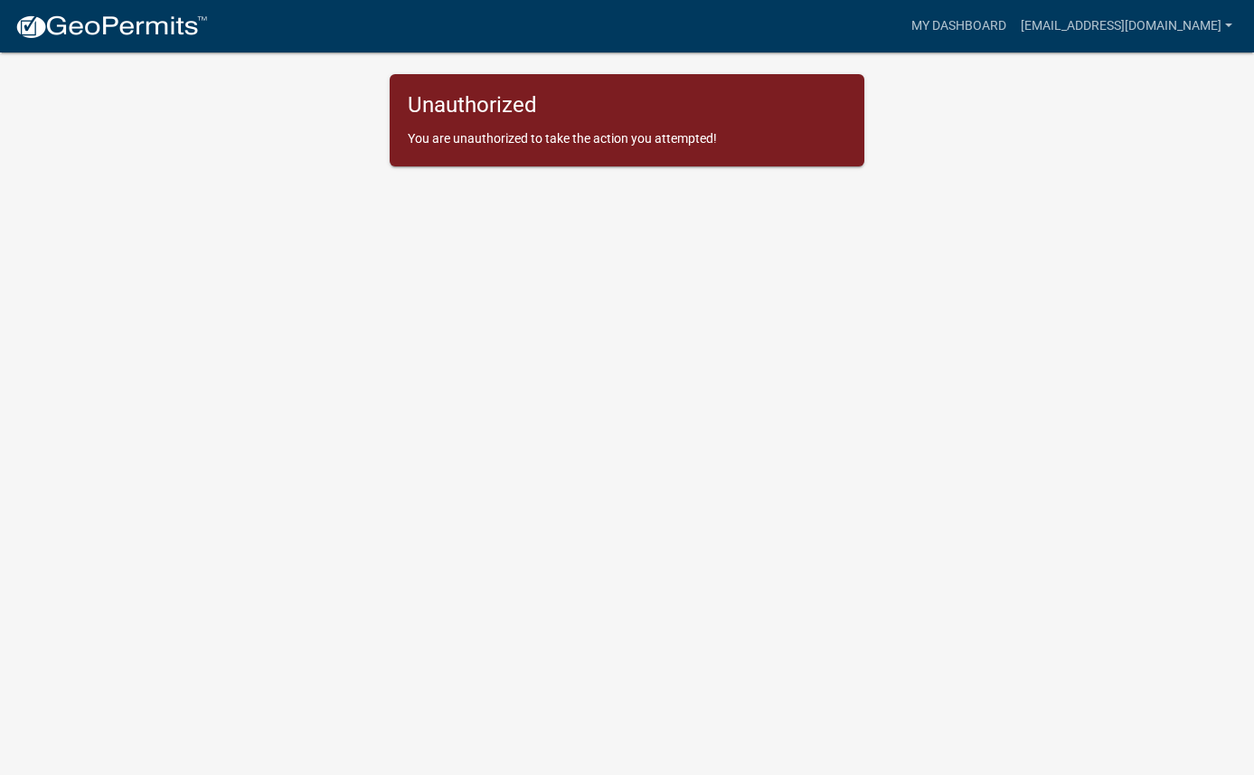
click at [153, 36] on img at bounding box center [110, 27] width 193 height 27
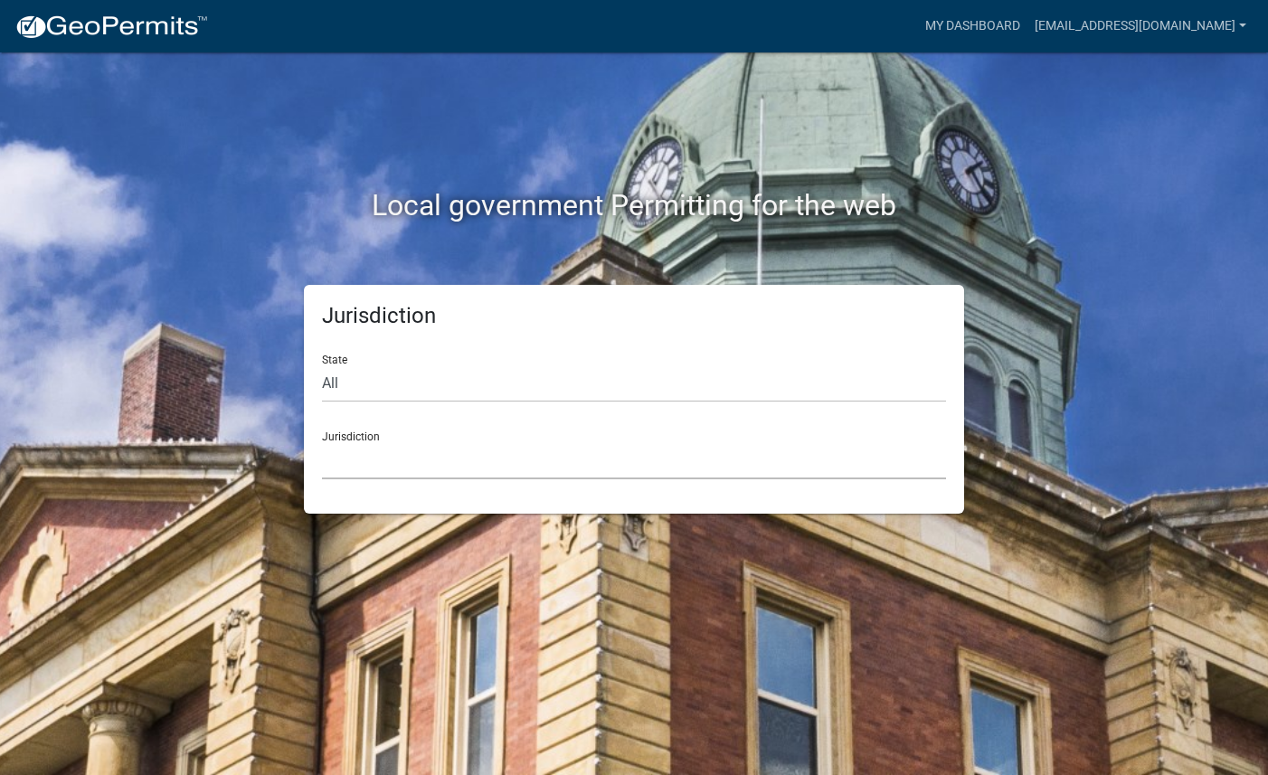
click at [410, 464] on select "[GEOGRAPHIC_DATA], [US_STATE] [GEOGRAPHIC_DATA], [US_STATE][PERSON_NAME][GEOGRA…" at bounding box center [634, 460] width 624 height 37
click at [423, 385] on select "All [US_STATE] [US_STATE] [US_STATE] [US_STATE] [US_STATE] [US_STATE] [US_STATE…" at bounding box center [634, 383] width 624 height 37
select select "[US_STATE]"
click at [417, 453] on select "City of [GEOGRAPHIC_DATA], [US_STATE] City of [GEOGRAPHIC_DATA], [US_STATE] Cit…" at bounding box center [634, 460] width 624 height 37
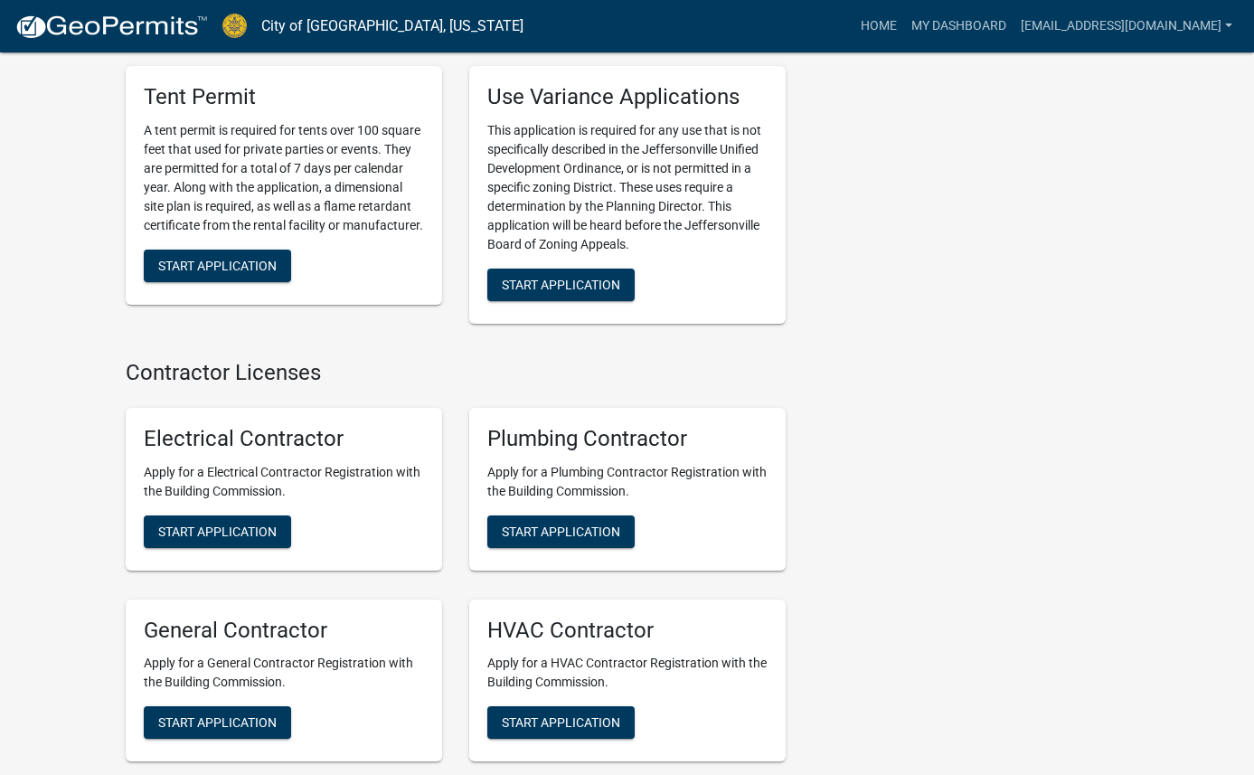
scroll to position [3923, 0]
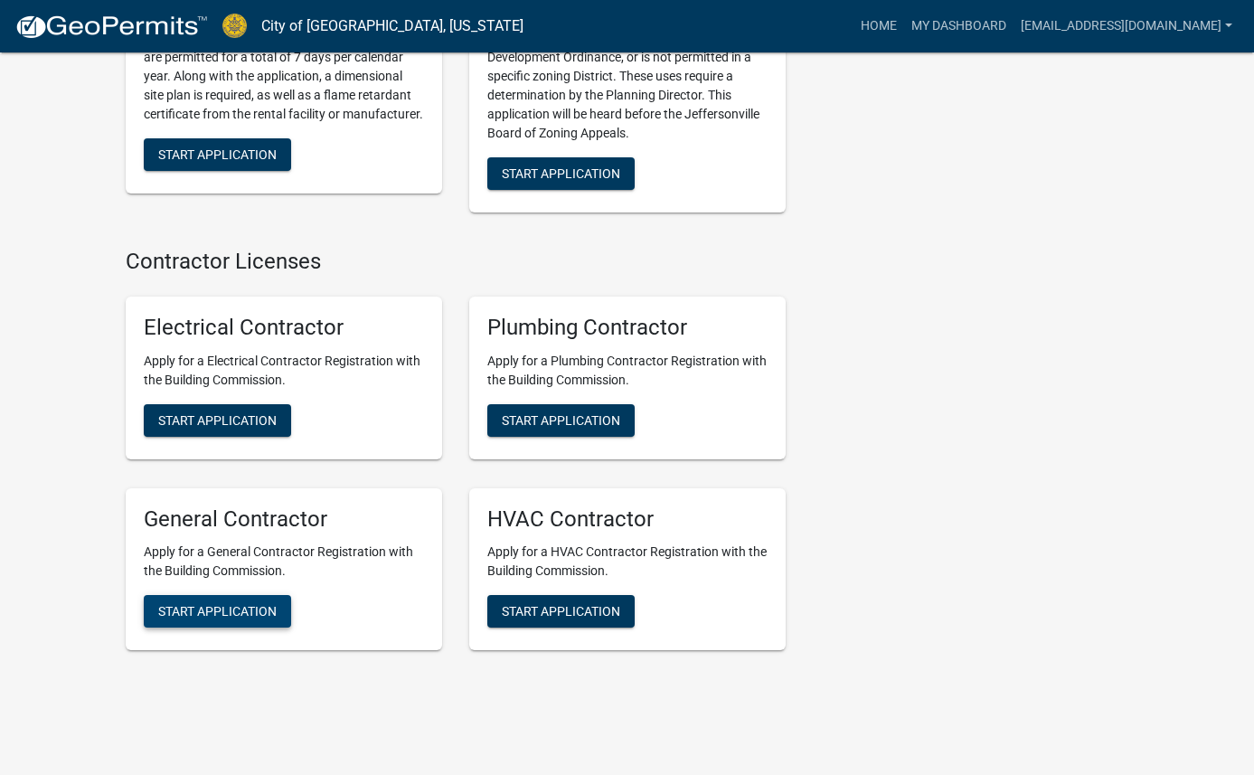
click at [231, 604] on span "Start Application" at bounding box center [217, 611] width 118 height 14
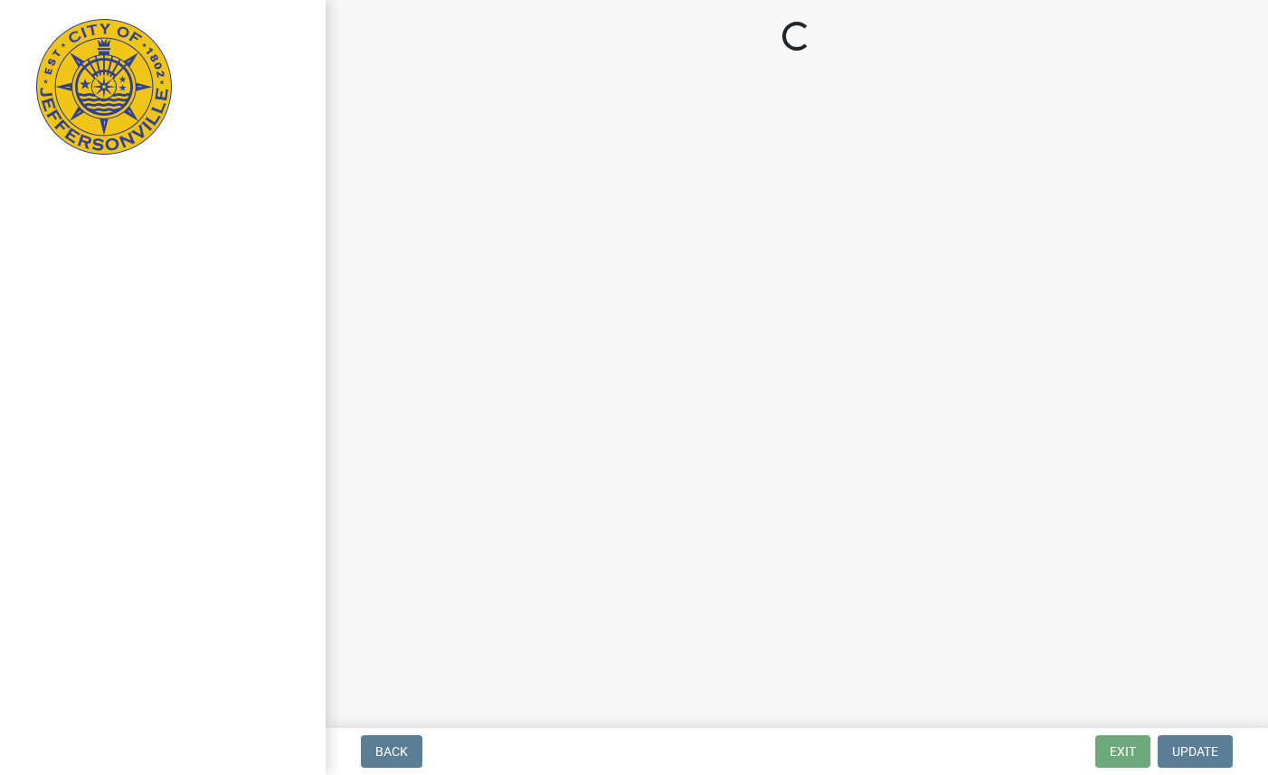
select select "KY"
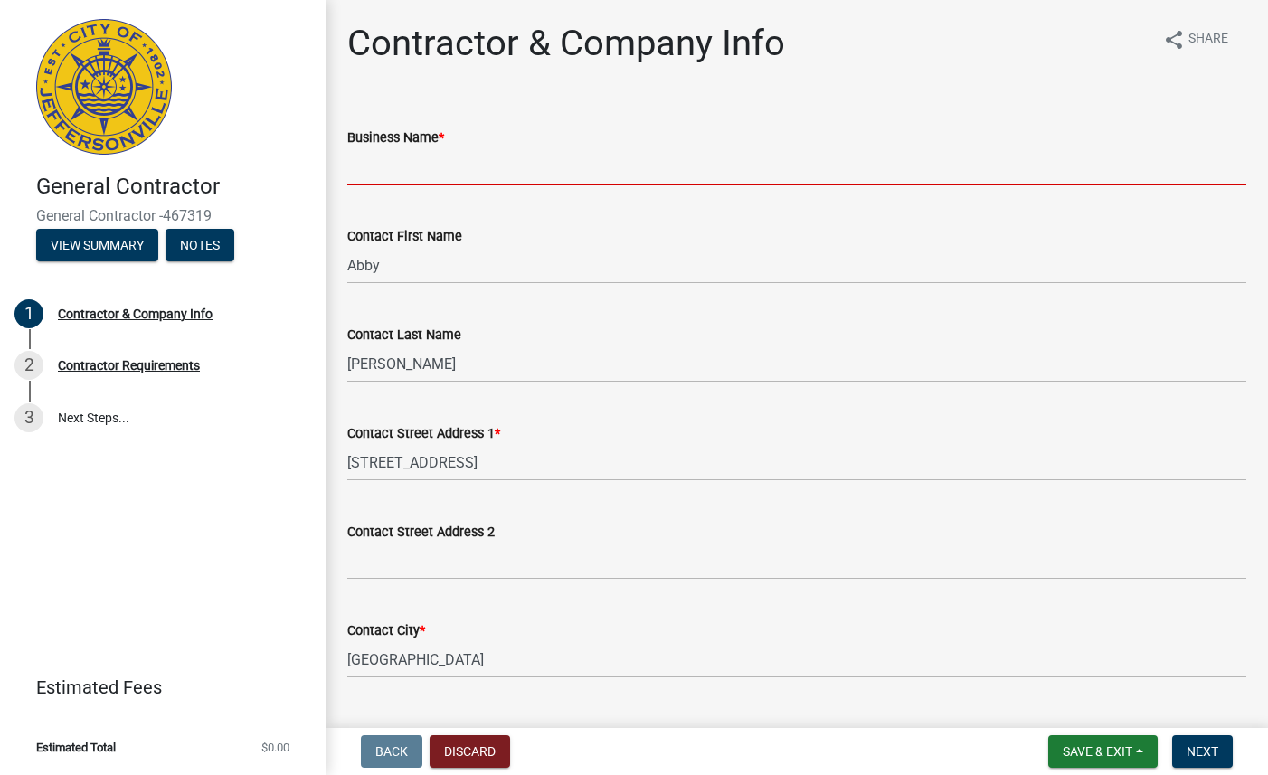
click at [540, 175] on input "Business Name *" at bounding box center [796, 166] width 899 height 37
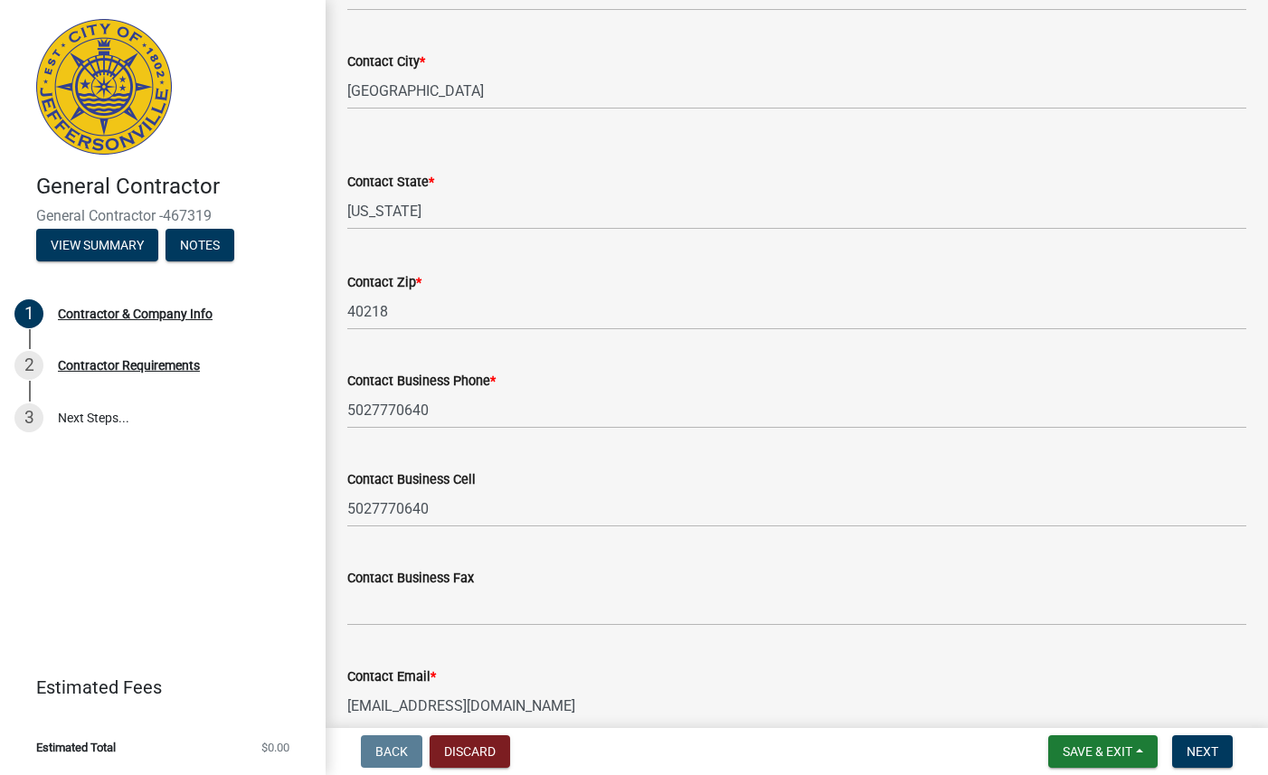
scroll to position [631, 0]
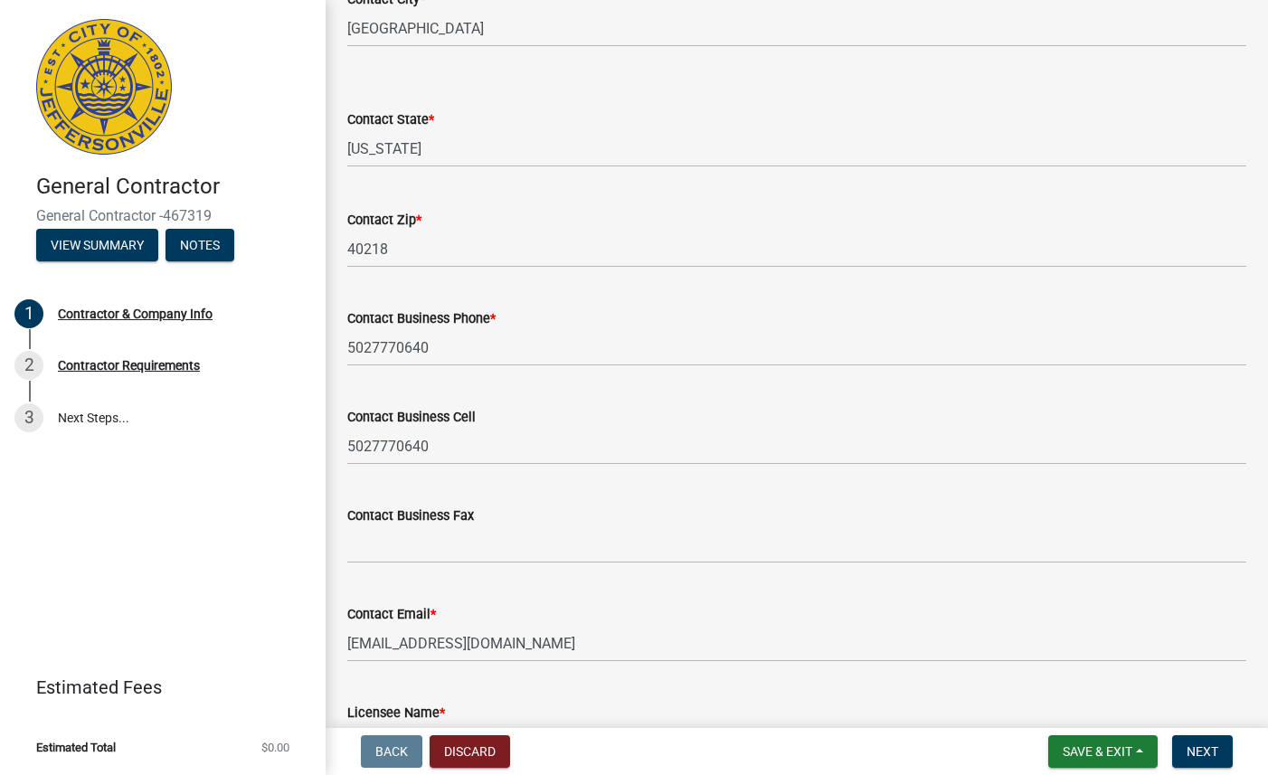
type input "American Roofing Solar"
click at [443, 352] on input "5027770640" at bounding box center [796, 347] width 899 height 37
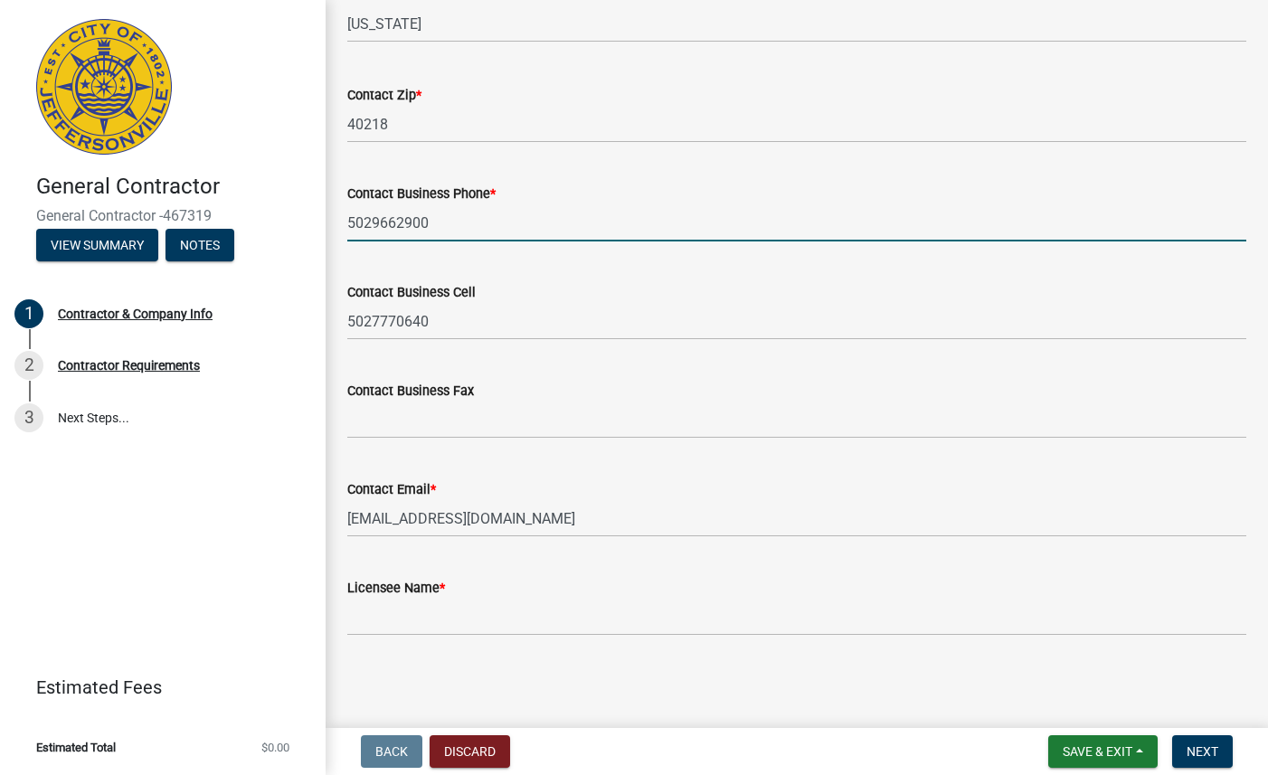
type input "5029662900"
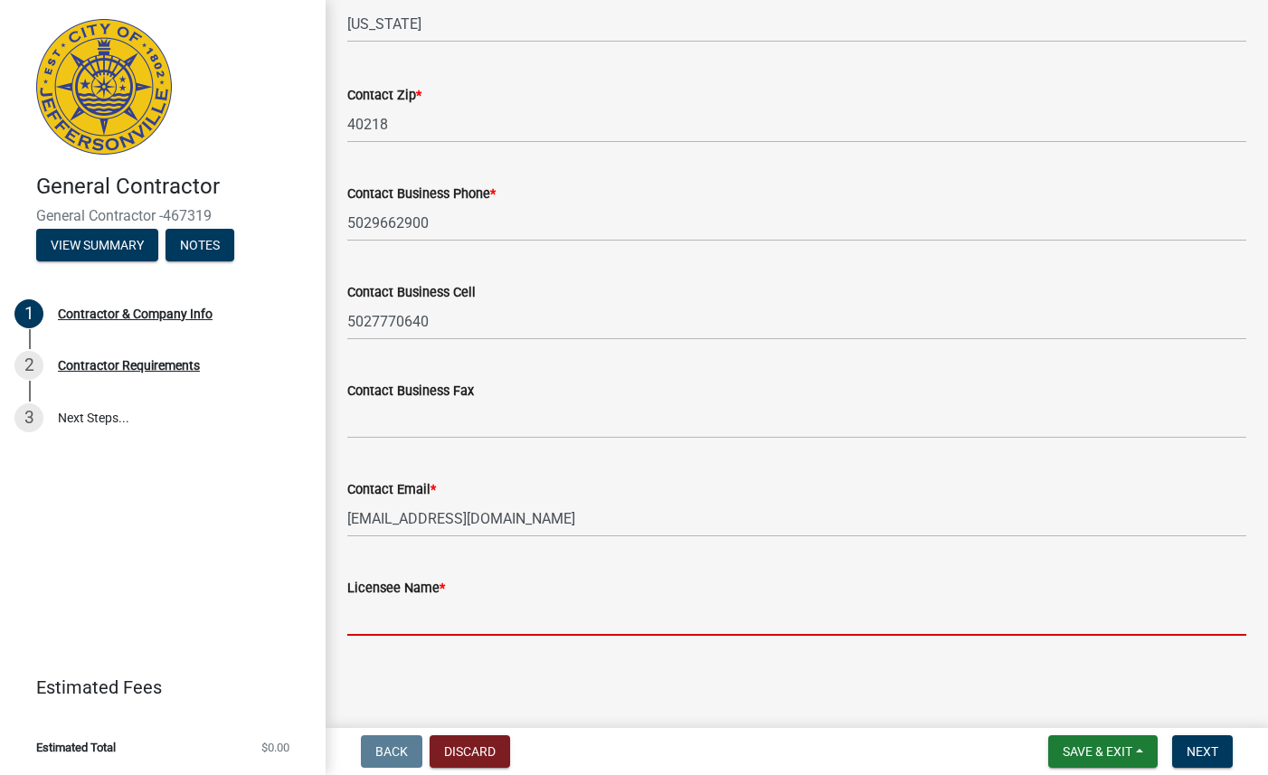
click at [660, 605] on input "Licensee Name *" at bounding box center [796, 617] width 899 height 37
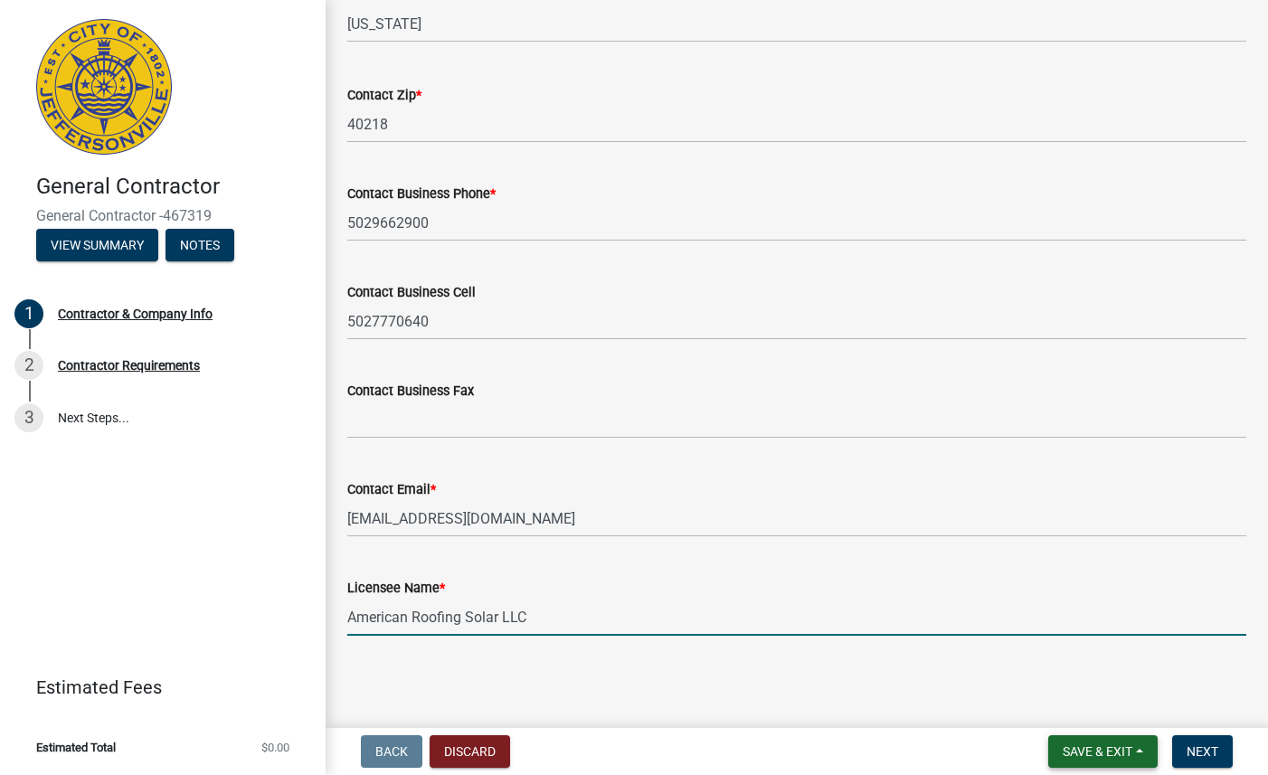
type input "American Roofing Solar LLC"
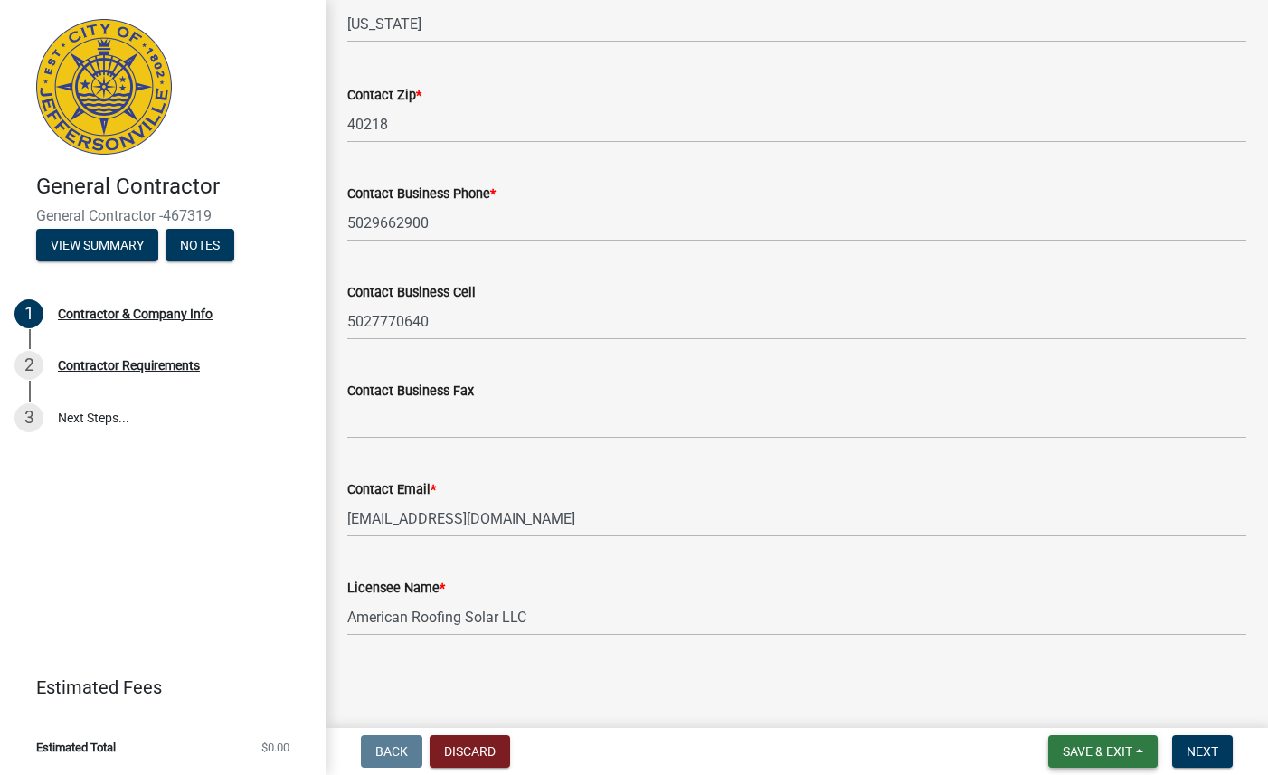
click at [1111, 746] on span "Save & Exit" at bounding box center [1097, 751] width 70 height 14
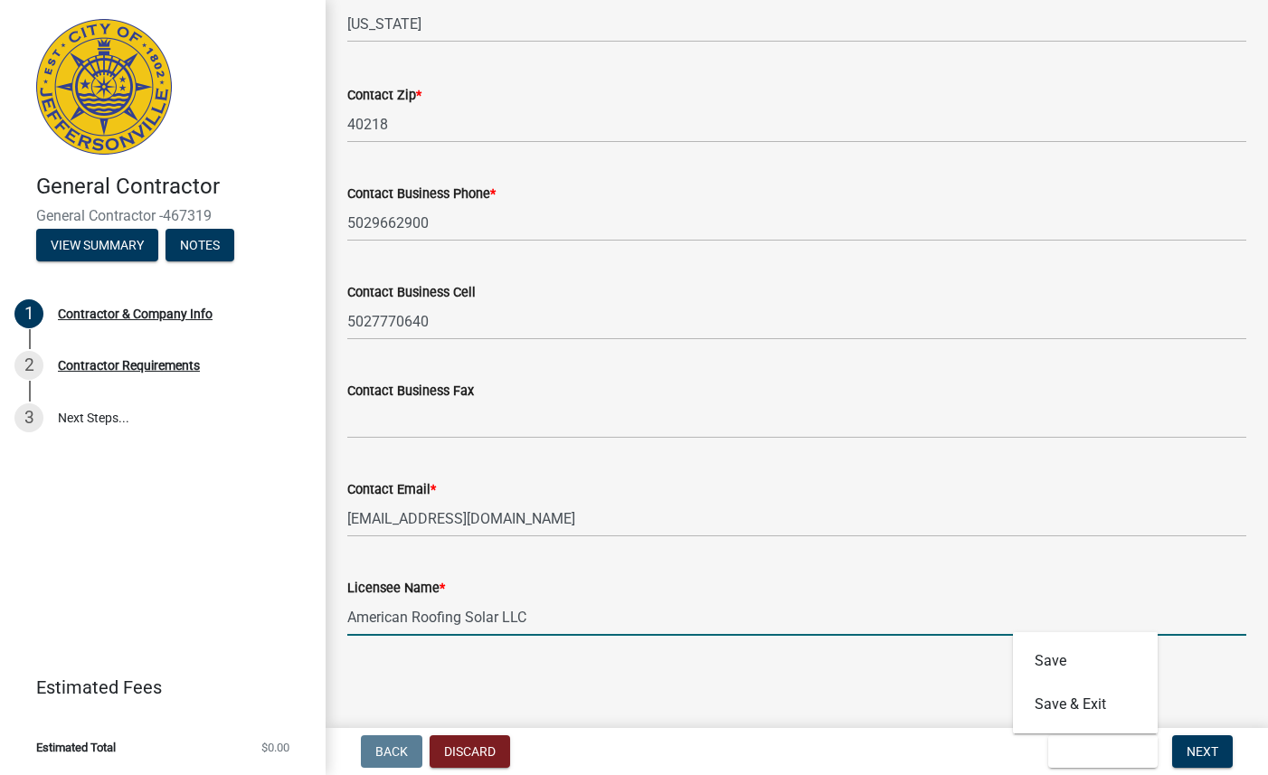
click at [1201, 624] on input "American Roofing Solar LLC" at bounding box center [796, 617] width 899 height 37
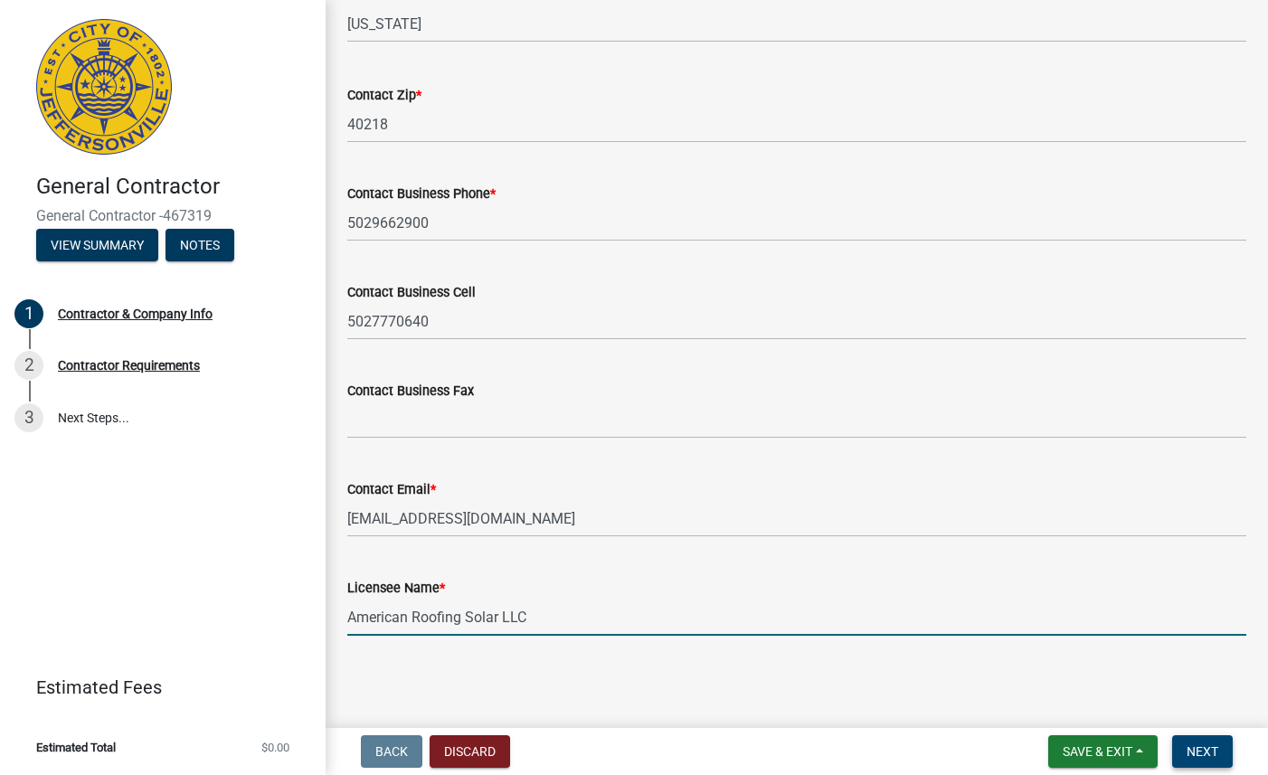
click at [1194, 753] on span "Next" at bounding box center [1202, 751] width 32 height 14
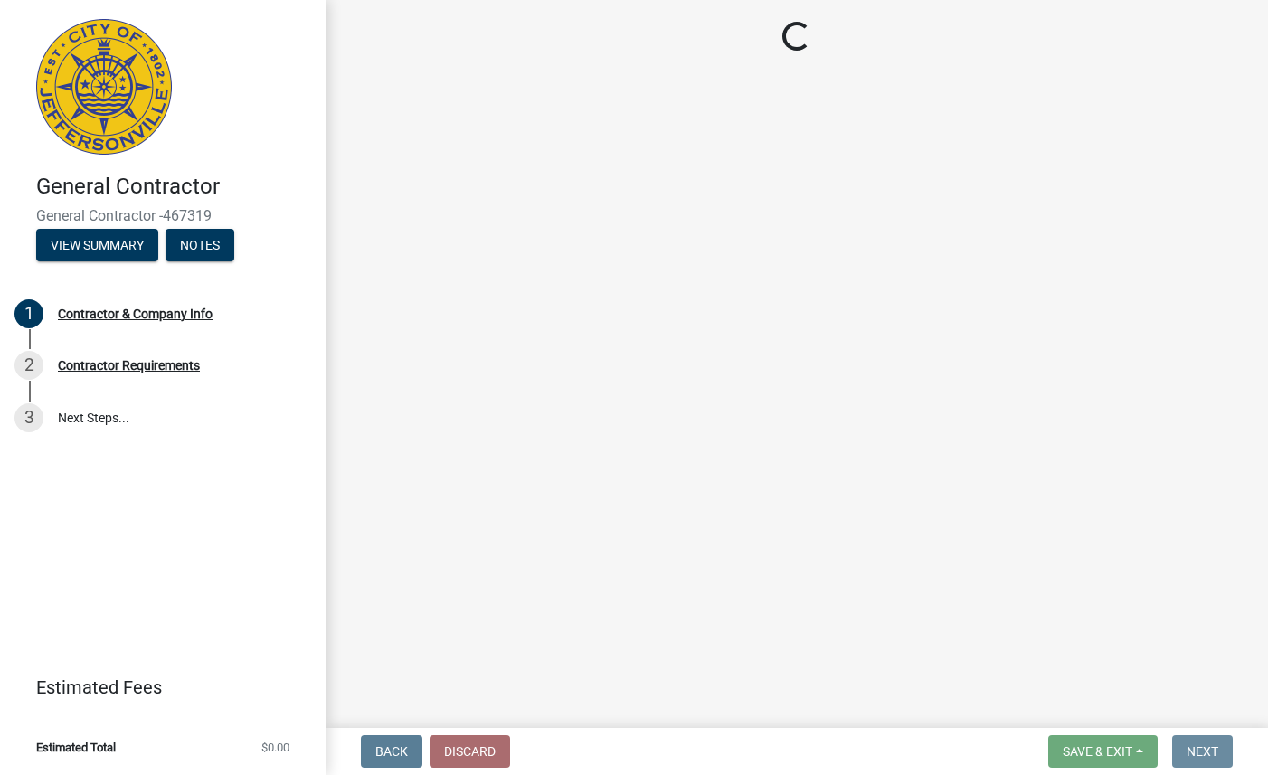
scroll to position [0, 0]
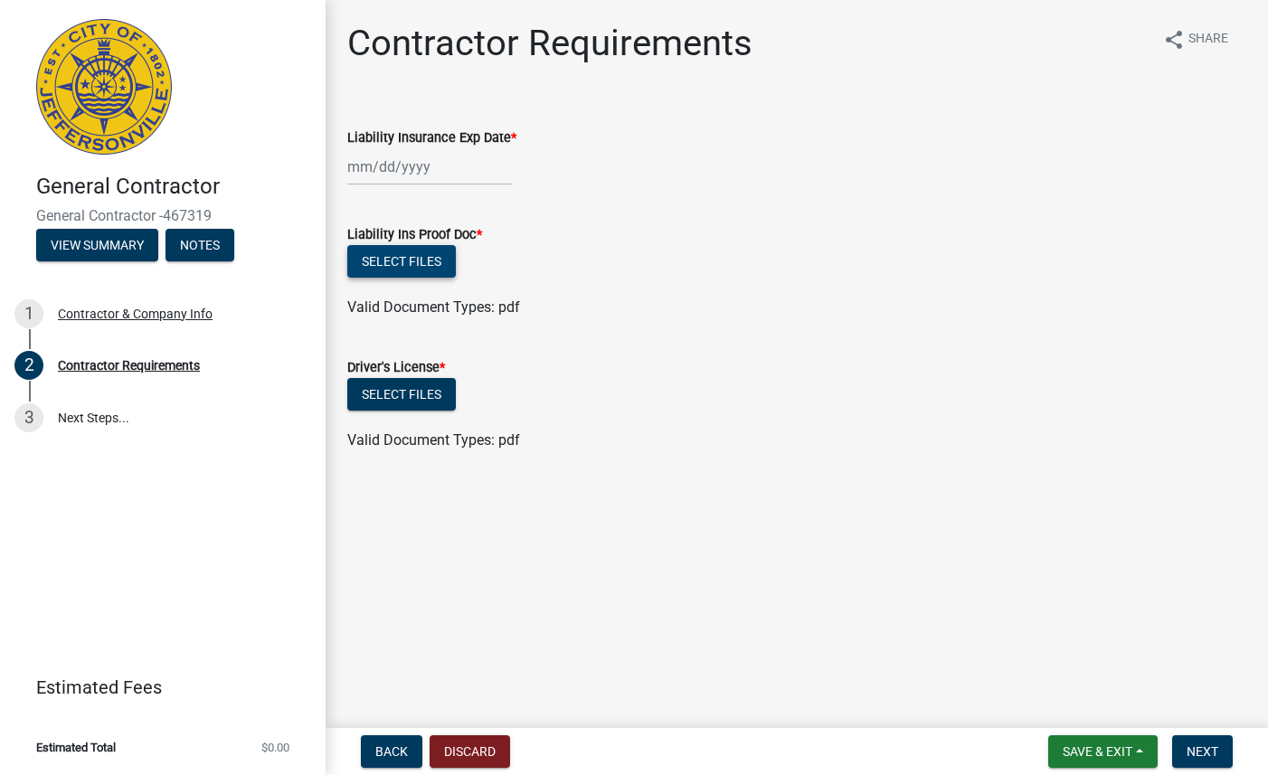
click at [420, 261] on button "Select files" at bounding box center [401, 261] width 108 height 33
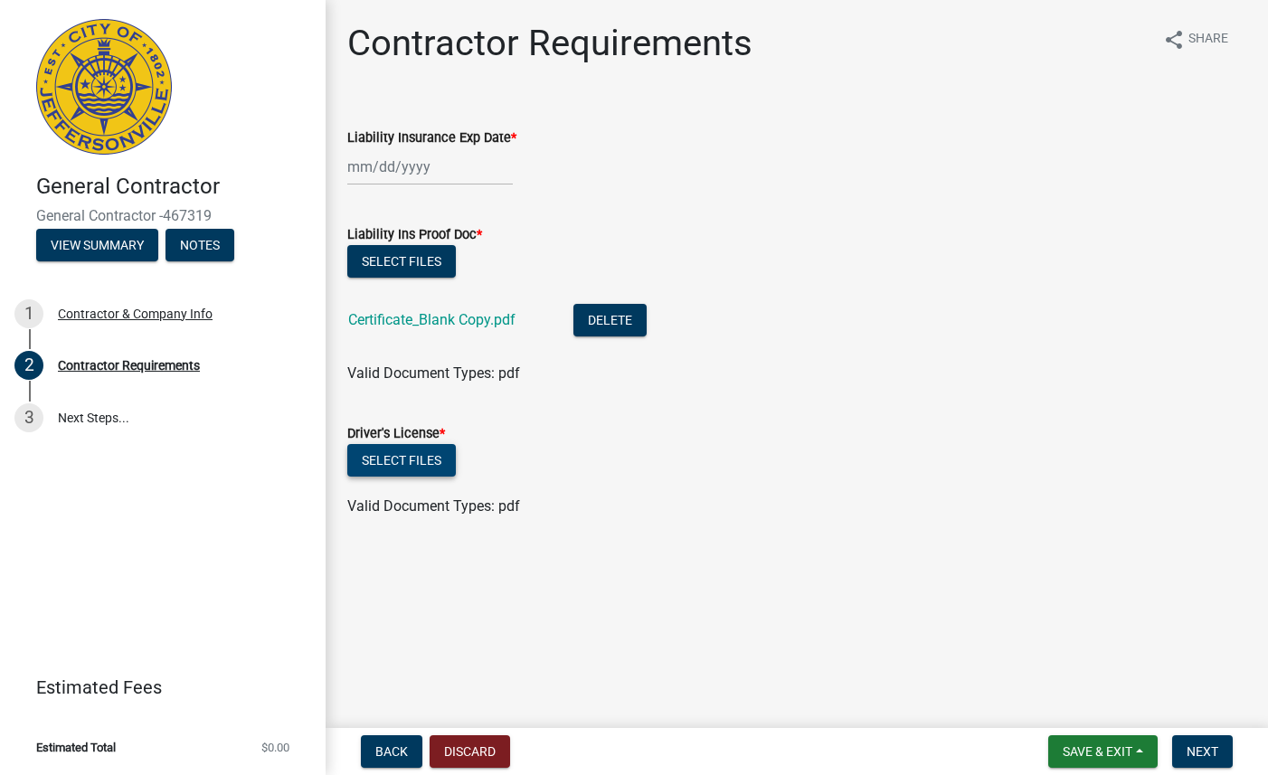
click at [403, 455] on button "Select files" at bounding box center [401, 460] width 108 height 33
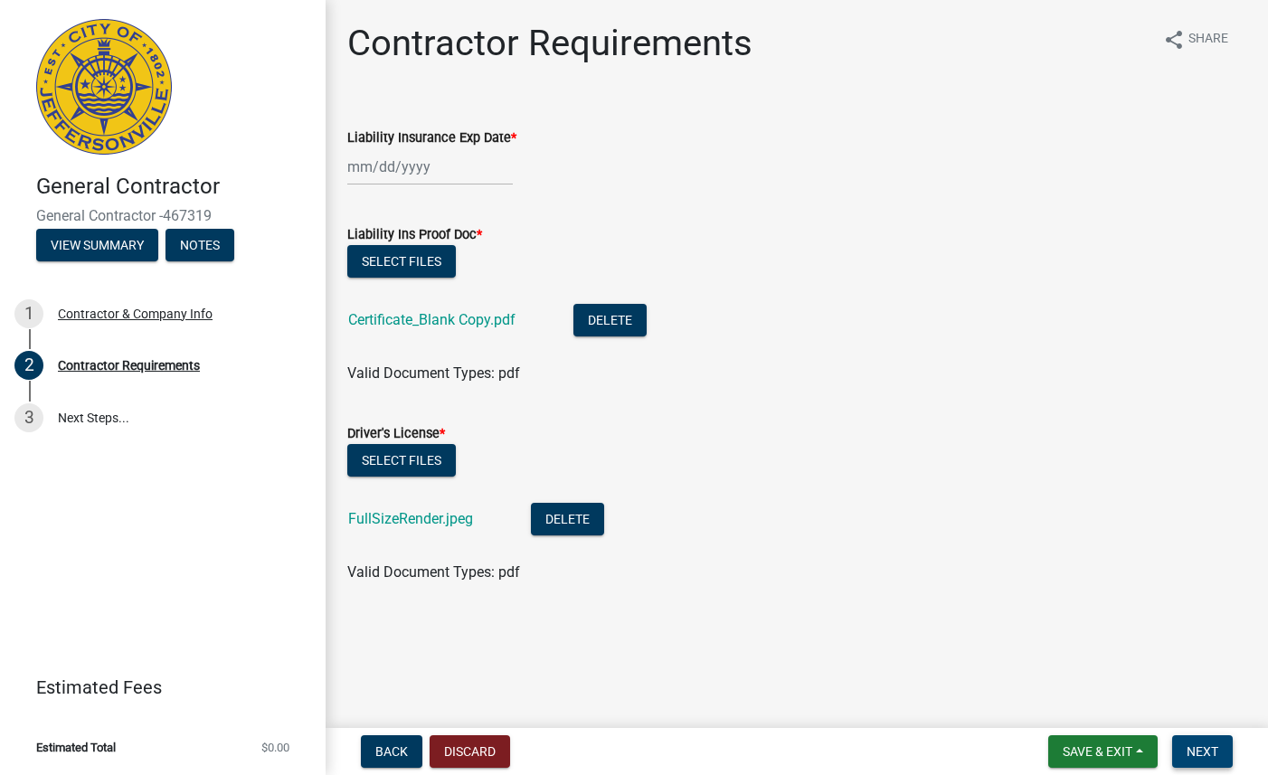
click at [1203, 741] on button "Next" at bounding box center [1202, 751] width 61 height 33
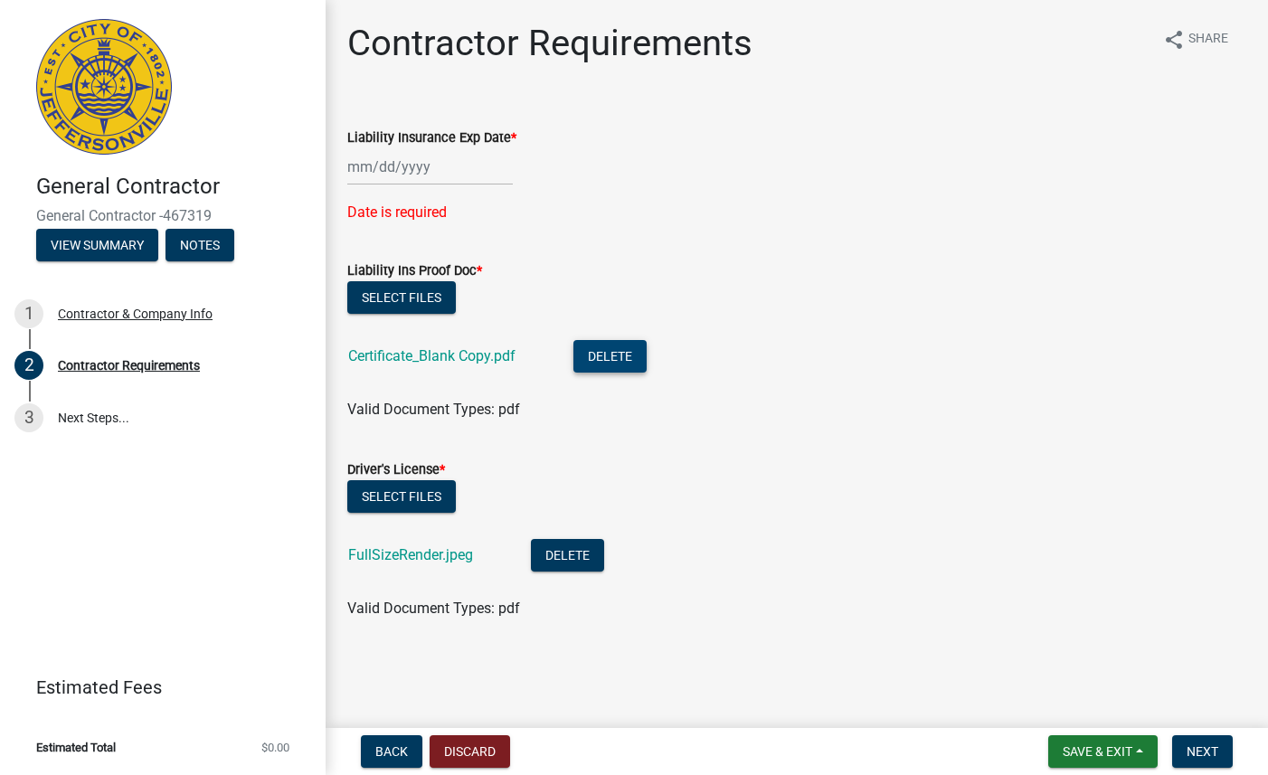
click at [591, 359] on button "Delete" at bounding box center [609, 356] width 73 height 33
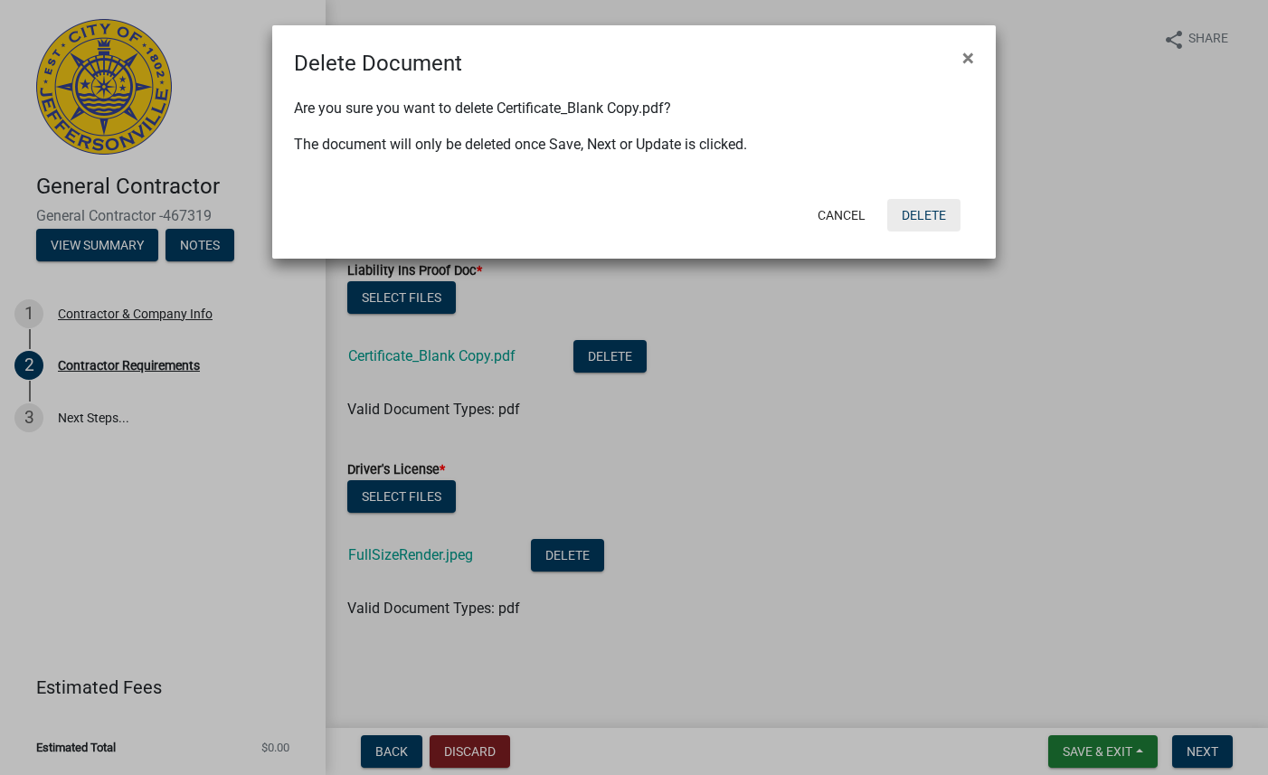
click at [940, 219] on button "Delete" at bounding box center [923, 215] width 73 height 33
